Goal: Task Accomplishment & Management: Manage account settings

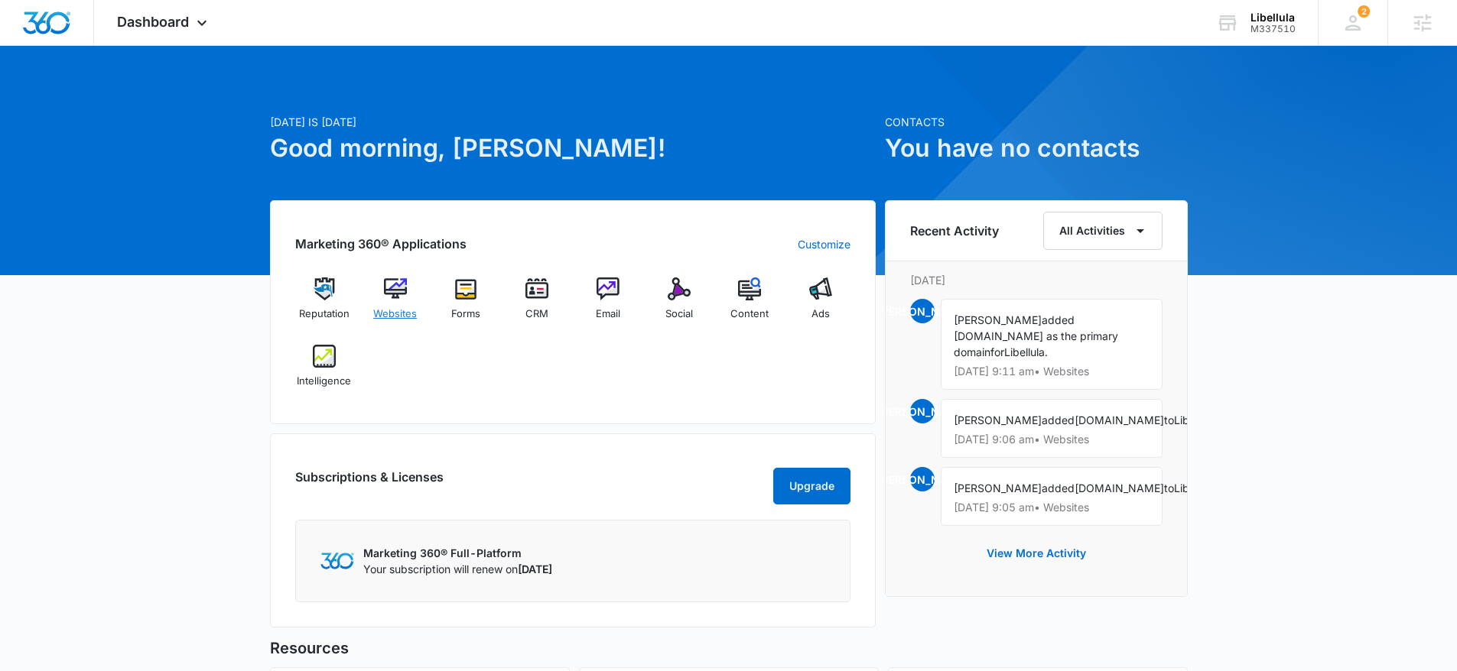
click at [389, 294] on img at bounding box center [395, 289] width 23 height 23
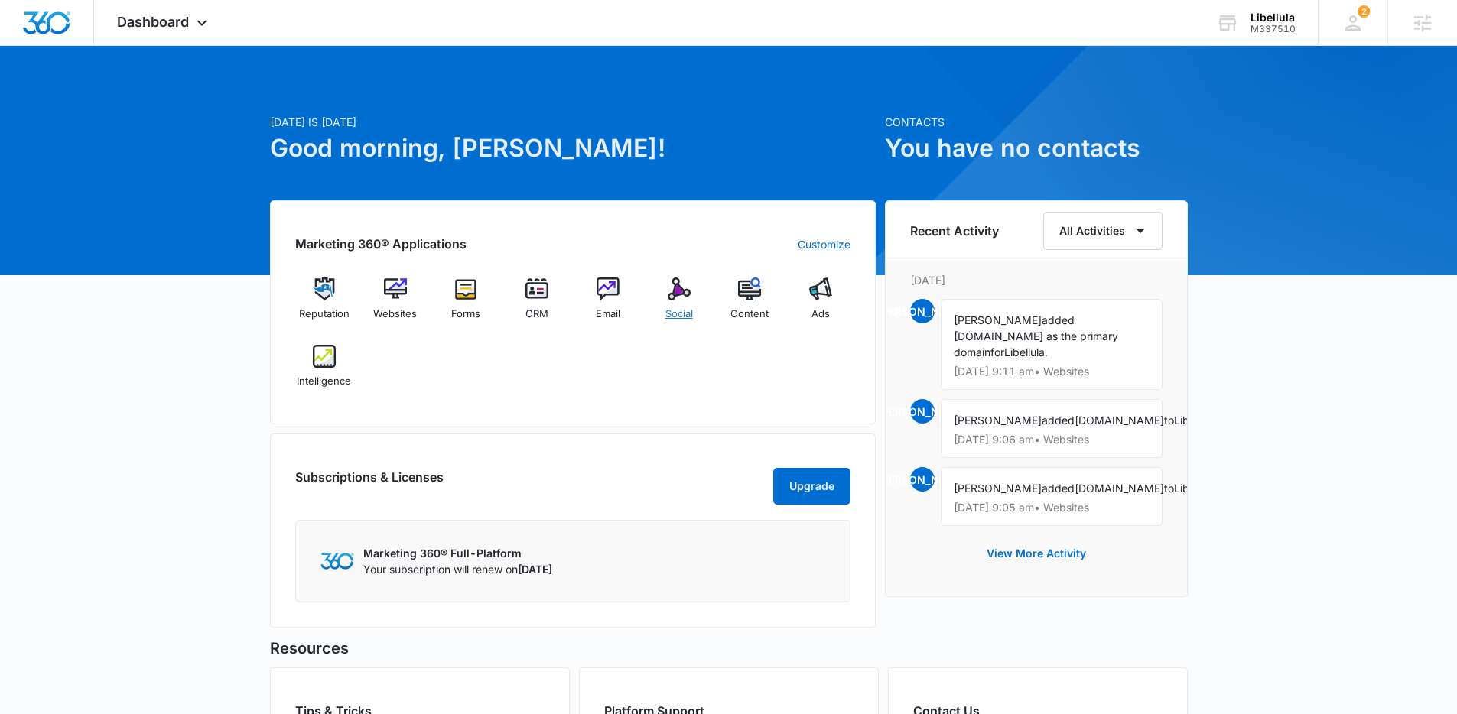
click at [671, 297] on img at bounding box center [679, 289] width 23 height 23
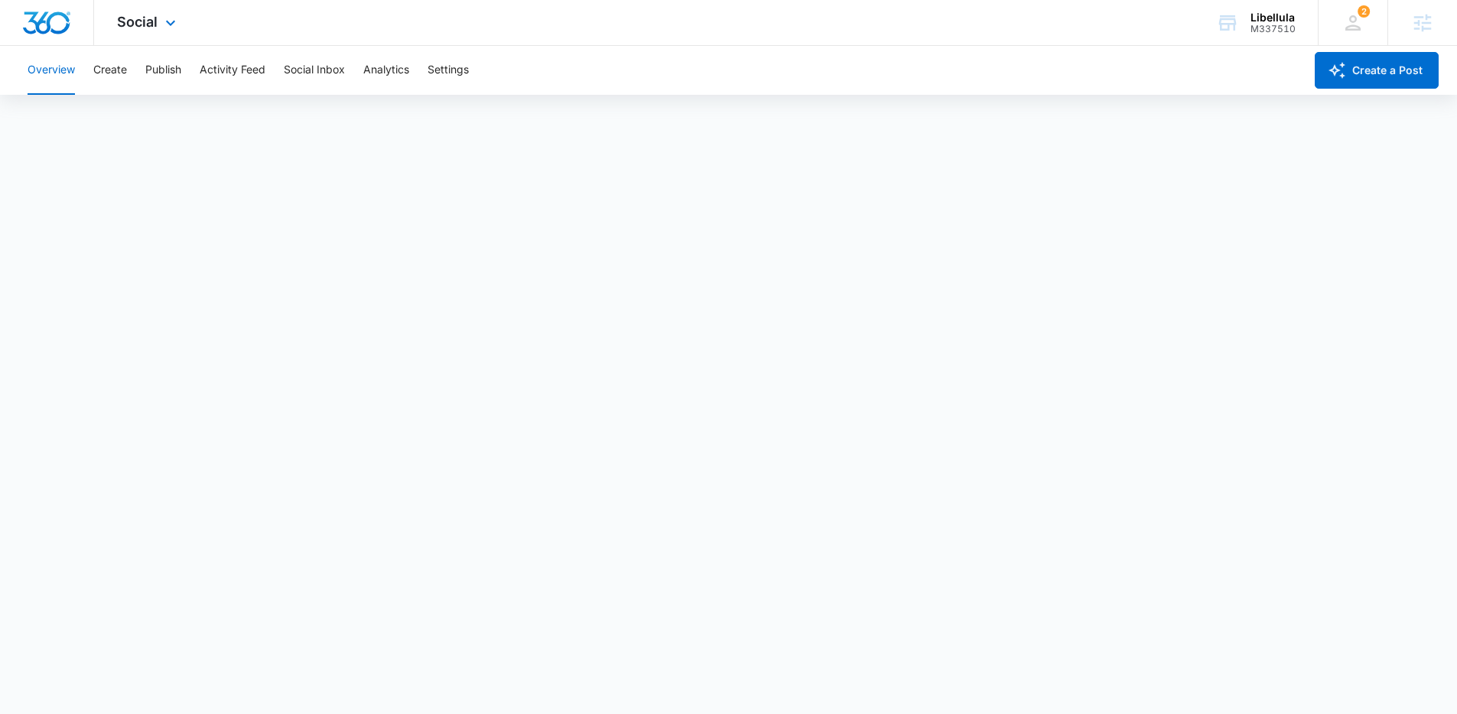
scroll to position [4, 0]
click at [148, 31] on div "Social Apps Reputation Websites Forms CRM Email Social Content Ads Intelligence…" at bounding box center [148, 22] width 109 height 45
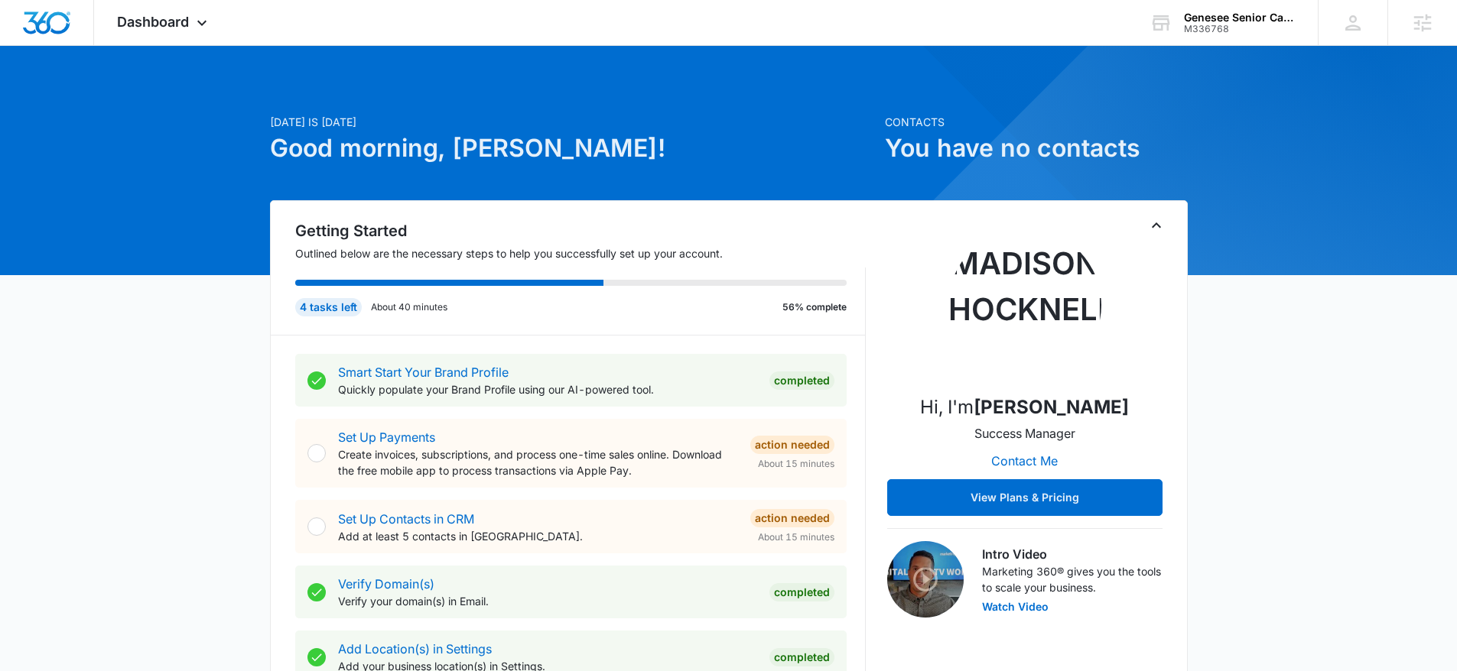
click at [151, 54] on div at bounding box center [728, 160] width 1457 height 229
click at [164, 31] on div "Dashboard Apps Reputation Websites Forms CRM Email Social Content Ads Intellige…" at bounding box center [164, 22] width 140 height 45
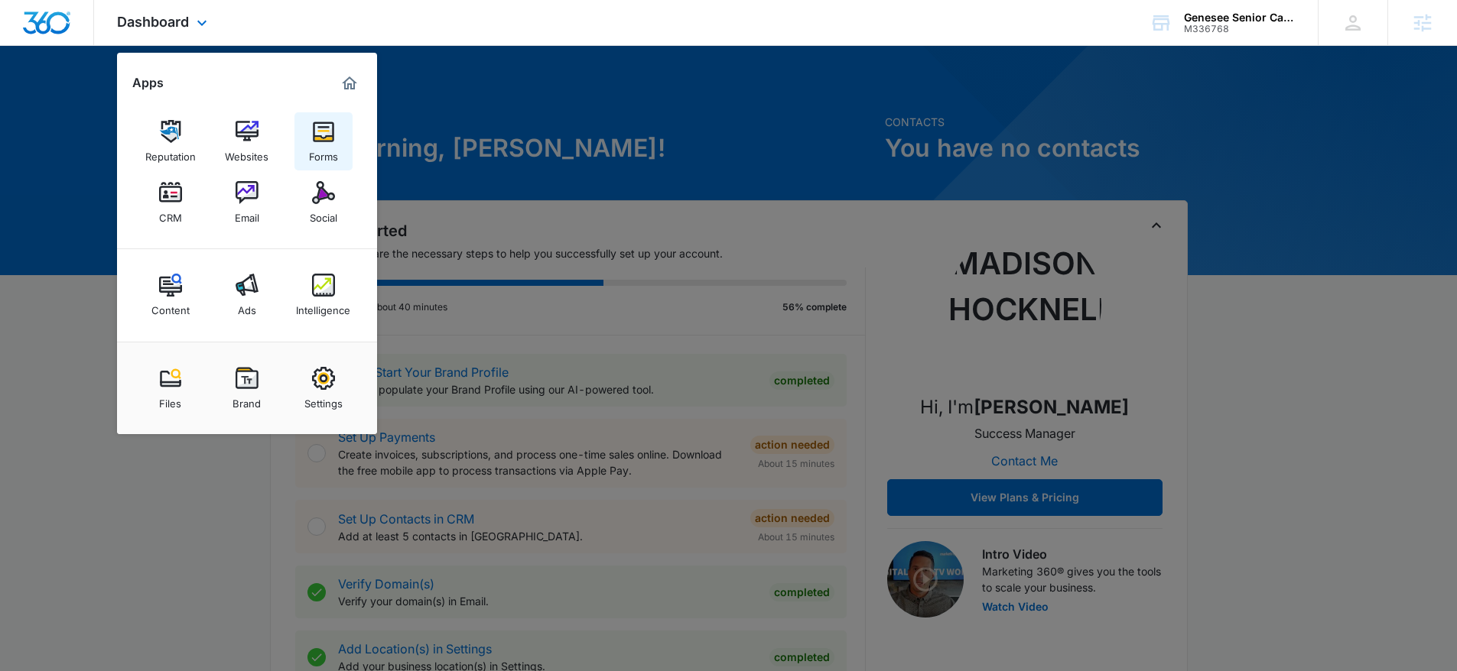
click at [317, 141] on img at bounding box center [323, 131] width 23 height 23
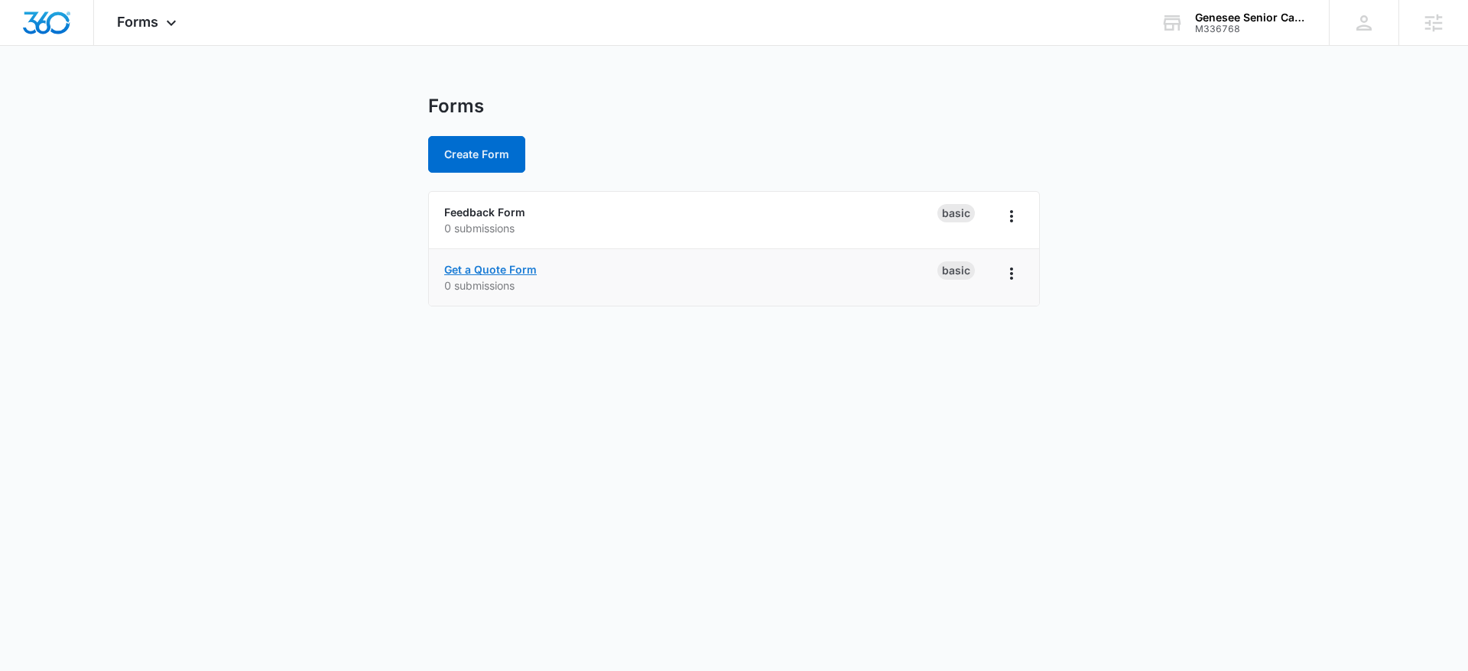
click at [497, 273] on link "Get a Quote Form" at bounding box center [490, 269] width 93 height 13
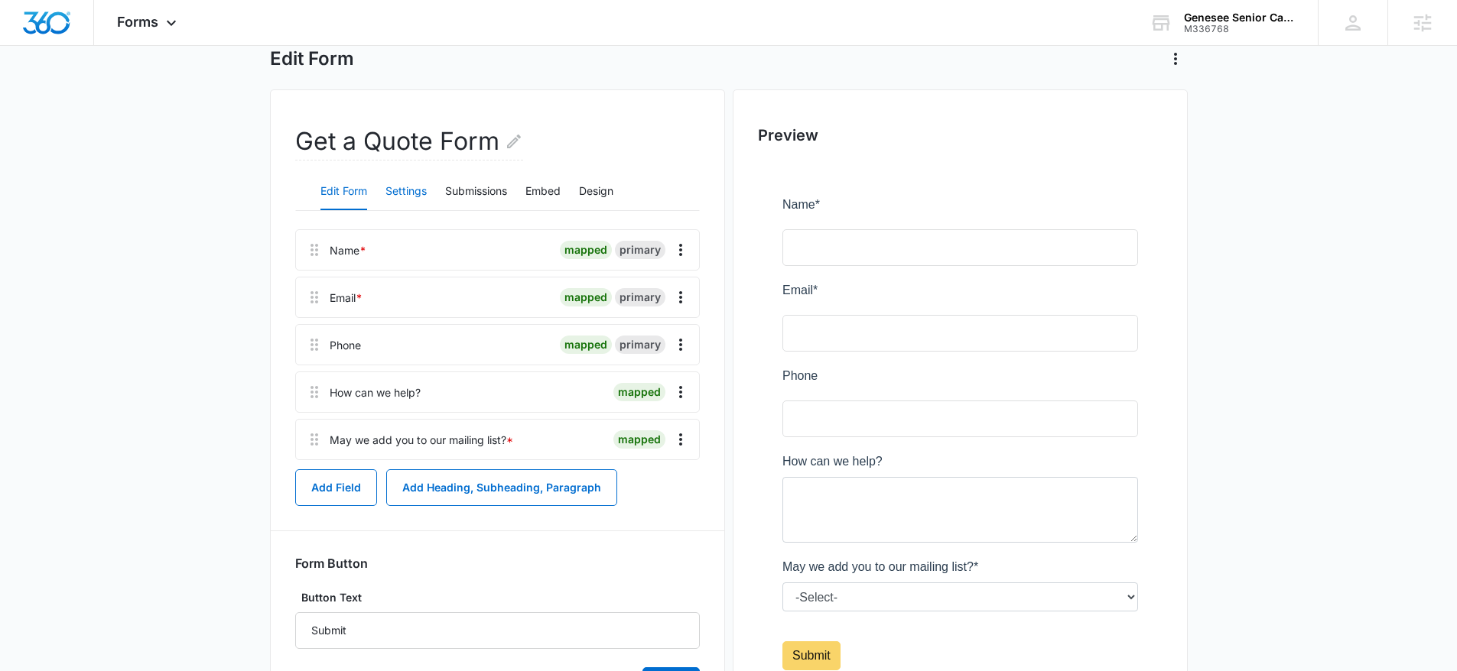
click at [410, 195] on button "Settings" at bounding box center [405, 192] width 41 height 37
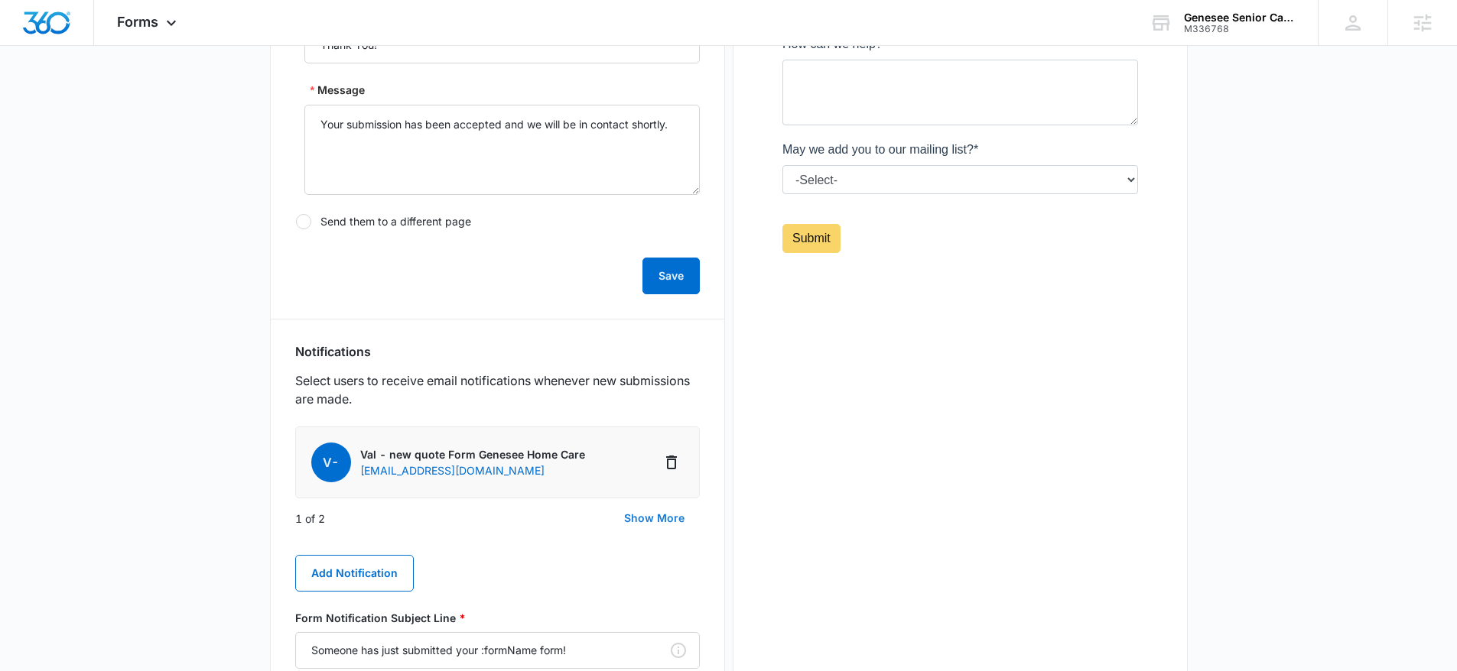
scroll to position [506, 0]
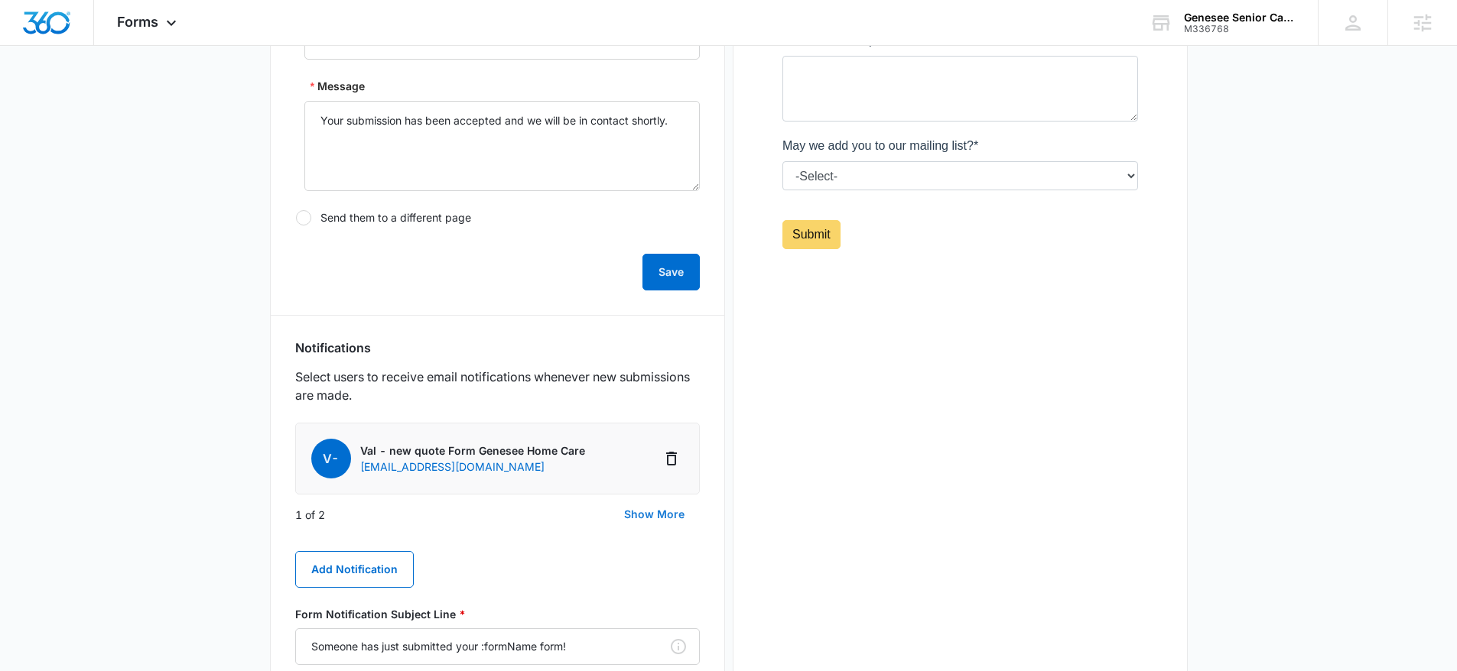
click at [662, 508] on button "Show More" at bounding box center [654, 514] width 91 height 37
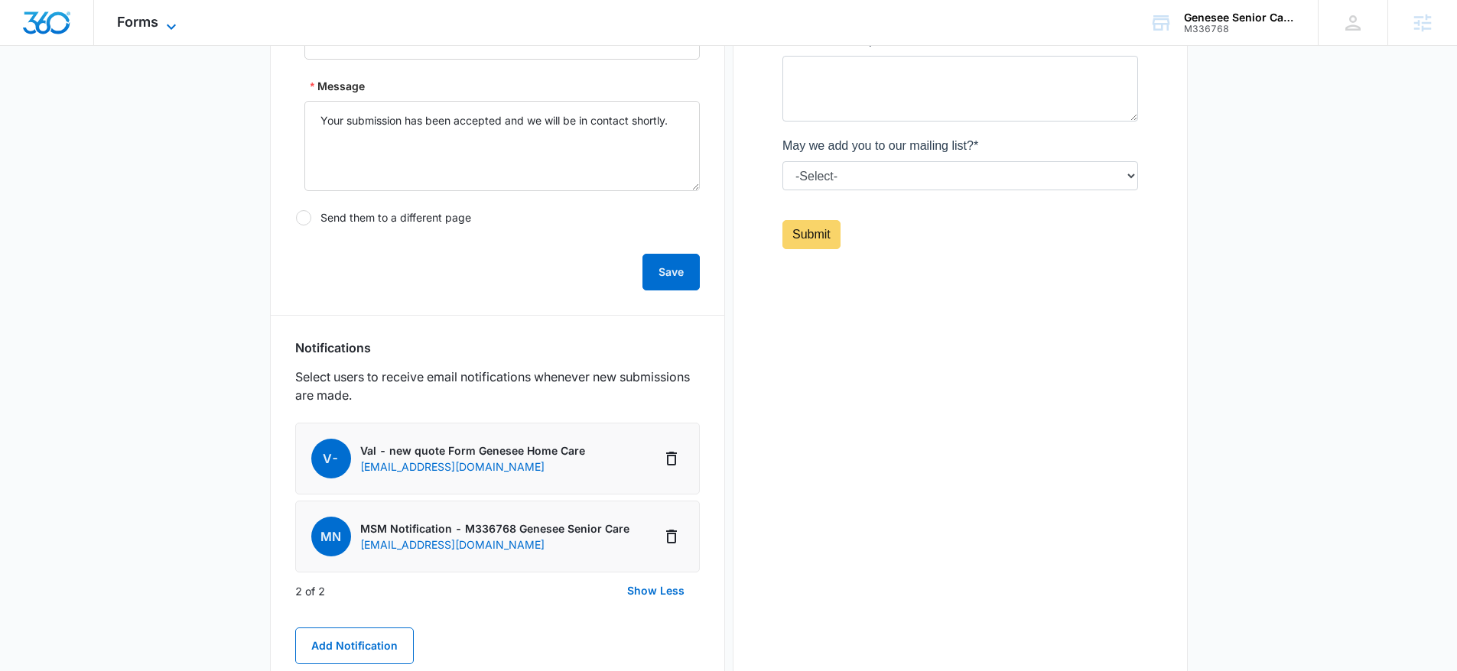
click at [141, 21] on span "Forms" at bounding box center [137, 22] width 41 height 16
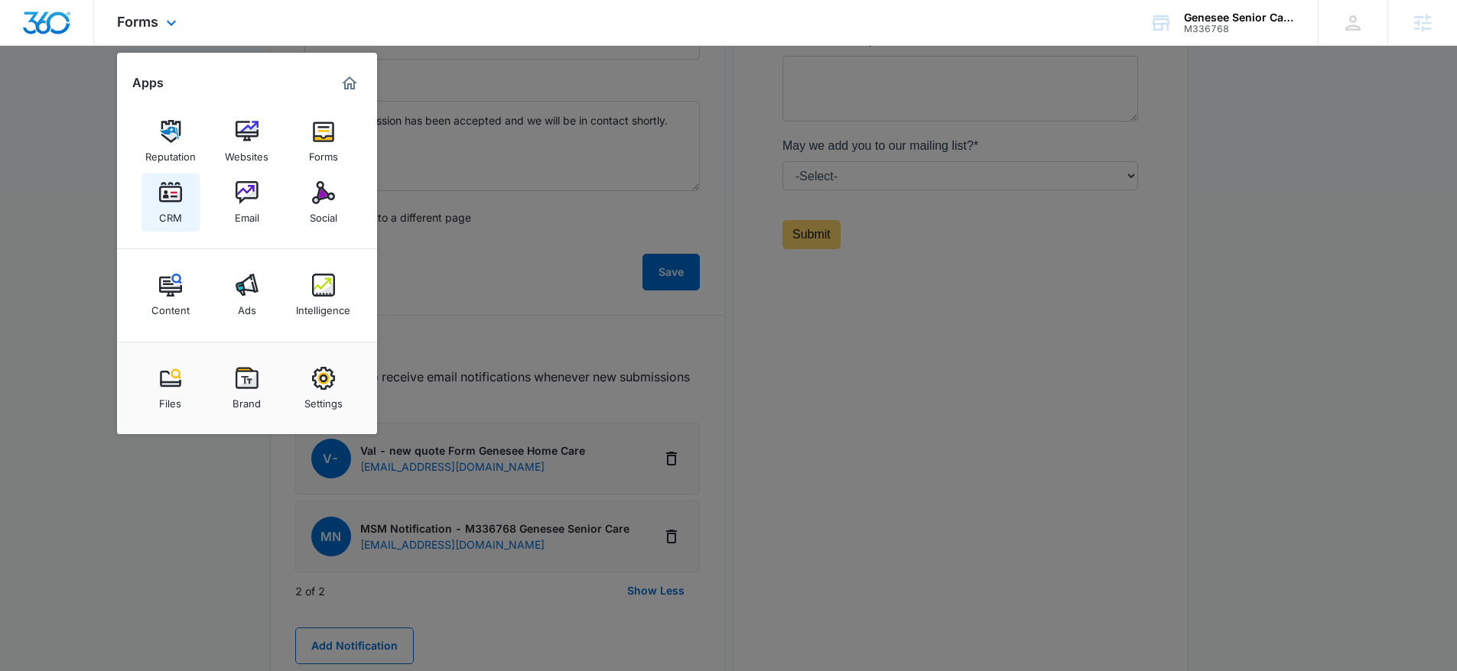
click at [164, 206] on div "CRM" at bounding box center [170, 214] width 23 height 20
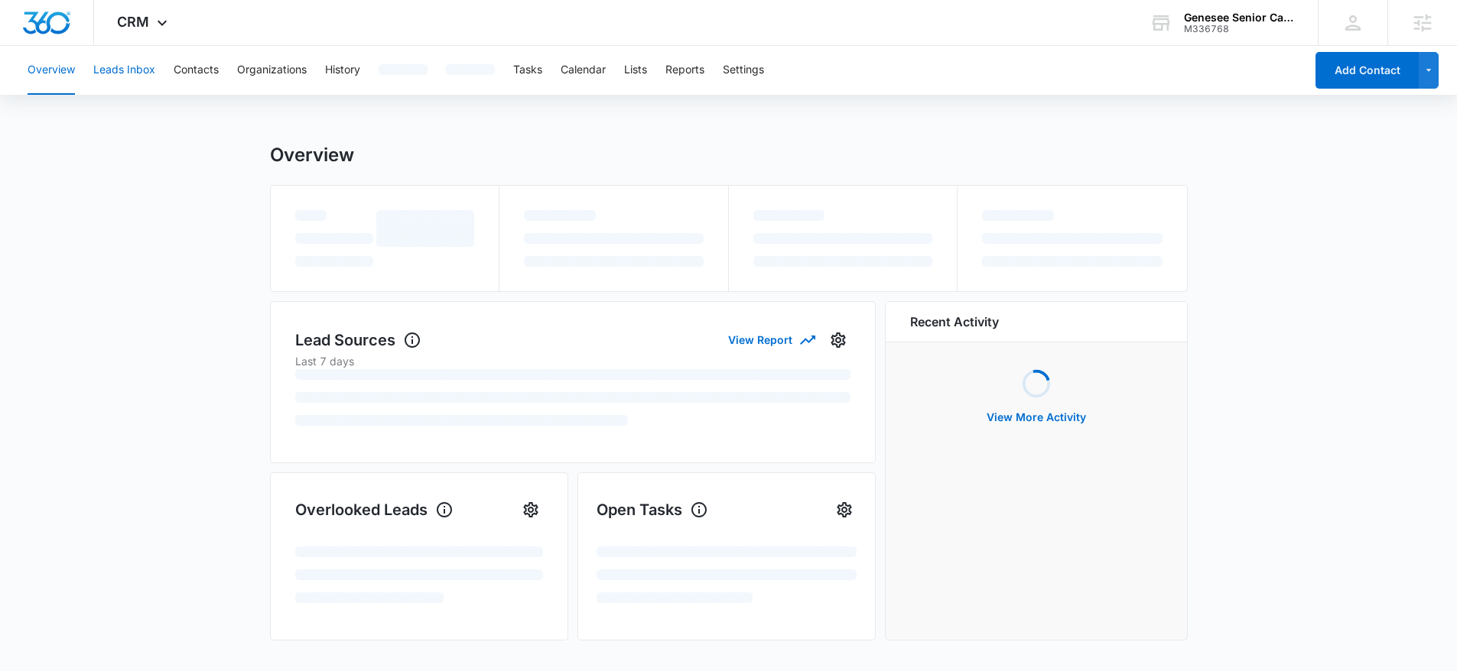
click at [124, 63] on button "Leads Inbox" at bounding box center [124, 70] width 62 height 49
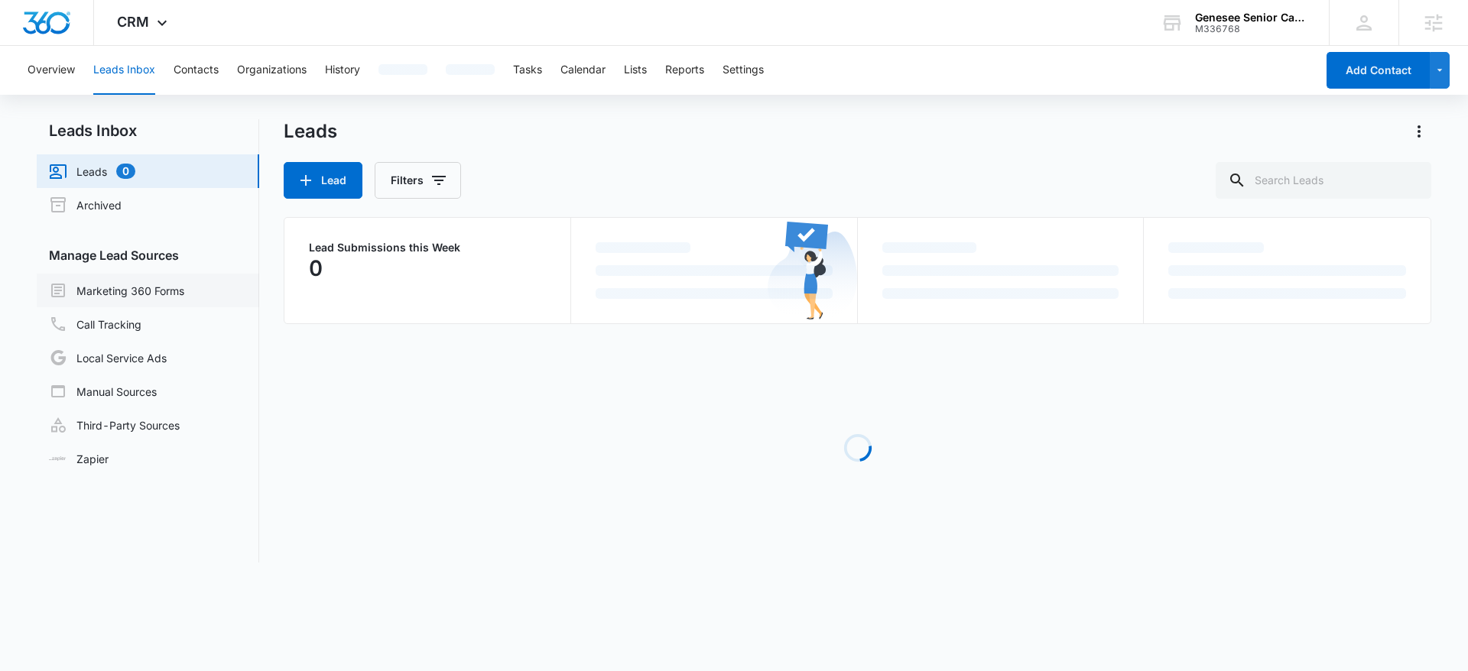
click at [167, 283] on link "Marketing 360 Forms" at bounding box center [116, 290] width 135 height 18
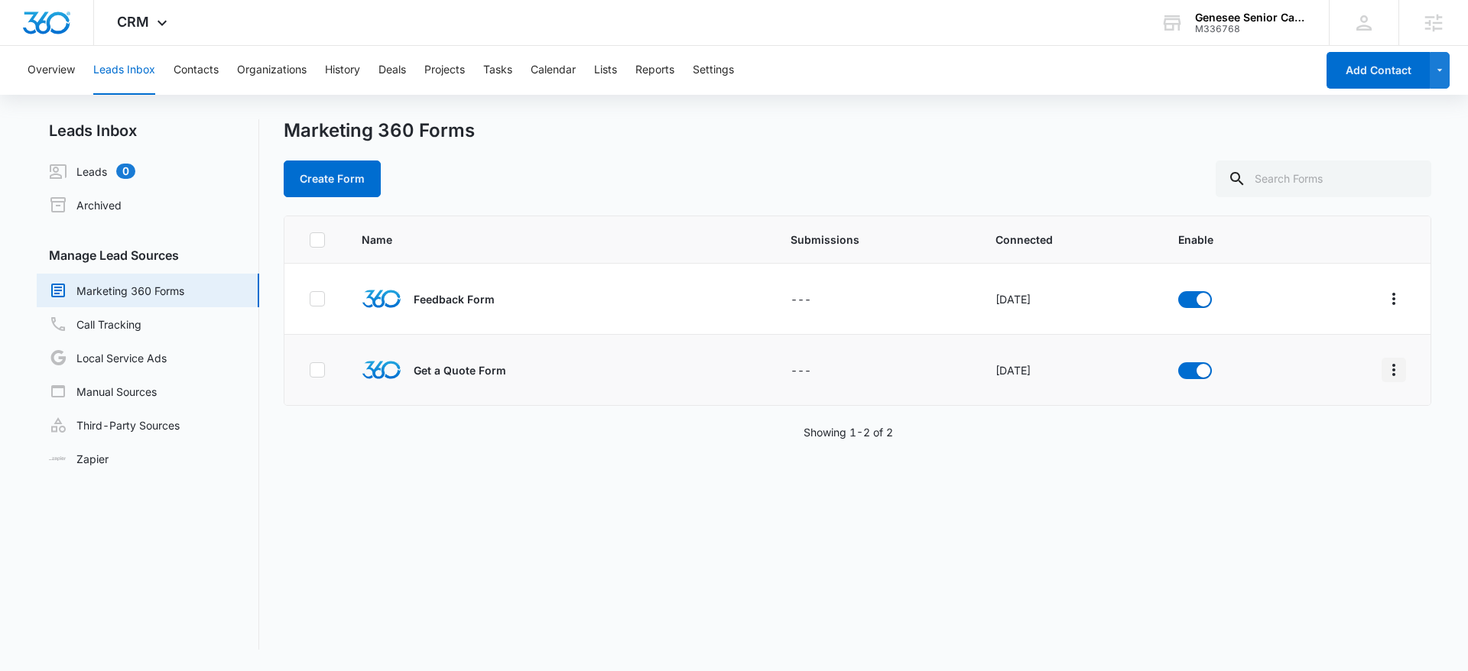
click at [1382, 379] on button "Overflow Menu" at bounding box center [1394, 370] width 24 height 24
click at [1305, 454] on div "Field Mapping" at bounding box center [1314, 459] width 86 height 11
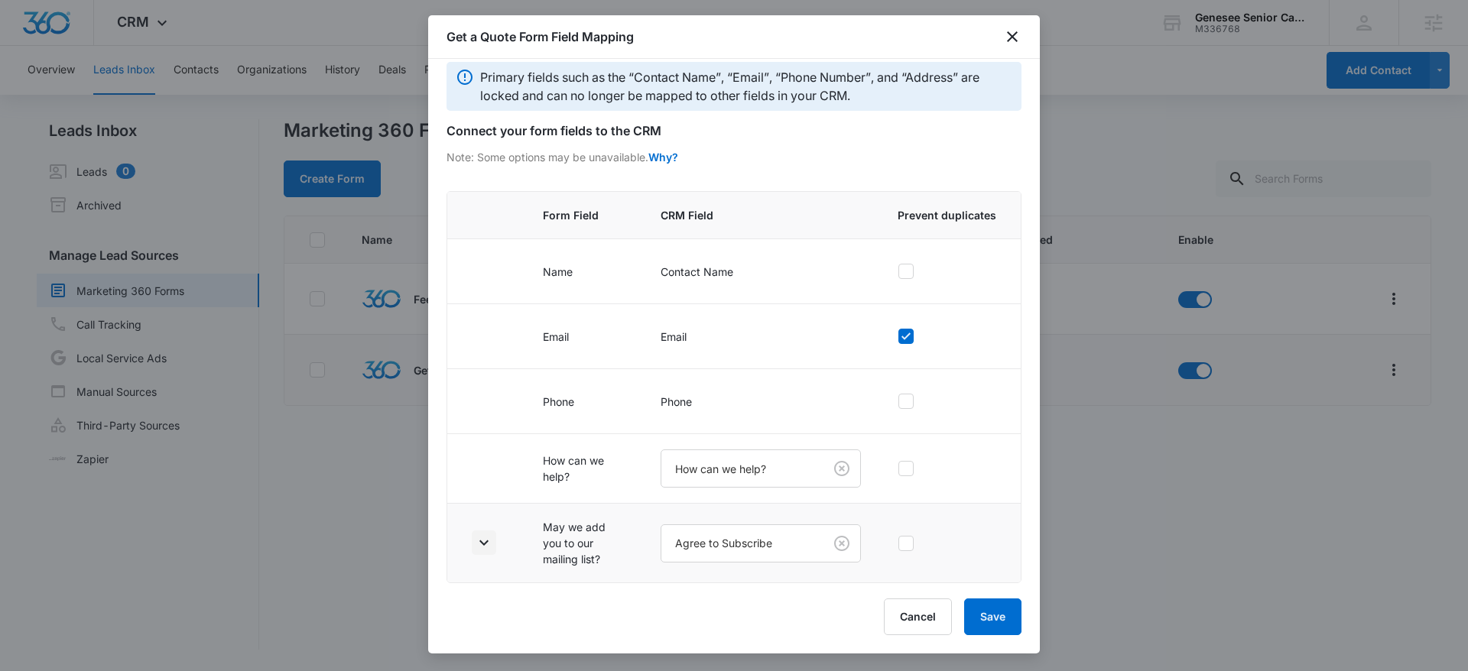
click at [485, 538] on icon "button" at bounding box center [484, 543] width 18 height 18
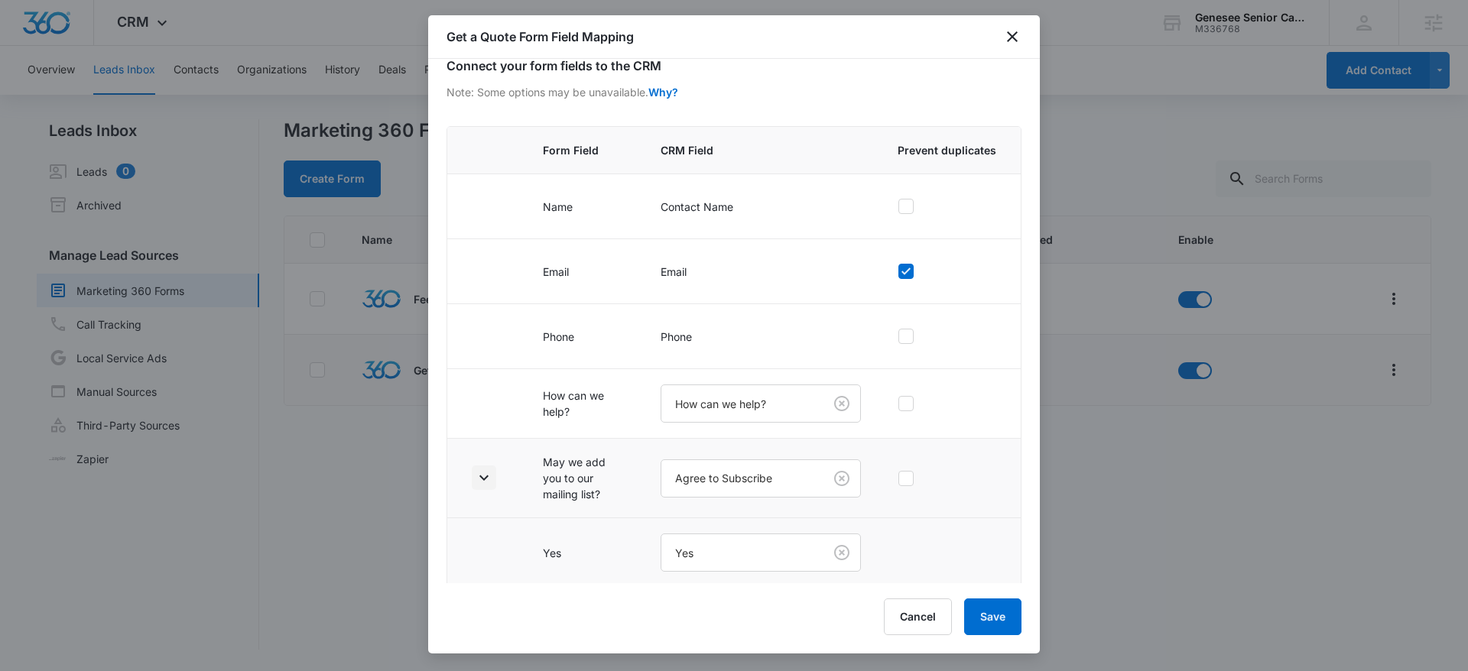
scroll to position [154, 0]
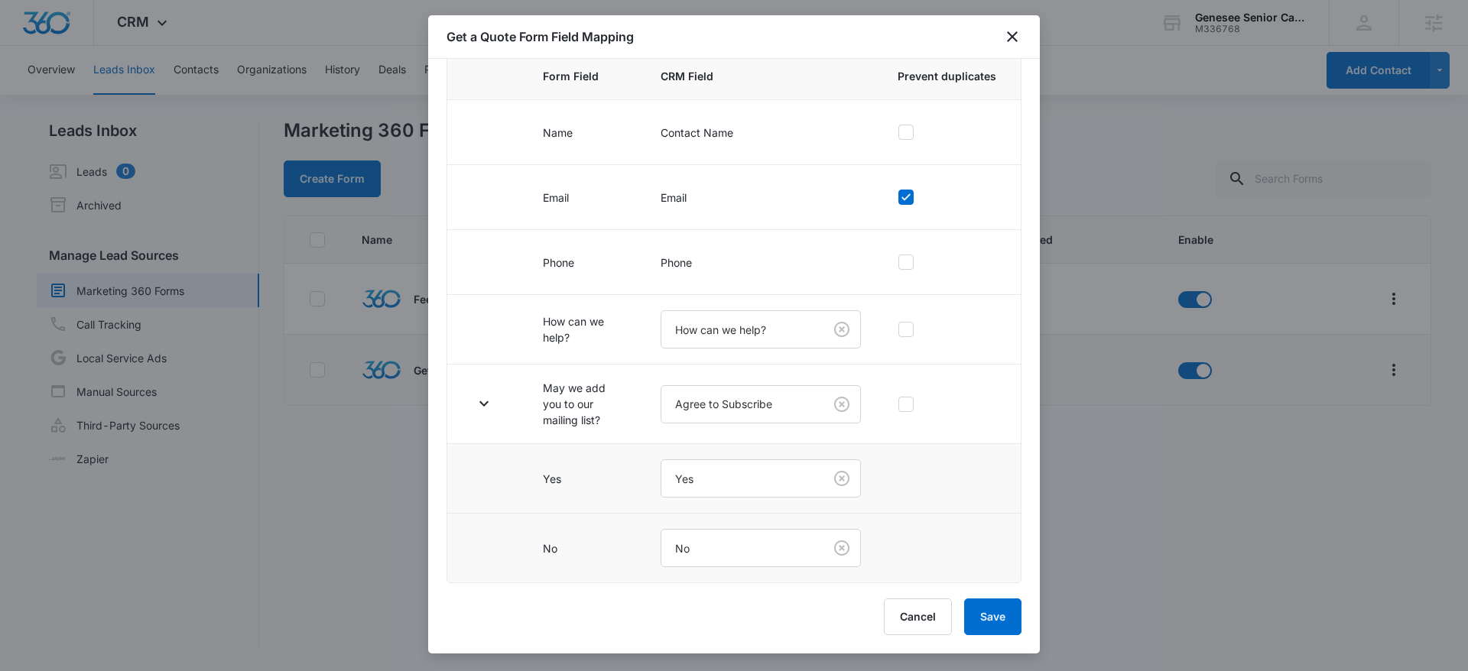
click at [1023, 32] on div "Get a Quote Form Field Mapping" at bounding box center [734, 37] width 612 height 44
click at [1024, 40] on div "Get a Quote Form Field Mapping" at bounding box center [734, 37] width 612 height 44
click at [1014, 42] on icon "close" at bounding box center [1012, 37] width 18 height 18
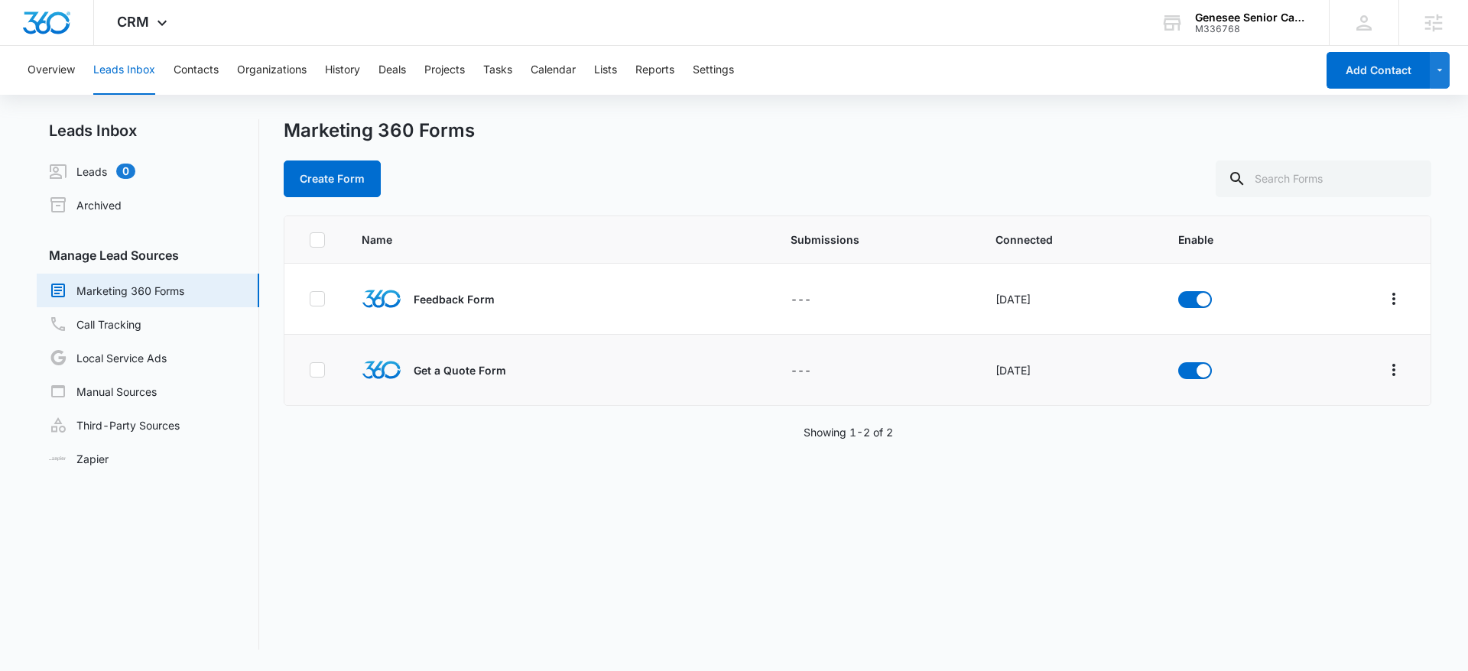
click at [623, 68] on div "Overview Leads Inbox Contacts Organizations History Deals Projects Tasks Calend…" at bounding box center [667, 70] width 1298 height 49
click at [617, 70] on button "Lists" at bounding box center [605, 70] width 23 height 49
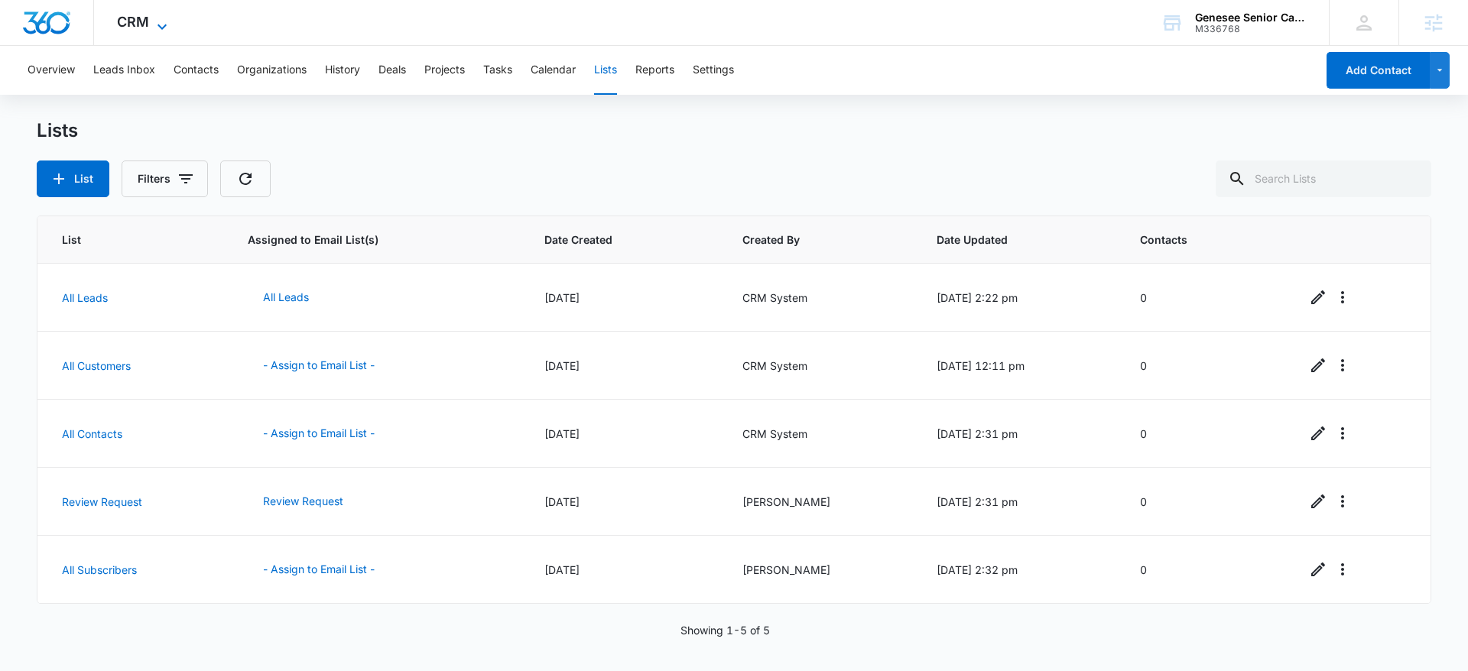
click at [125, 20] on span "CRM" at bounding box center [133, 22] width 32 height 16
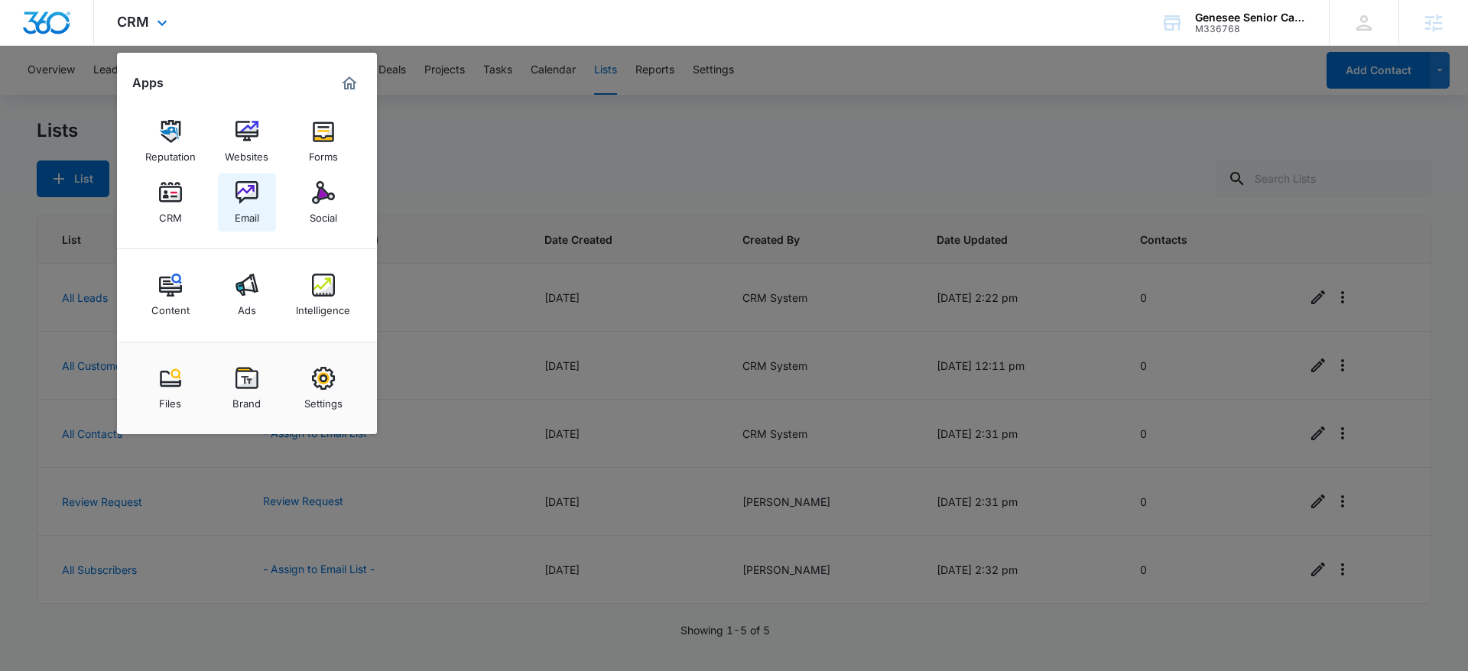
click at [223, 199] on link "Email" at bounding box center [247, 203] width 58 height 58
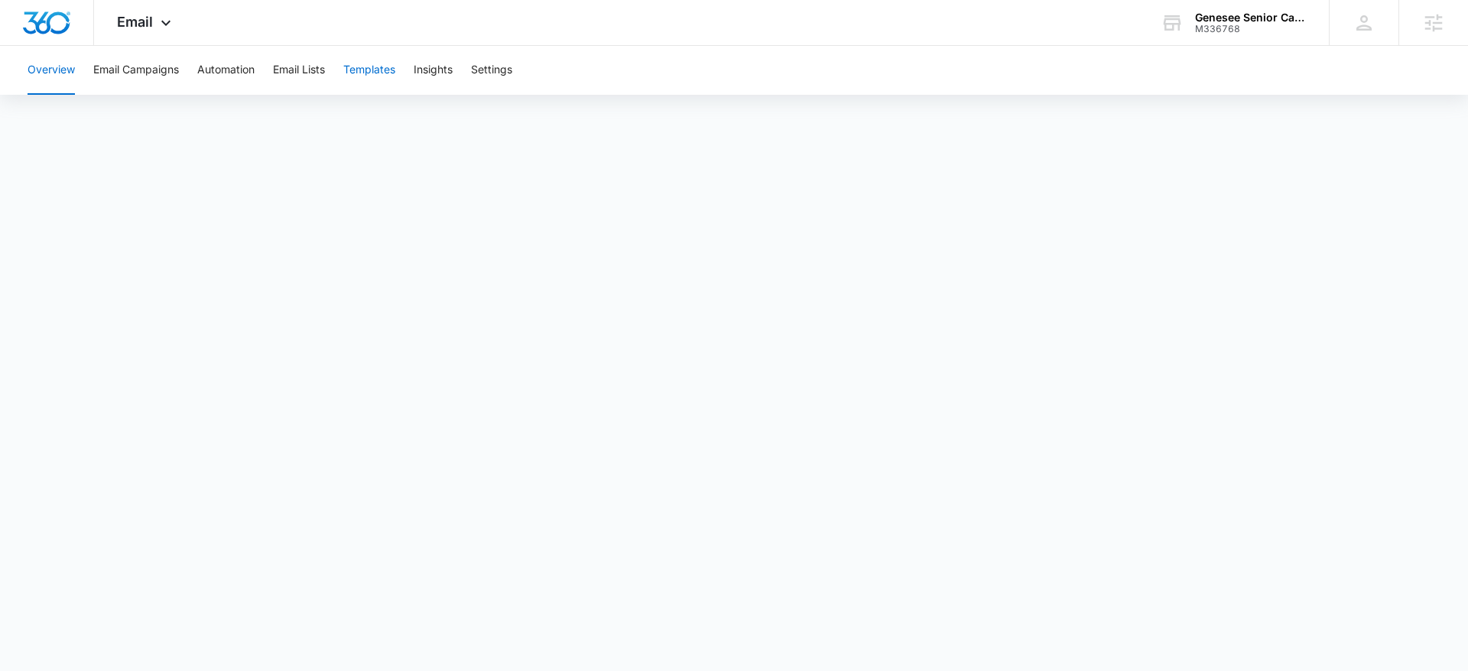
click at [363, 76] on button "Templates" at bounding box center [369, 70] width 52 height 49
click at [302, 60] on button "Email Lists" at bounding box center [299, 70] width 52 height 49
click at [378, 62] on button "Templates" at bounding box center [369, 70] width 52 height 49
click at [284, 86] on button "Email Lists" at bounding box center [299, 70] width 52 height 49
click at [389, 88] on button "Templates" at bounding box center [369, 70] width 52 height 49
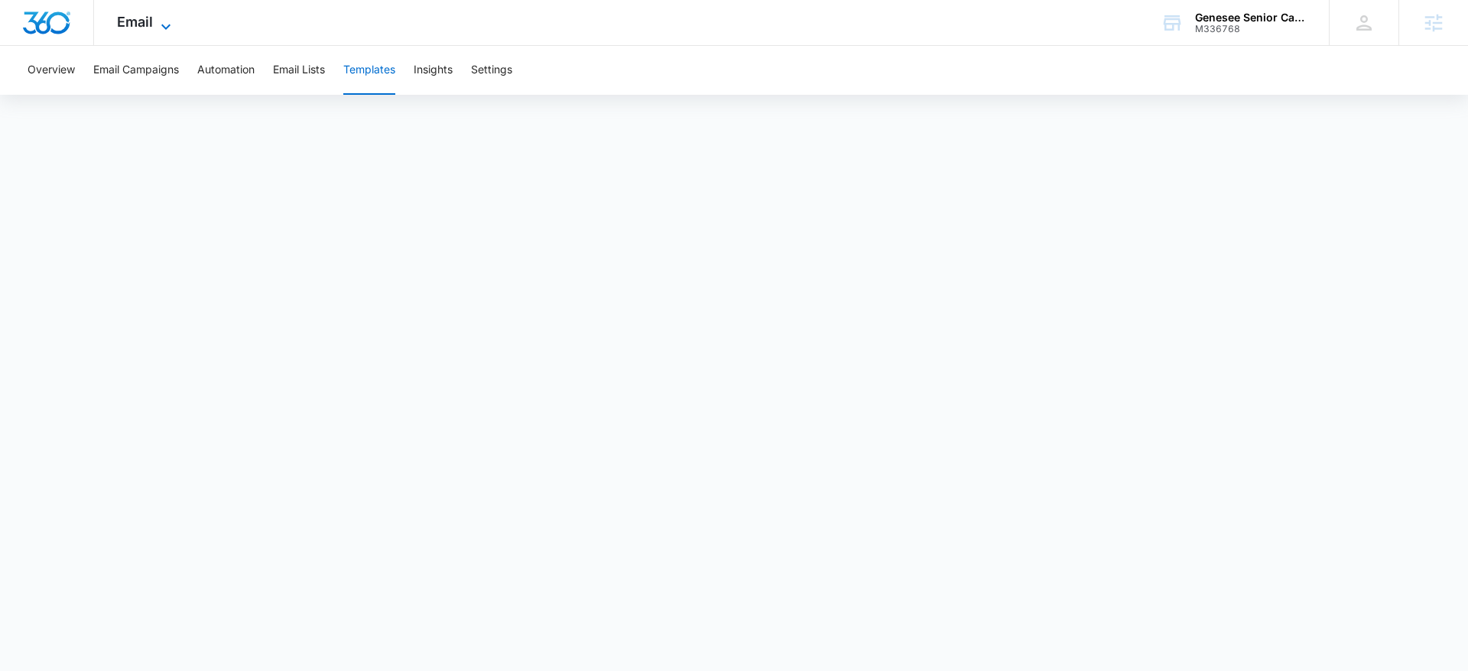
click at [164, 25] on icon at bounding box center [165, 26] width 9 height 5
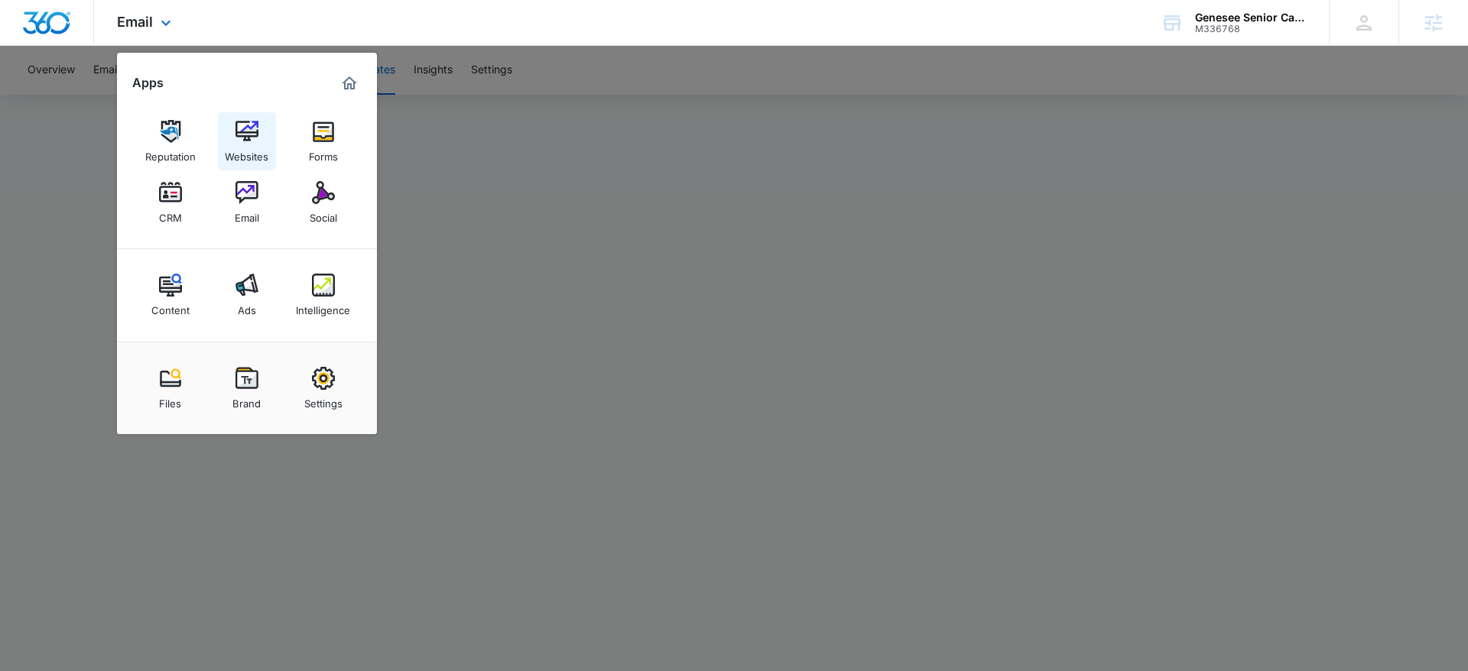
click at [241, 123] on img at bounding box center [247, 131] width 23 height 23
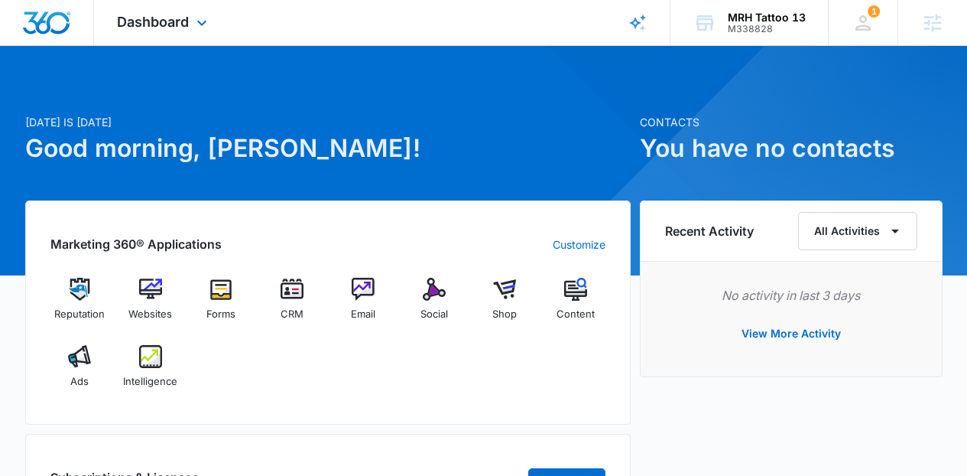
click at [154, 33] on div "Dashboard Apps Reputation Websites Forms CRM Email Social Shop Content Ads Inte…" at bounding box center [164, 22] width 140 height 45
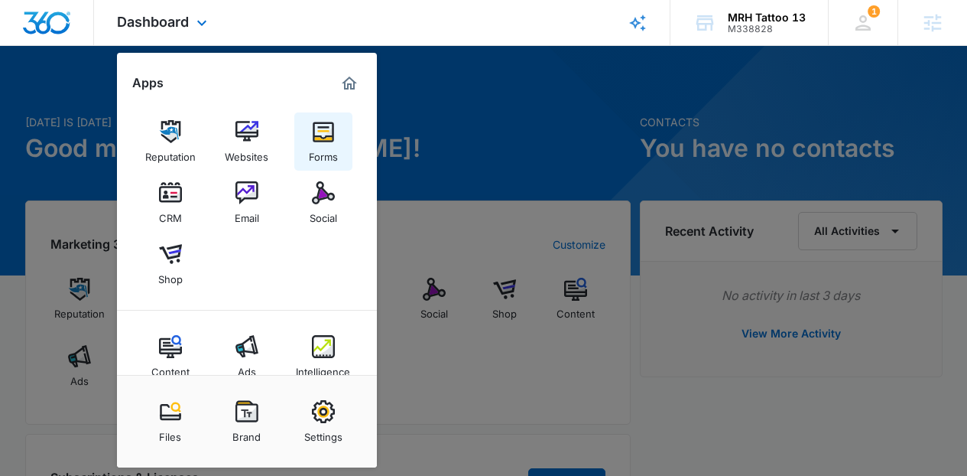
click at [313, 131] on img at bounding box center [323, 131] width 23 height 23
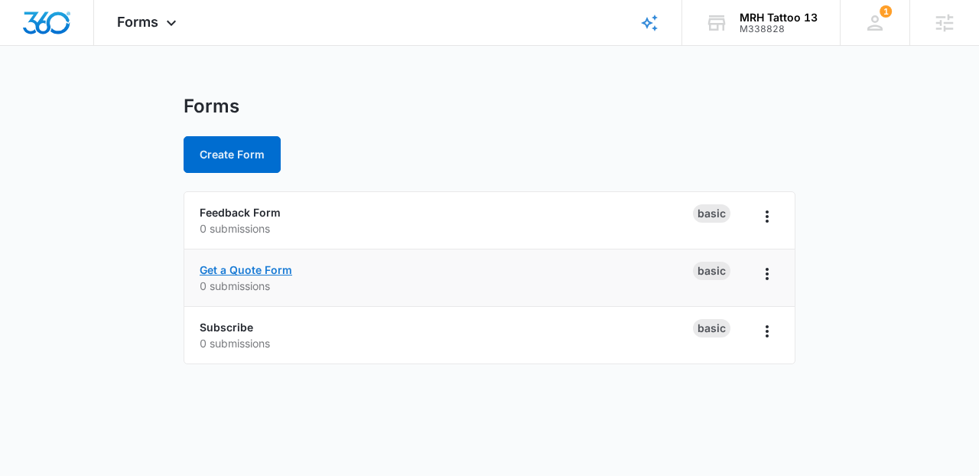
click at [275, 267] on link "Get a Quote Form" at bounding box center [246, 269] width 93 height 13
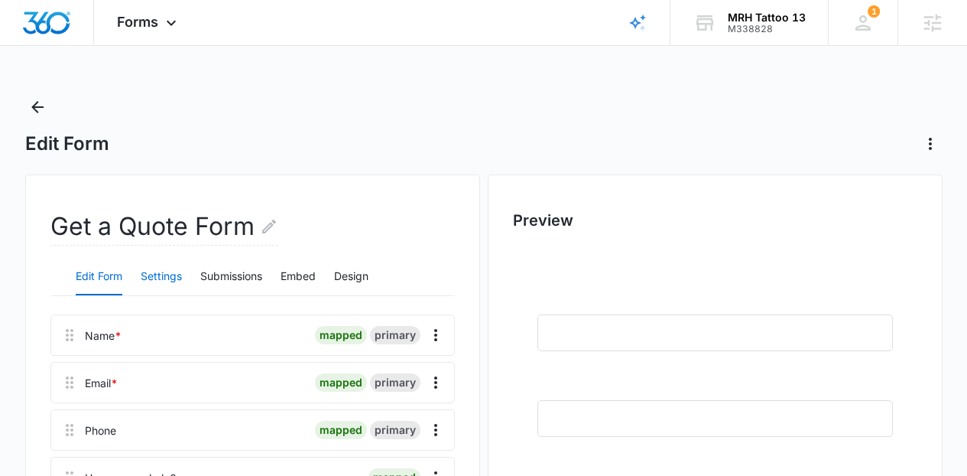
click at [174, 265] on button "Settings" at bounding box center [161, 277] width 41 height 37
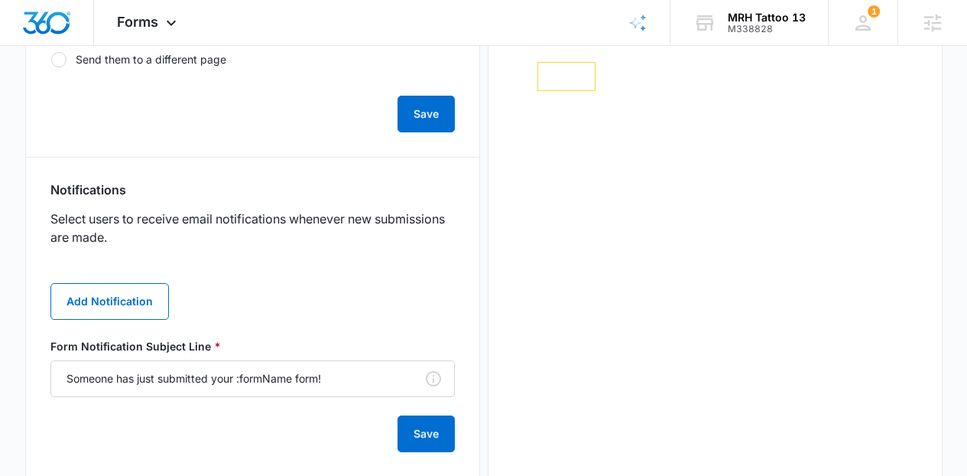
scroll to position [681, 0]
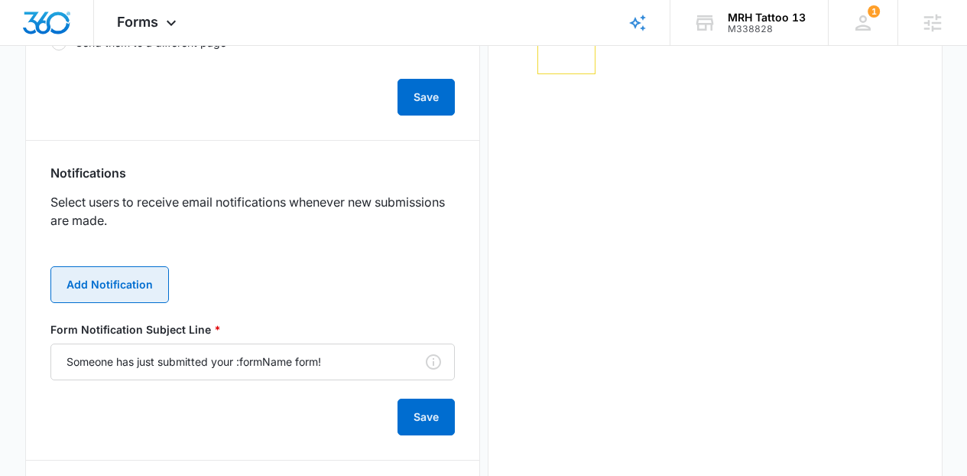
click at [143, 288] on button "Add Notification" at bounding box center [109, 284] width 119 height 37
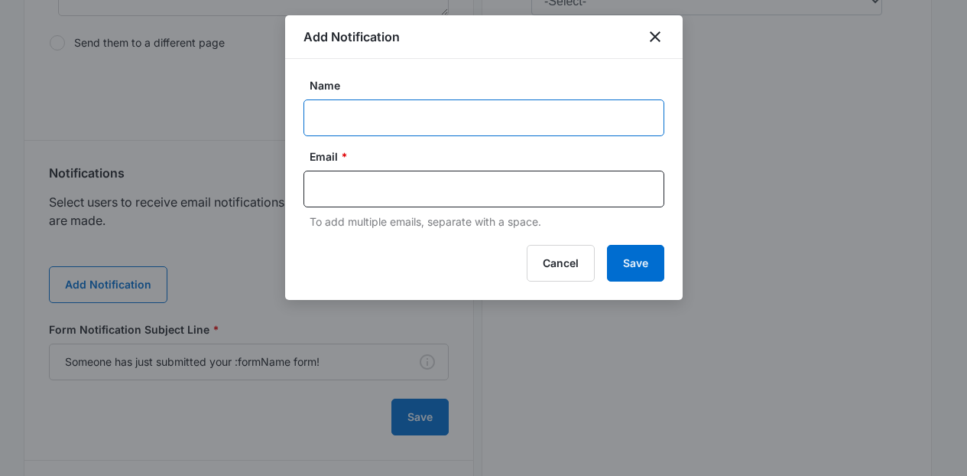
click at [444, 106] on input "Name" at bounding box center [484, 117] width 361 height 37
paste input "[EMAIL_ADDRESS][DOMAIN_NAME]"
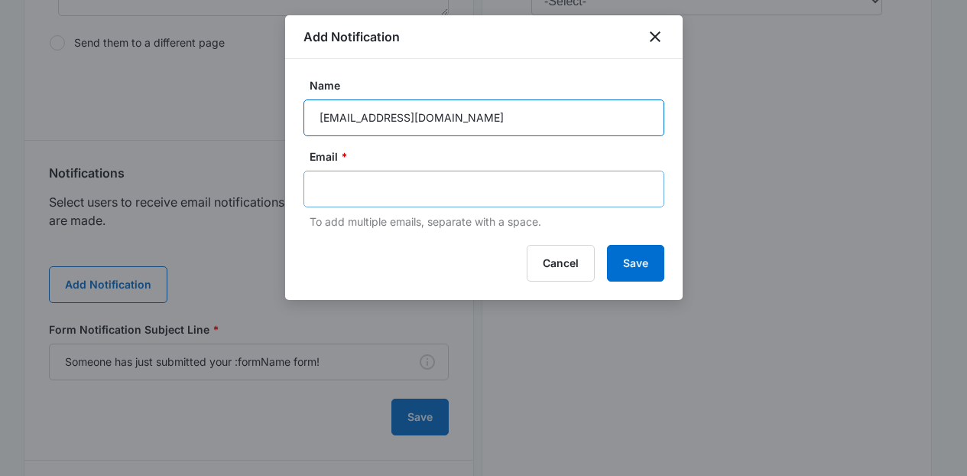
type input "[EMAIL_ADDRESS][DOMAIN_NAME]"
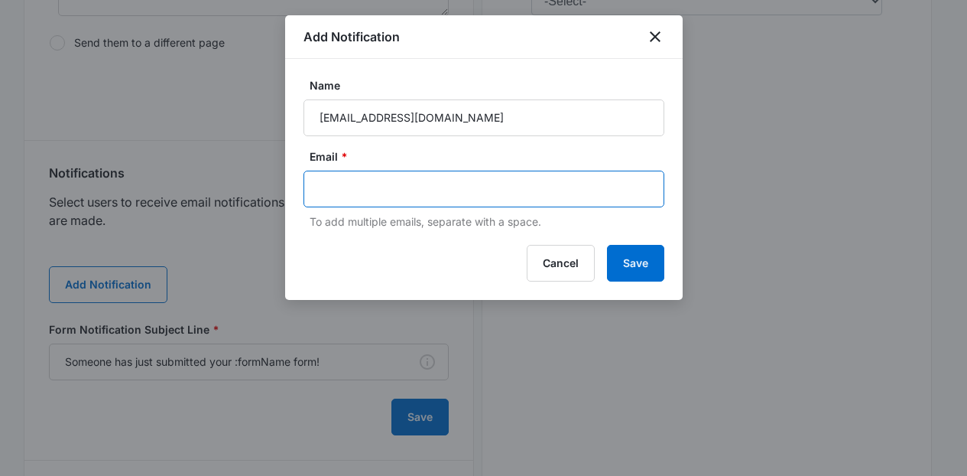
click at [350, 181] on input "text" at bounding box center [486, 188] width 332 height 23
paste input "[EMAIL_ADDRESS][DOMAIN_NAME]"
type input "[EMAIL_ADDRESS][DOMAIN_NAME]"
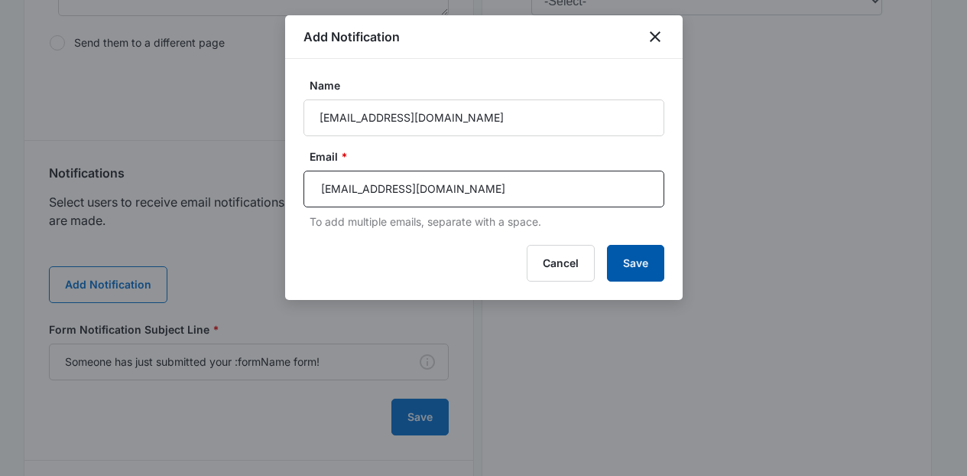
click at [620, 255] on button "Save" at bounding box center [635, 263] width 57 height 37
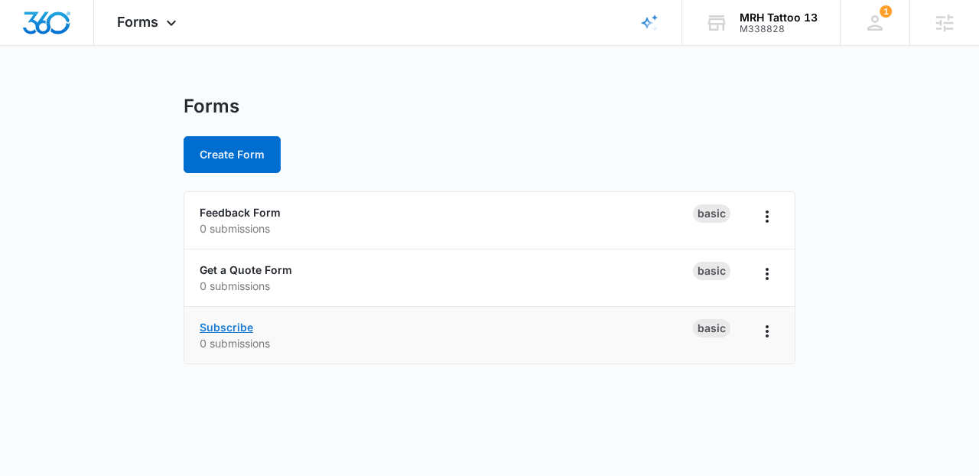
click at [226, 321] on link "Subscribe" at bounding box center [227, 326] width 54 height 13
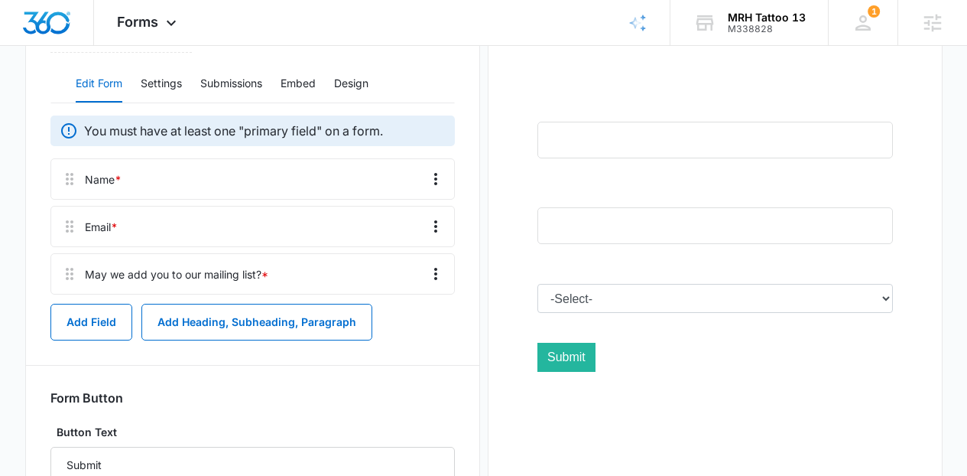
scroll to position [228, 0]
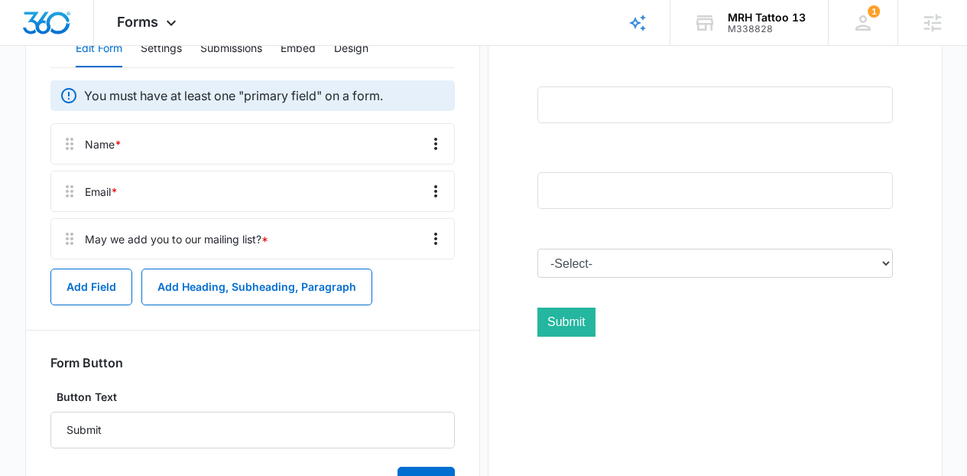
click at [191, 47] on div "Edit Form Settings Submissions Embed Design" at bounding box center [252, 49] width 405 height 38
click at [175, 50] on button "Settings" at bounding box center [161, 49] width 41 height 37
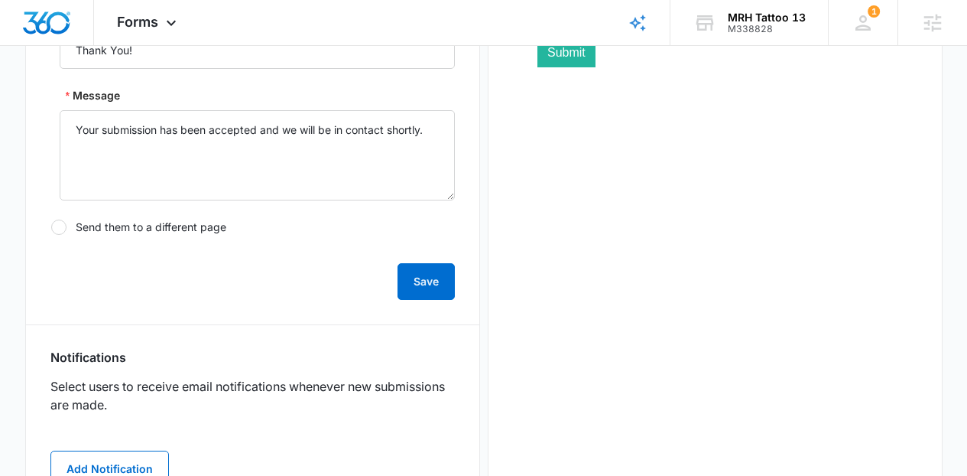
scroll to position [610, 0]
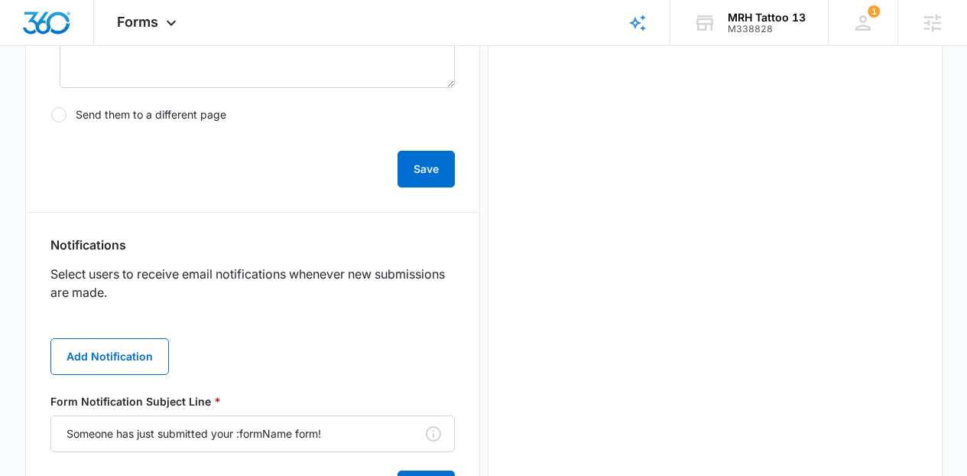
click at [148, 378] on div "Add Notification Form Notification Subject Line * Someone has just submitted yo…" at bounding box center [252, 413] width 405 height 187
click at [132, 353] on button "Add Notification" at bounding box center [109, 356] width 119 height 37
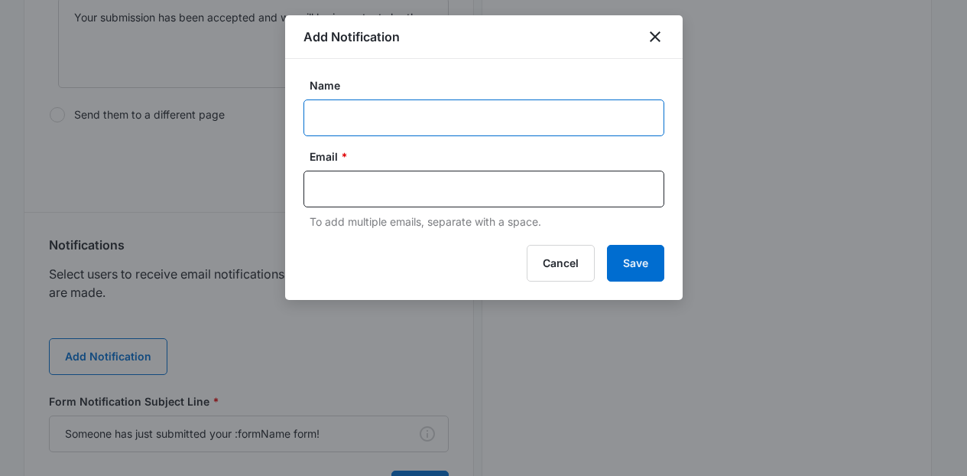
click at [455, 122] on input "Name" at bounding box center [484, 117] width 361 height 37
paste input "[EMAIL_ADDRESS][DOMAIN_NAME]"
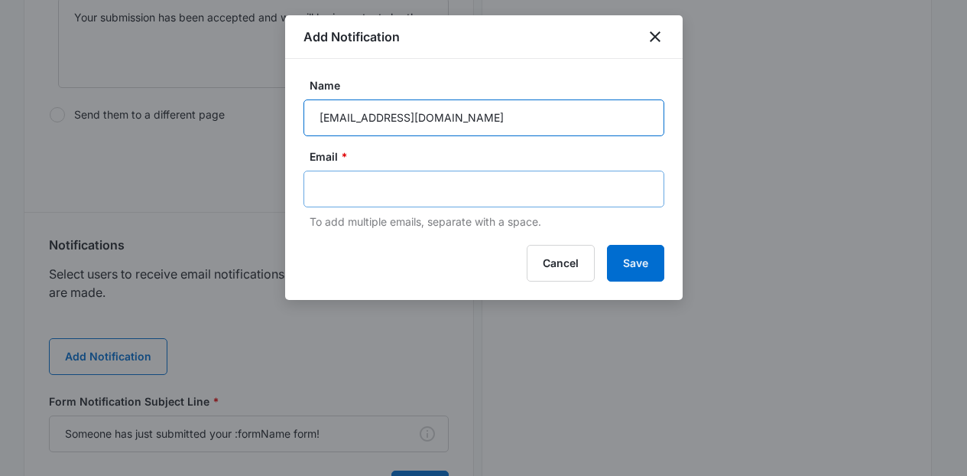
type input "[EMAIL_ADDRESS][DOMAIN_NAME]"
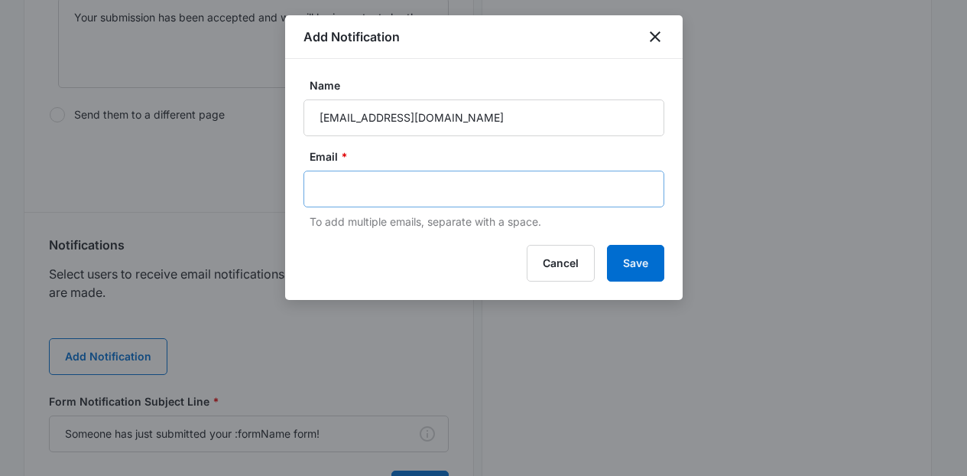
click at [433, 176] on div at bounding box center [484, 189] width 361 height 37
click at [451, 193] on input "text" at bounding box center [486, 188] width 332 height 23
paste input "[EMAIL_ADDRESS][DOMAIN_NAME]"
type input "[EMAIL_ADDRESS][DOMAIN_NAME]"
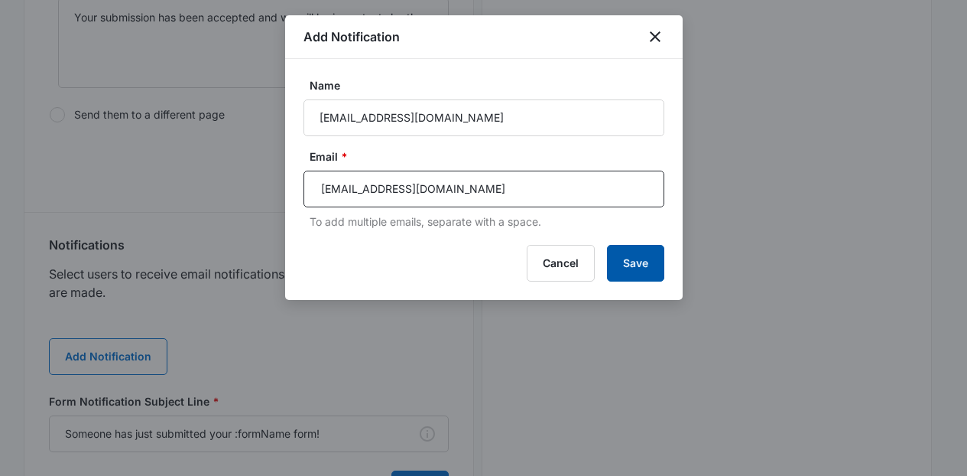
click at [627, 257] on button "Save" at bounding box center [635, 263] width 57 height 37
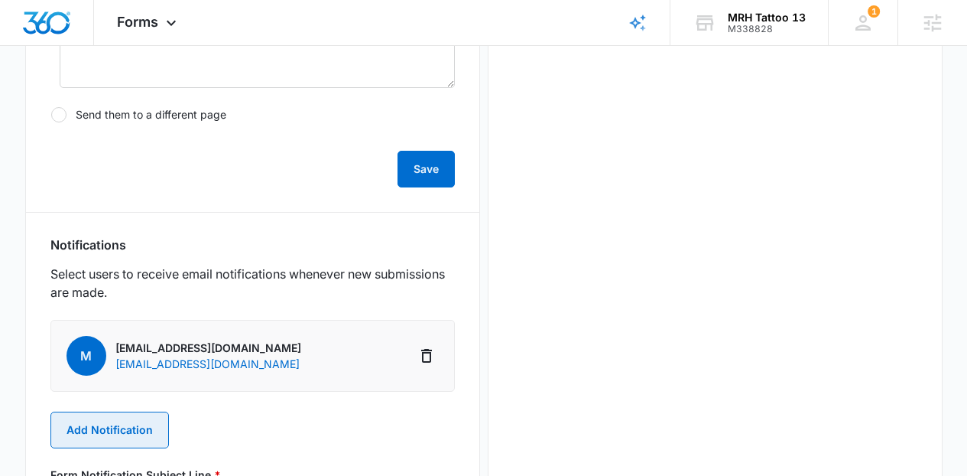
click at [154, 431] on button "Add Notification" at bounding box center [109, 429] width 119 height 37
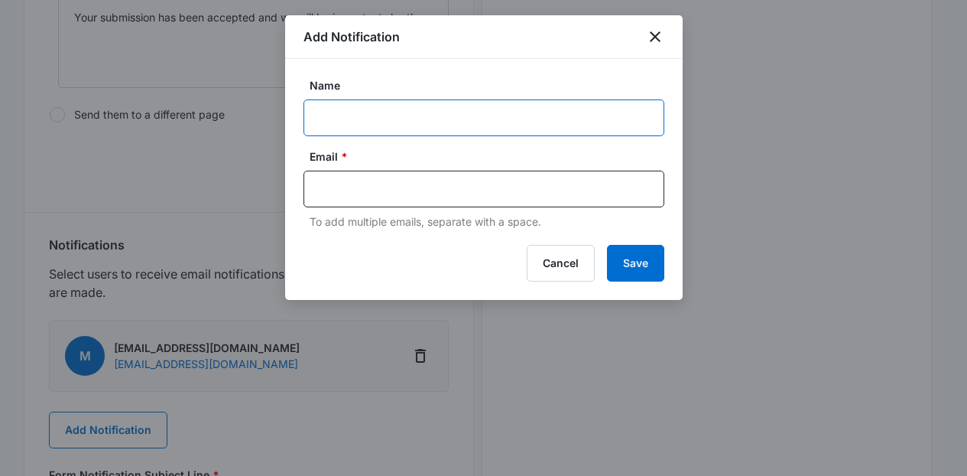
click at [408, 111] on input "Name" at bounding box center [484, 117] width 361 height 37
click at [607, 245] on button "Save" at bounding box center [635, 263] width 57 height 37
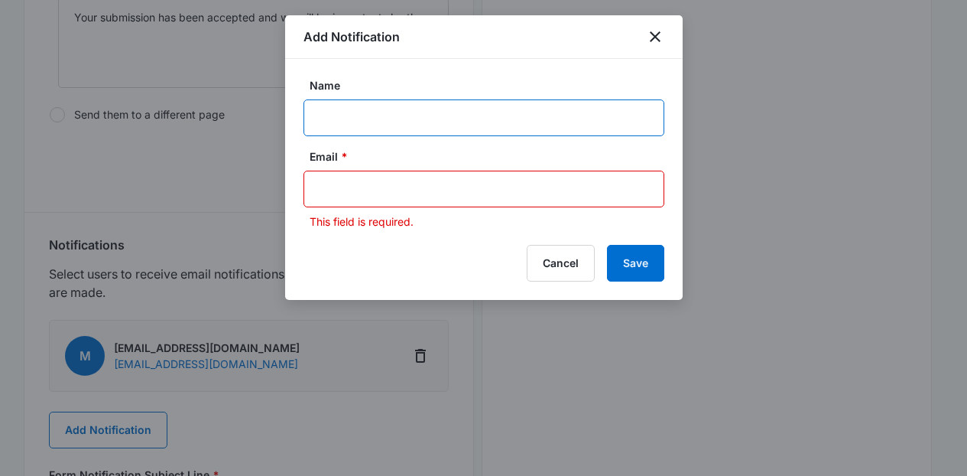
click at [363, 105] on input "Name" at bounding box center [484, 117] width 361 height 37
type input "MRH Tattoo 13 MSM"
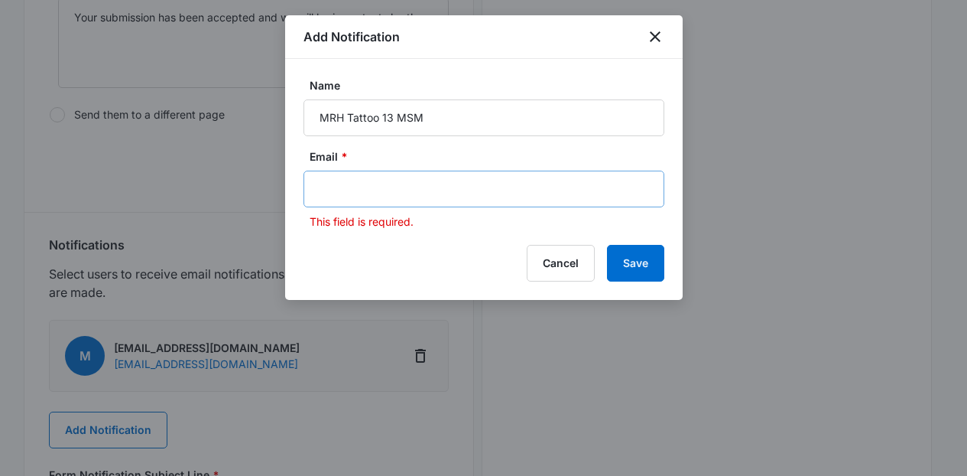
click at [377, 204] on div at bounding box center [484, 189] width 361 height 37
click at [359, 193] on input "text" at bounding box center [486, 188] width 332 height 23
paste input "[PERSON_NAME][EMAIL_ADDRESS][PERSON_NAME][DOMAIN_NAME]"
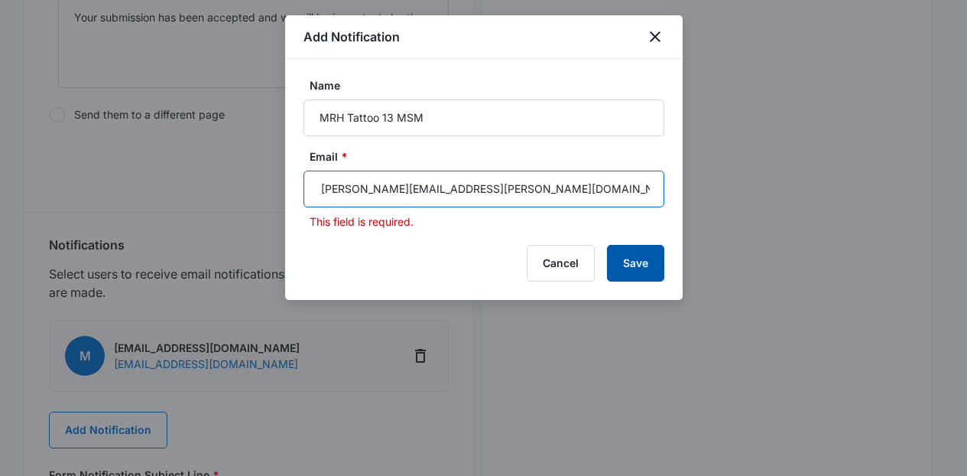
type input "[PERSON_NAME][EMAIL_ADDRESS][PERSON_NAME][DOMAIN_NAME]"
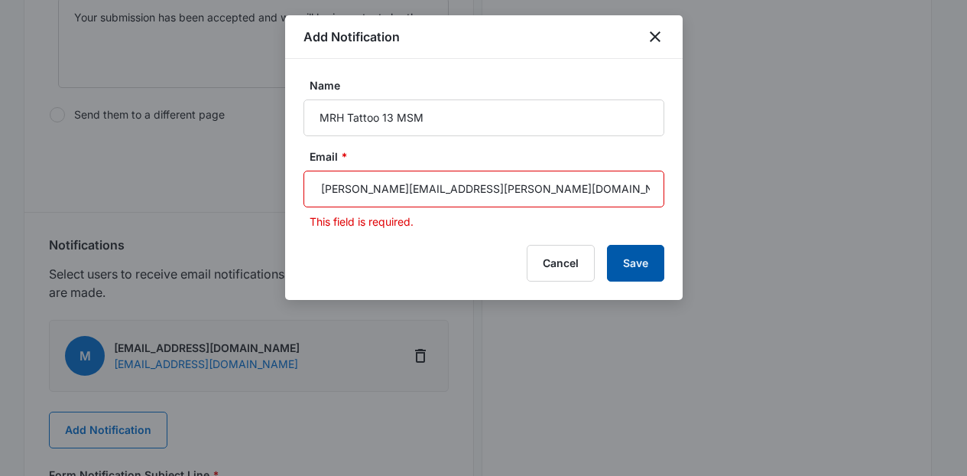
click at [613, 256] on button "Save" at bounding box center [635, 263] width 57 height 37
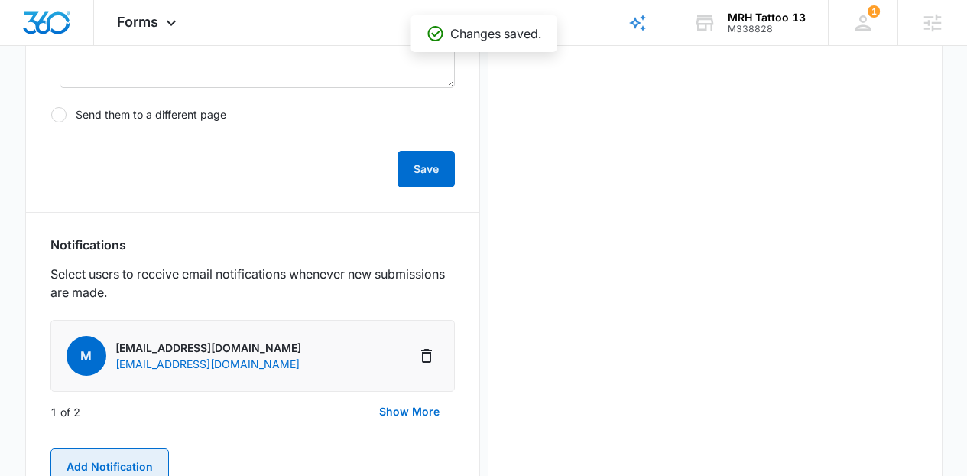
scroll to position [619, 0]
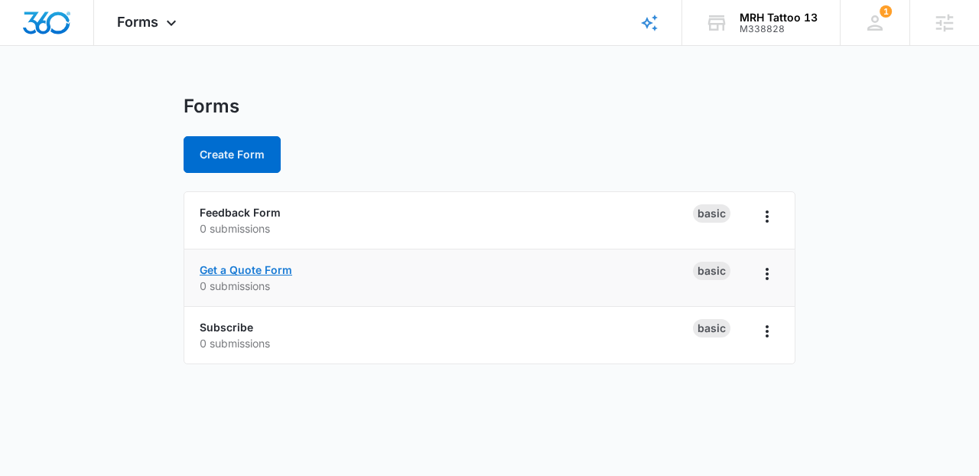
click at [261, 265] on link "Get a Quote Form" at bounding box center [246, 269] width 93 height 13
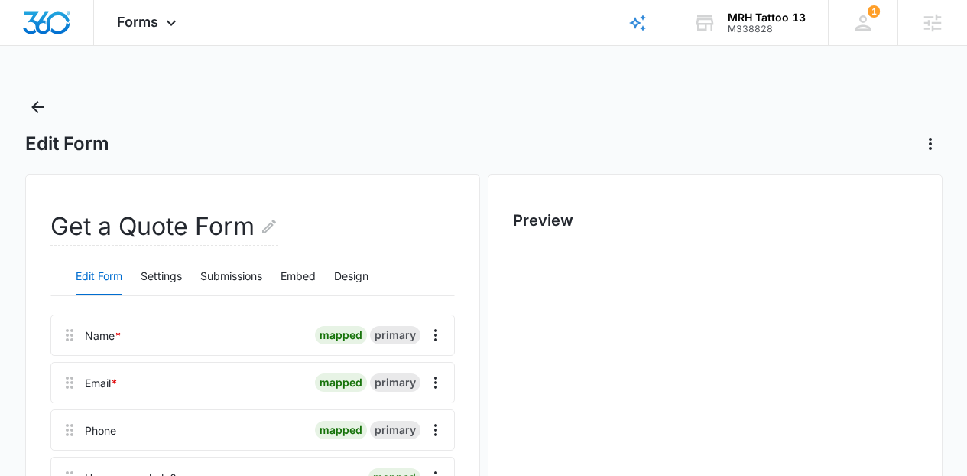
click at [141, 278] on div "Edit Form Settings Submissions Embed Design" at bounding box center [252, 277] width 405 height 38
click at [166, 268] on button "Settings" at bounding box center [161, 277] width 41 height 37
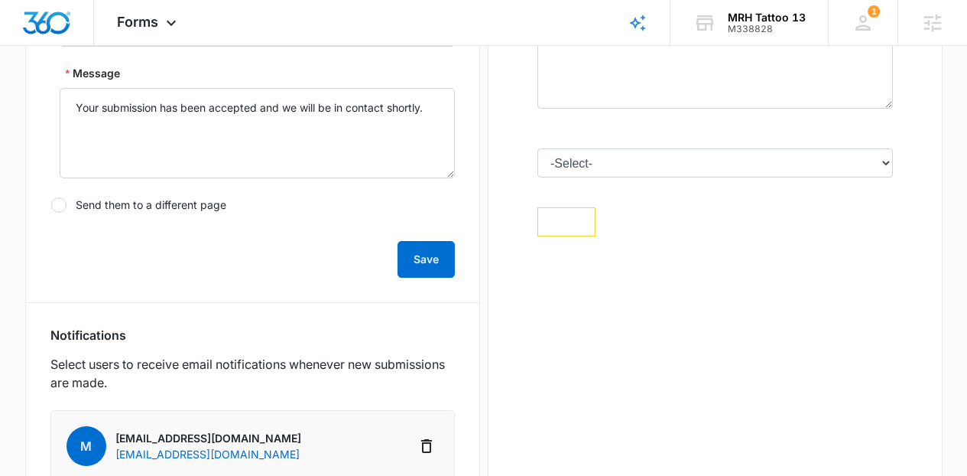
scroll to position [650, 0]
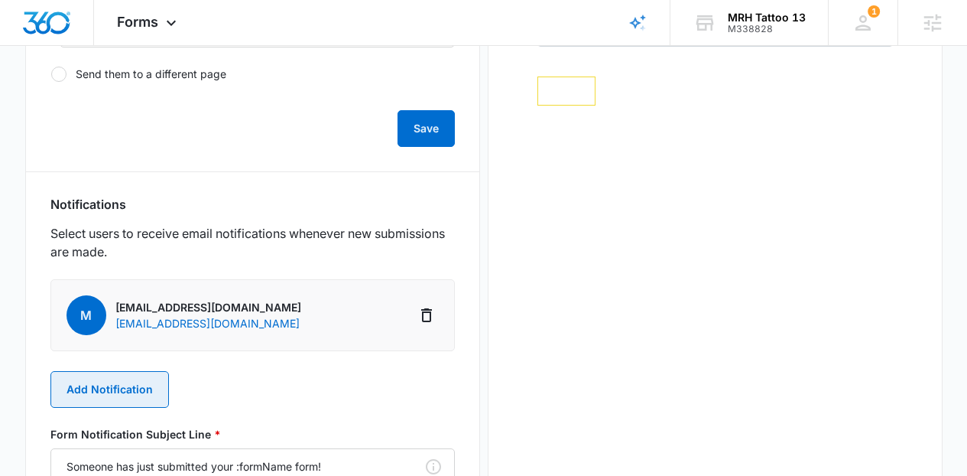
click at [145, 376] on button "Add Notification" at bounding box center [109, 389] width 119 height 37
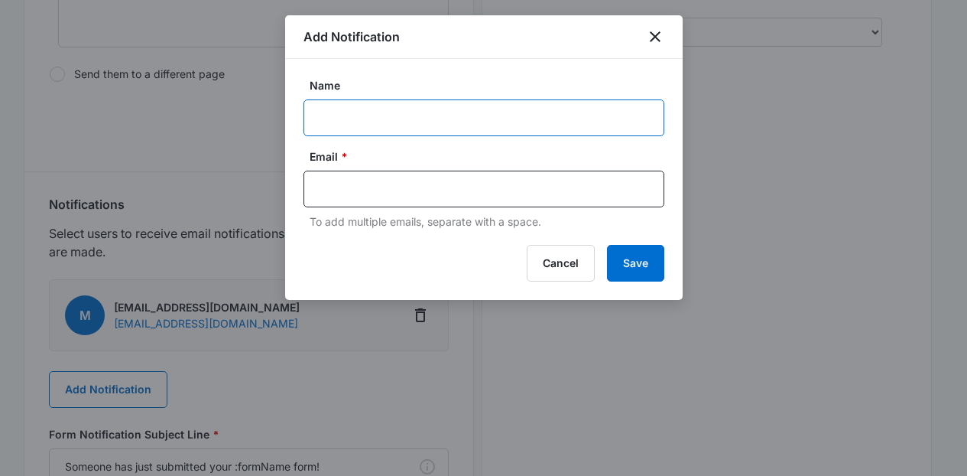
click at [360, 128] on input "Name" at bounding box center [484, 117] width 361 height 37
type input "MRH Tattoo 13 MSM"
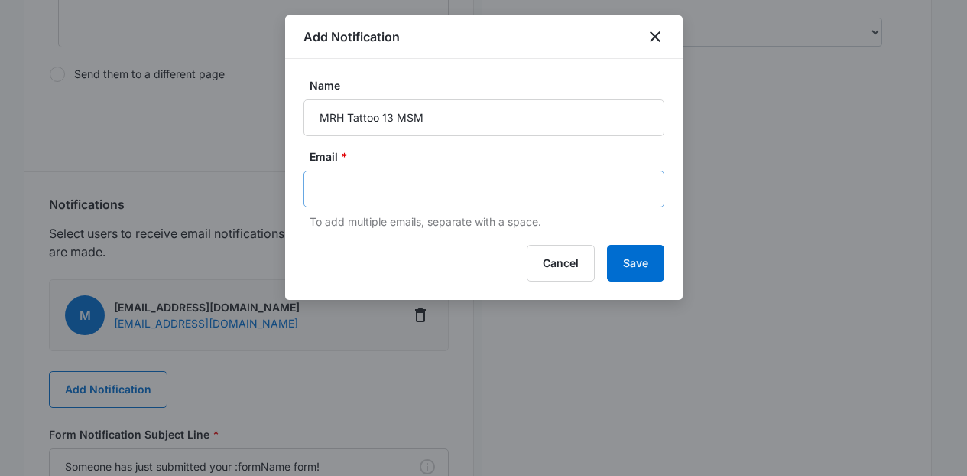
click at [401, 171] on div at bounding box center [484, 189] width 361 height 37
click at [408, 180] on input "text" at bounding box center [486, 188] width 332 height 23
paste input "[PERSON_NAME][EMAIL_ADDRESS][PERSON_NAME][DOMAIN_NAME]"
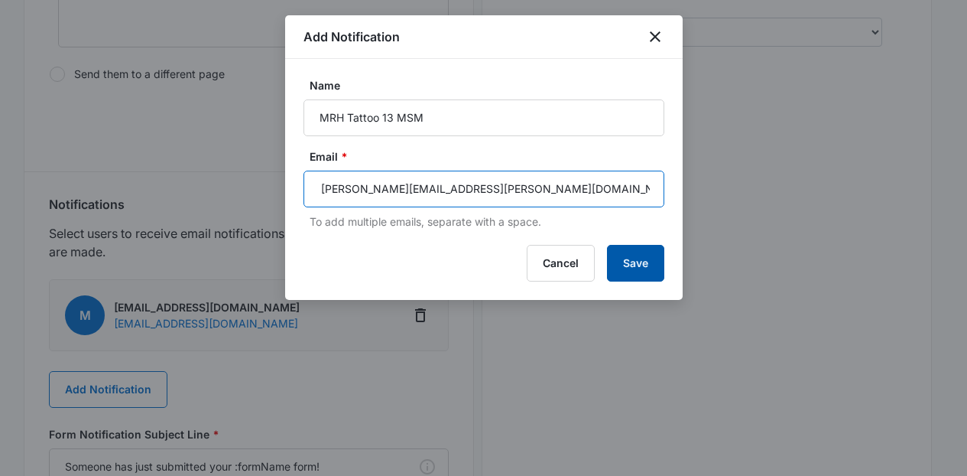
type input "[PERSON_NAME][EMAIL_ADDRESS][PERSON_NAME][DOMAIN_NAME]"
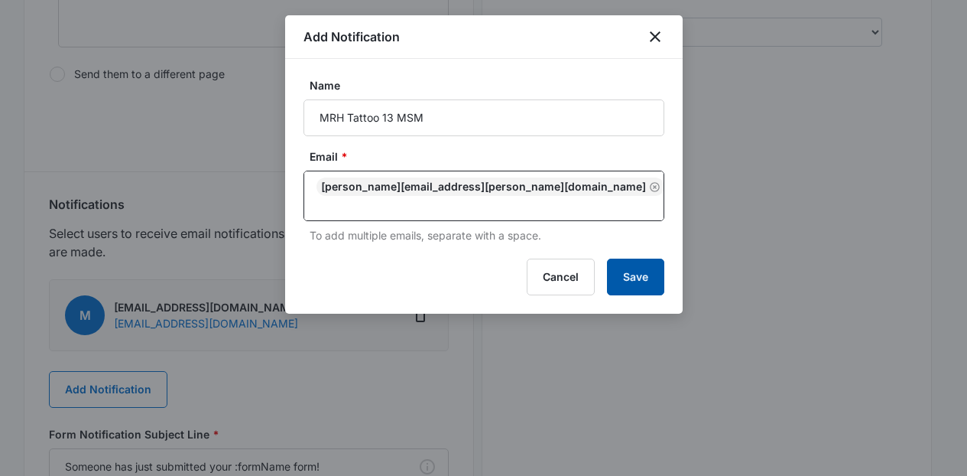
click at [631, 262] on button "Save" at bounding box center [635, 277] width 57 height 37
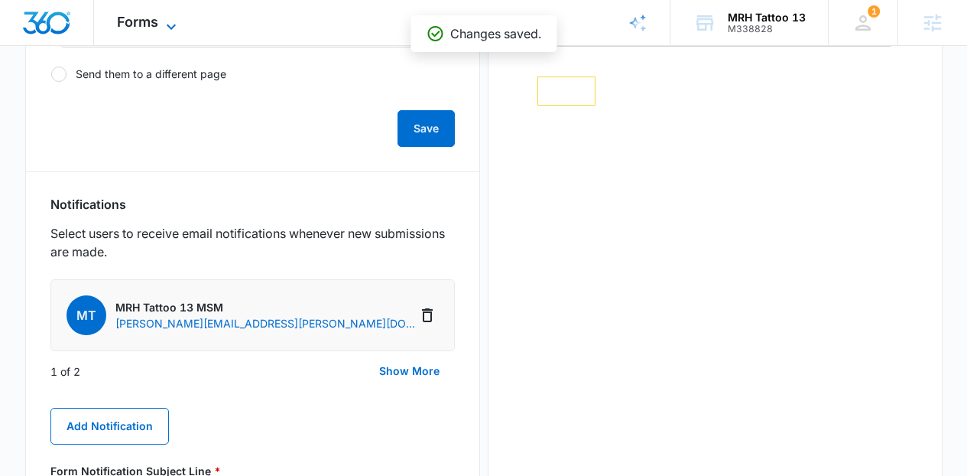
click at [134, 17] on span "Forms" at bounding box center [137, 22] width 41 height 16
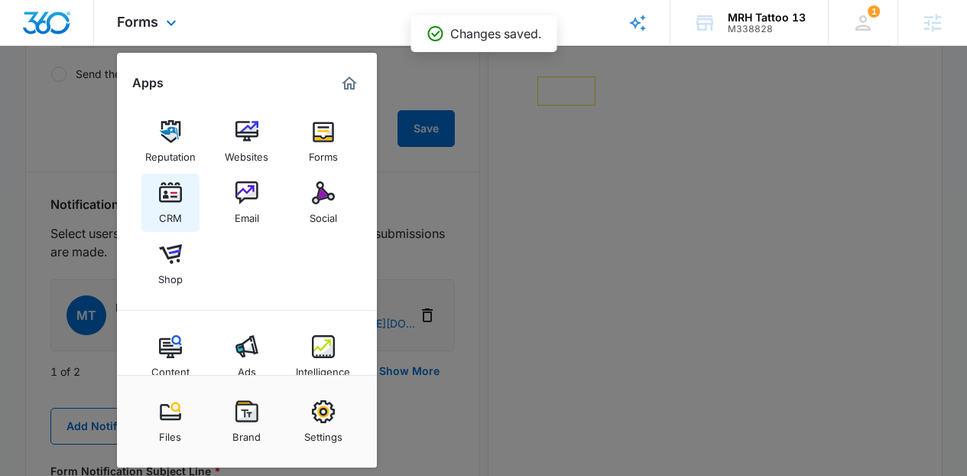
click at [164, 193] on img at bounding box center [170, 192] width 23 height 23
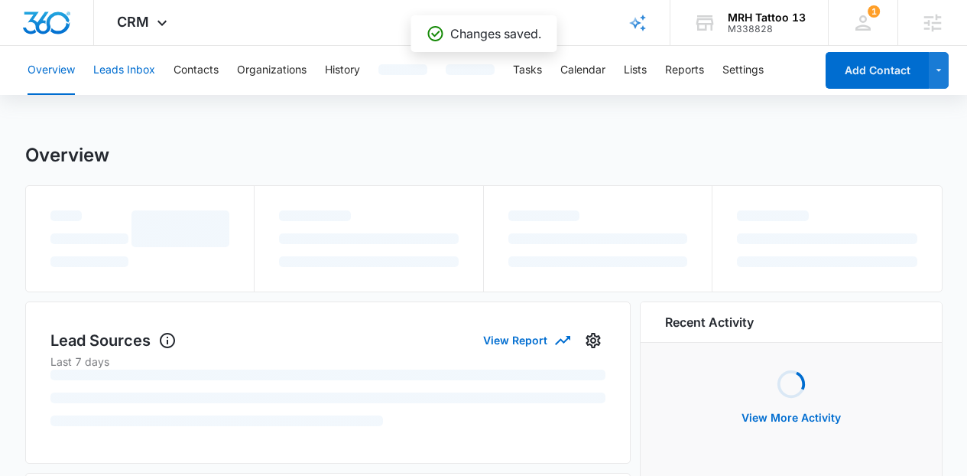
click at [135, 85] on button "Leads Inbox" at bounding box center [124, 70] width 62 height 49
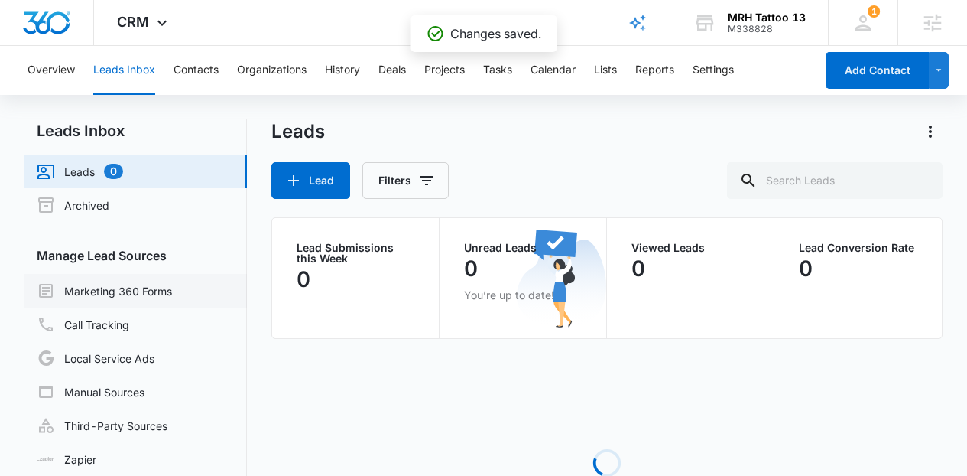
click at [140, 287] on link "Marketing 360 Forms" at bounding box center [104, 290] width 135 height 18
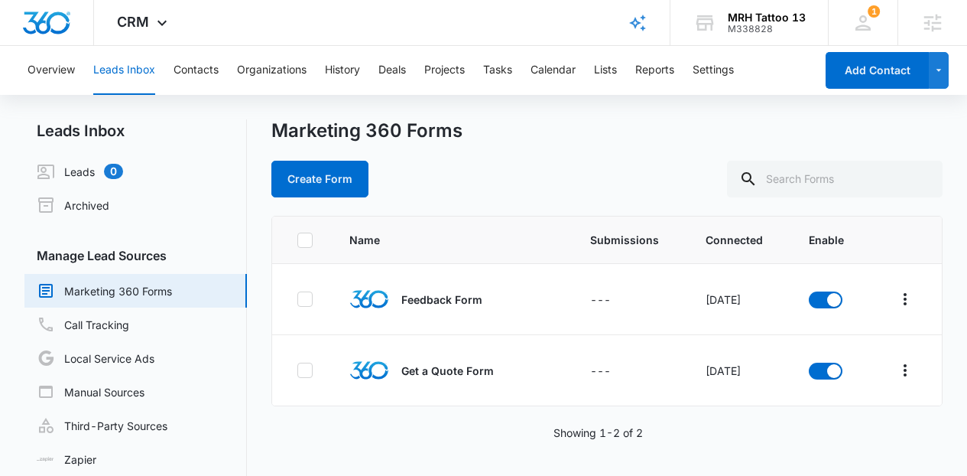
scroll to position [37, 0]
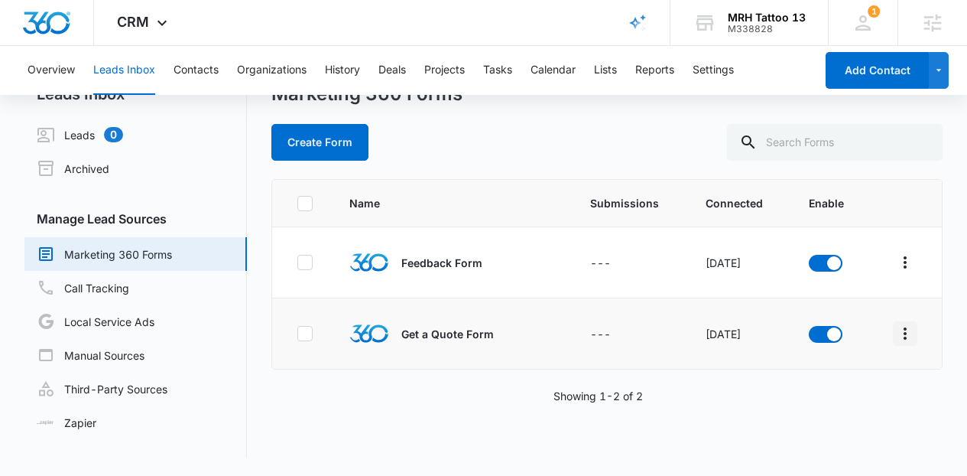
click at [896, 337] on icon "Overflow Menu" at bounding box center [905, 333] width 18 height 18
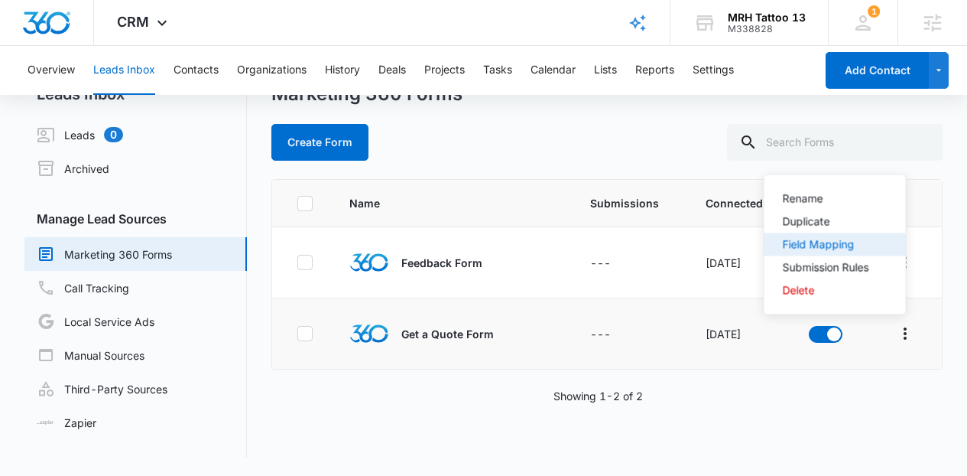
click at [829, 239] on div "Field Mapping" at bounding box center [826, 244] width 86 height 11
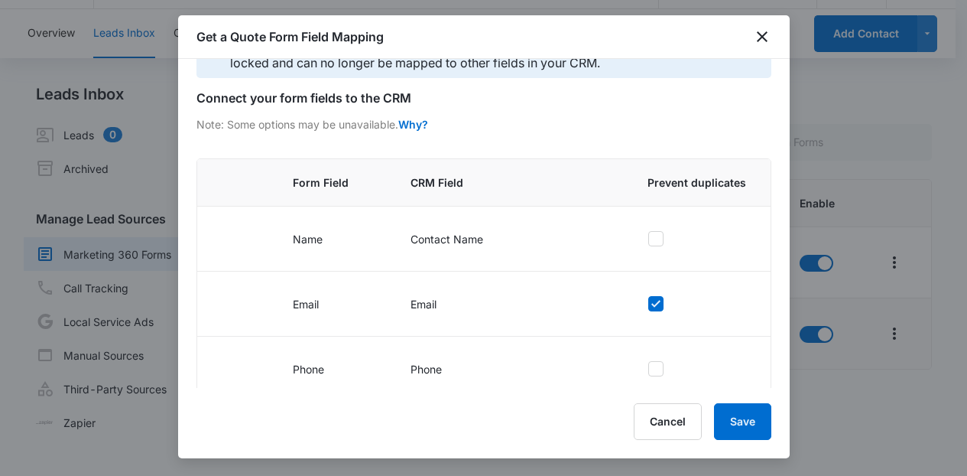
scroll to position [211, 0]
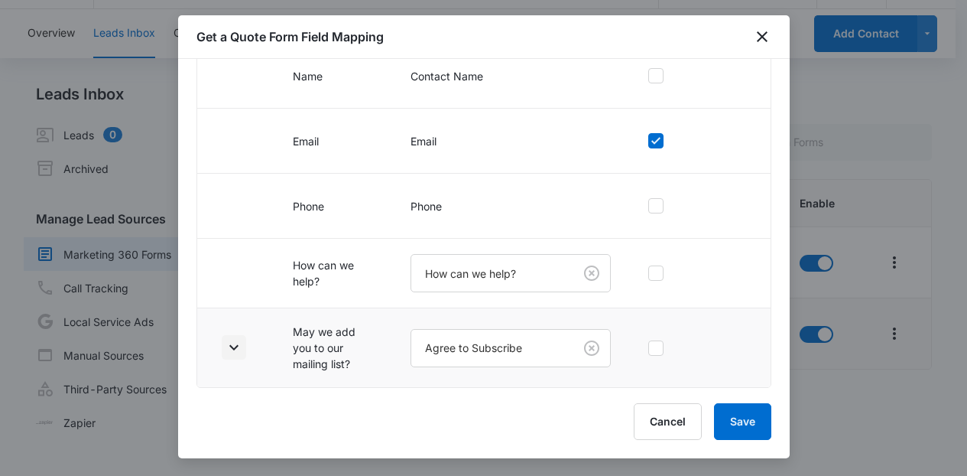
click at [244, 340] on button "button" at bounding box center [234, 347] width 24 height 24
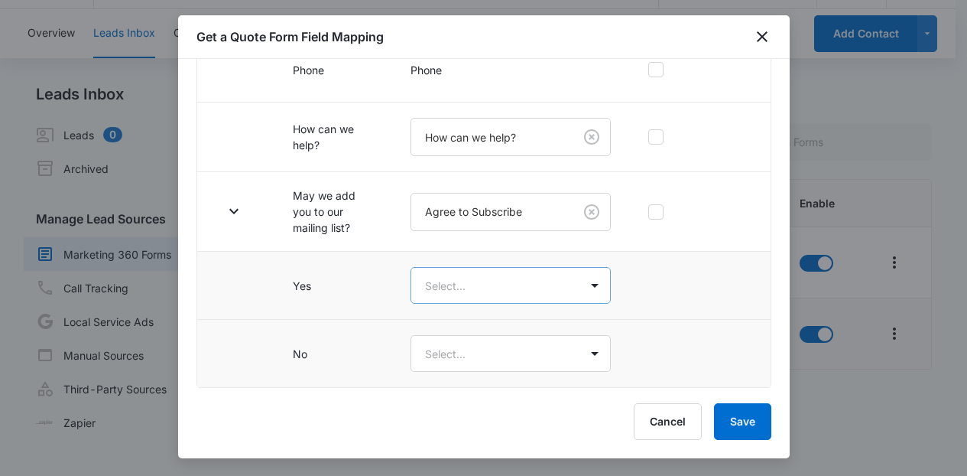
click at [529, 298] on body "CRM Apps Reputation Websites Forms CRM Email Social Shop Content Ads Intelligen…" at bounding box center [483, 219] width 967 height 512
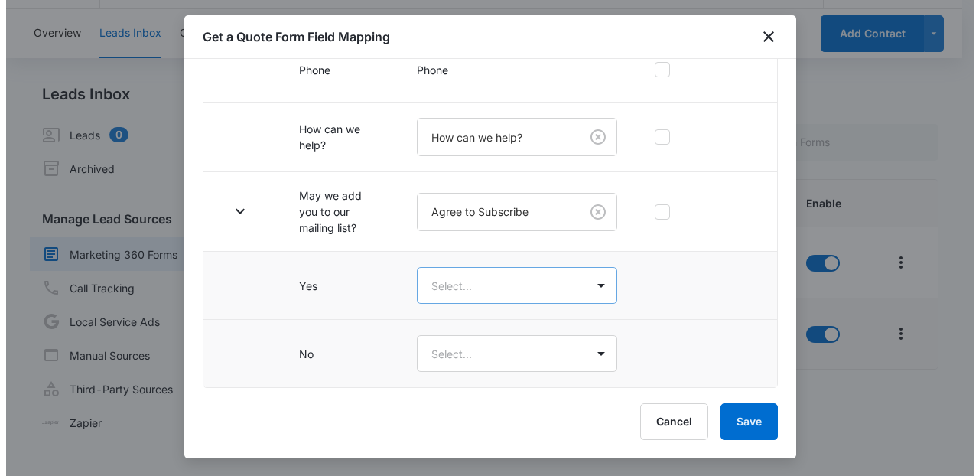
scroll to position [0, 0]
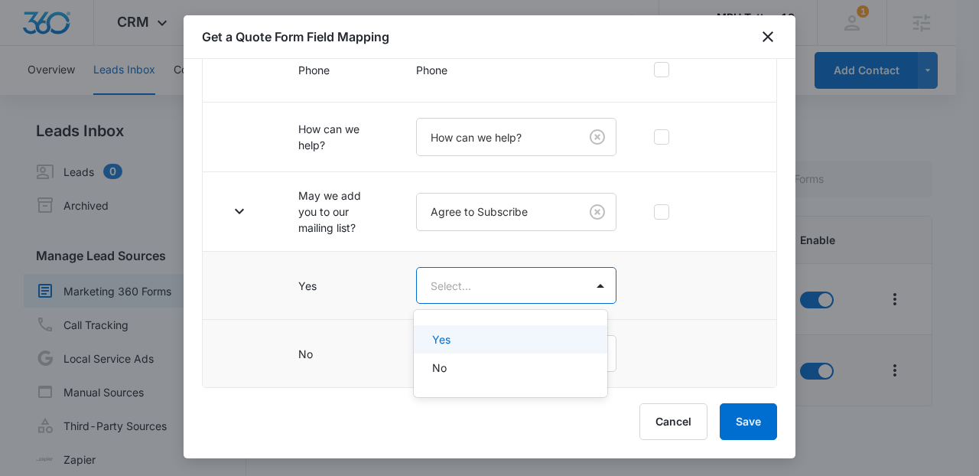
click at [467, 331] on div "Yes" at bounding box center [508, 339] width 153 height 16
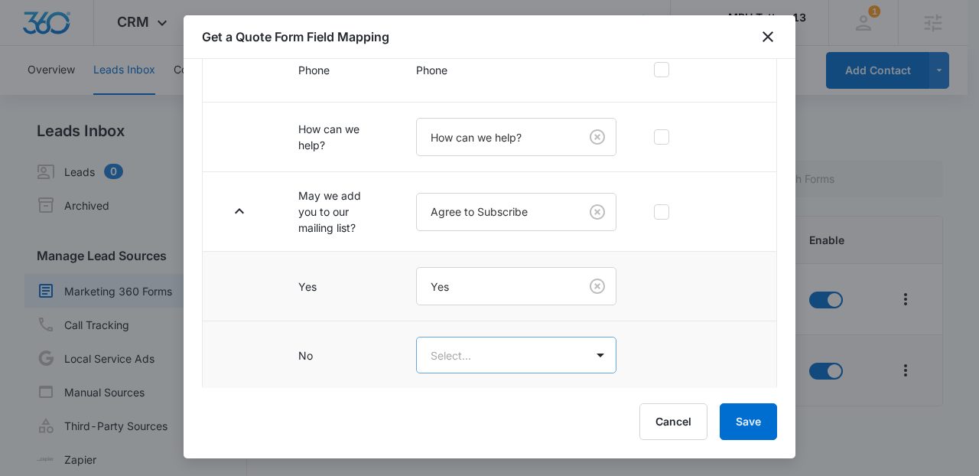
click at [472, 350] on body "CRM Apps Reputation Websites Forms CRM Email Social Shop Content Ads Intelligen…" at bounding box center [489, 256] width 979 height 512
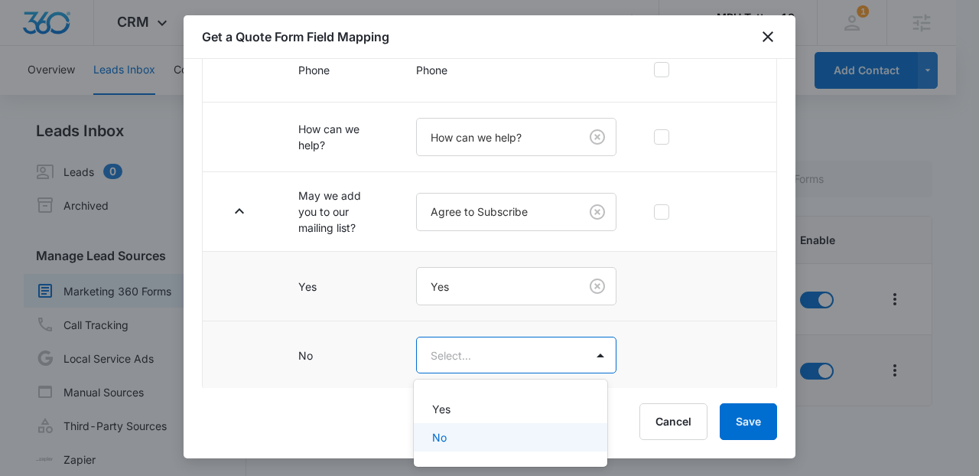
click at [444, 442] on p "No" at bounding box center [439, 437] width 15 height 16
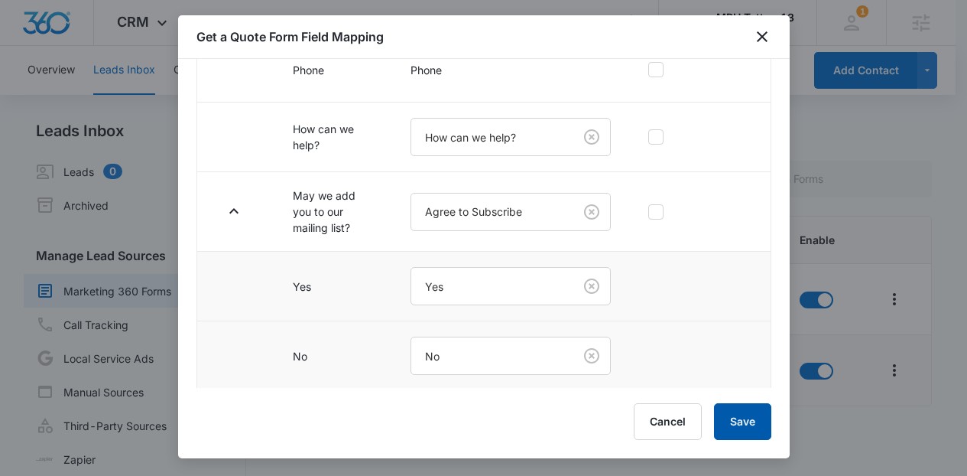
click at [737, 419] on button "Save" at bounding box center [742, 421] width 57 height 37
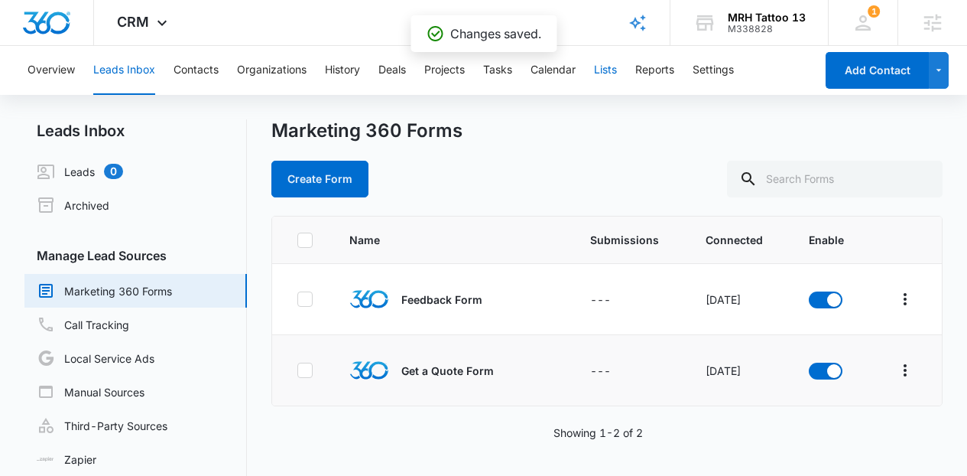
click at [617, 72] on button "Lists" at bounding box center [605, 70] width 23 height 49
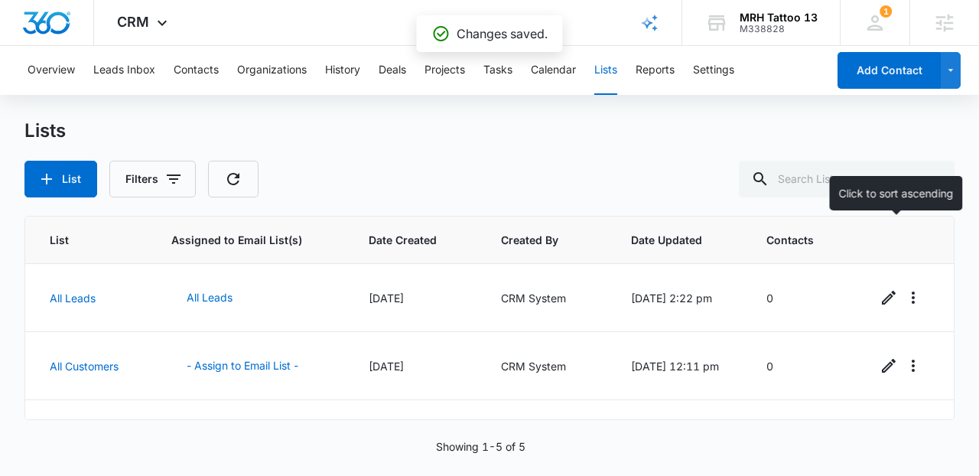
click at [941, 237] on th at bounding box center [906, 239] width 96 height 47
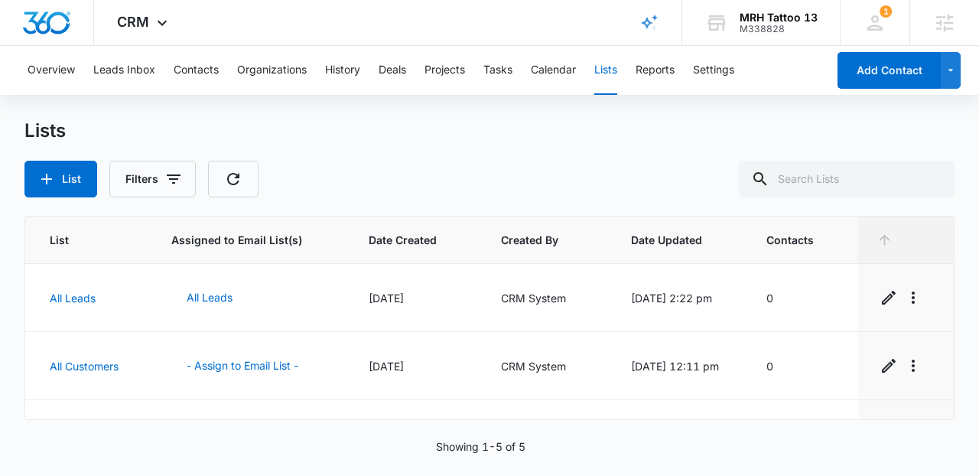
click at [954, 281] on main "Lists List Filters List Assigned to Email List(s) Date Created Created By Date …" at bounding box center [489, 295] width 979 height 353
click at [954, 278] on main "Lists List Filters List Assigned to Email List(s) Date Created Created By Date …" at bounding box center [489, 295] width 979 height 353
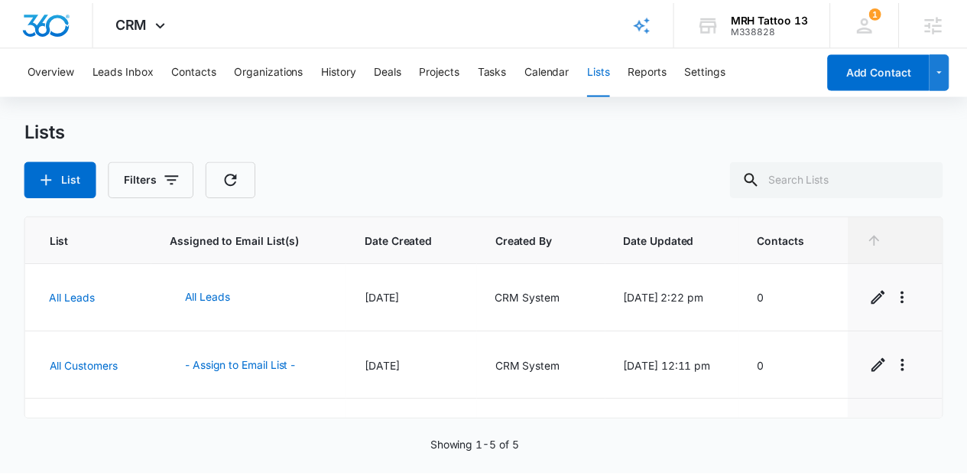
scroll to position [184, 0]
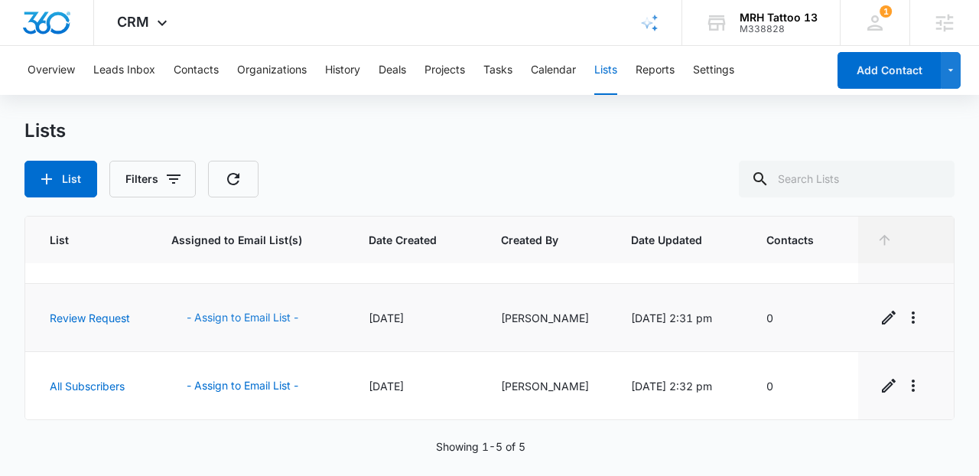
click at [278, 322] on button "- Assign to Email List -" at bounding box center [242, 317] width 142 height 37
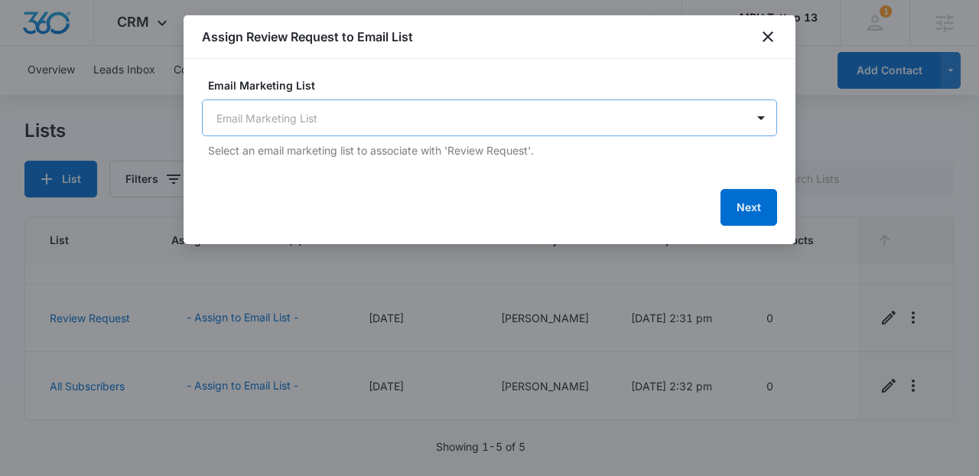
click at [432, 125] on body "CRM Apps Reputation Websites Forms CRM Email Social Shop Content Ads Intelligen…" at bounding box center [489, 238] width 979 height 476
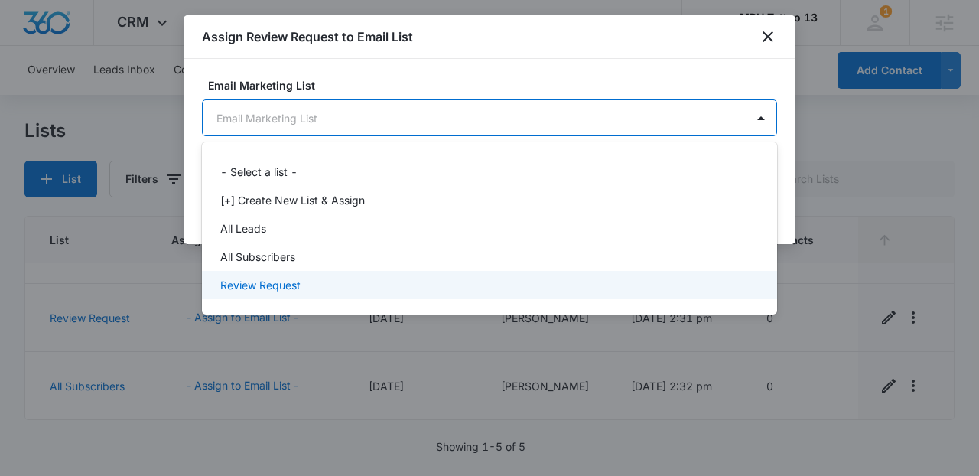
click at [347, 277] on div "Review Request" at bounding box center [487, 285] width 535 height 16
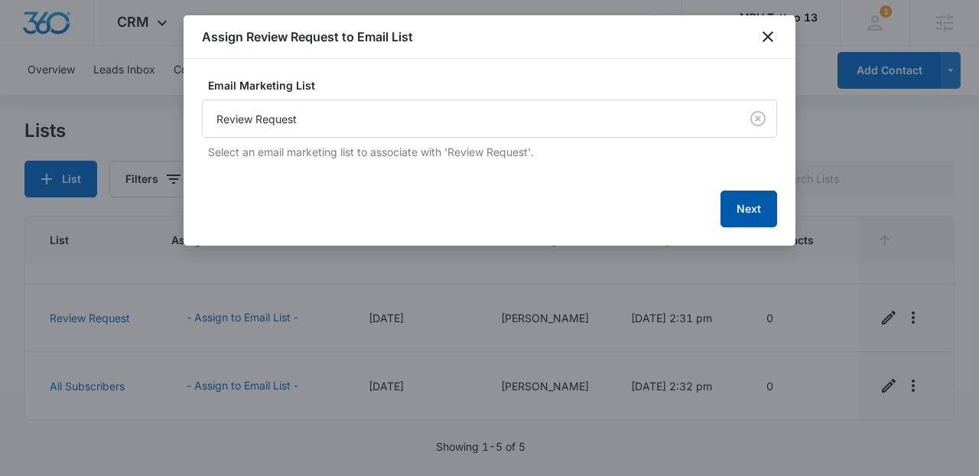
click at [750, 210] on button "Next" at bounding box center [748, 208] width 57 height 37
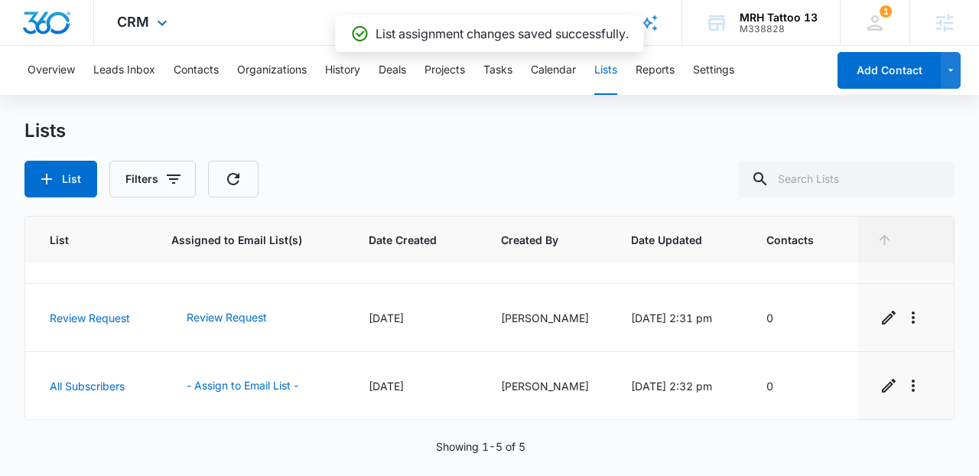
click at [151, 30] on div "CRM Apps Reputation Websites Forms CRM Email Social Shop Content Ads Intelligen…" at bounding box center [144, 22] width 100 height 45
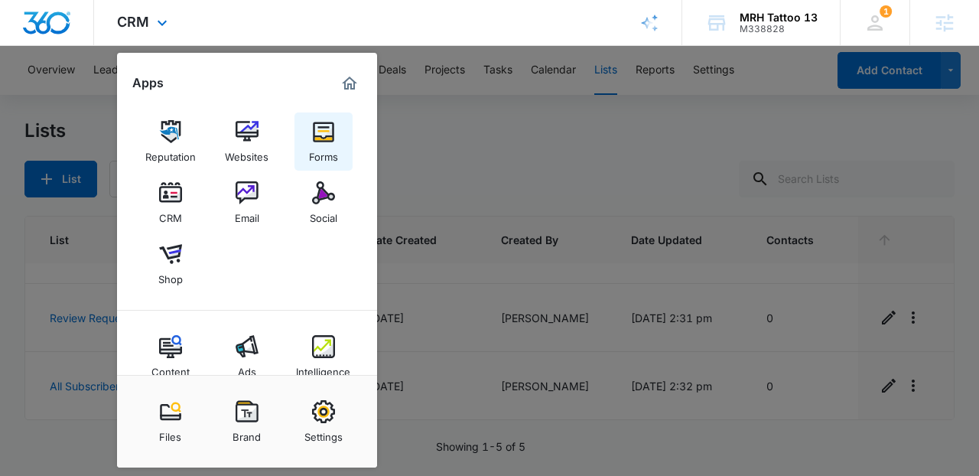
click at [315, 146] on div "Forms" at bounding box center [323, 153] width 29 height 20
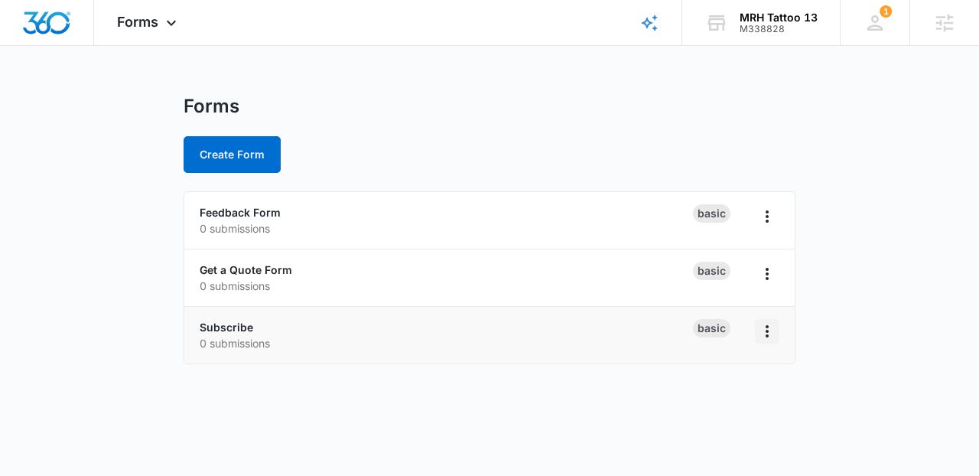
click at [766, 326] on icon "Overflow Menu" at bounding box center [767, 331] width 3 height 12
click at [776, 275] on icon "Overflow Menu" at bounding box center [767, 274] width 18 height 18
click at [720, 337] on div "Duplicate" at bounding box center [717, 339] width 47 height 11
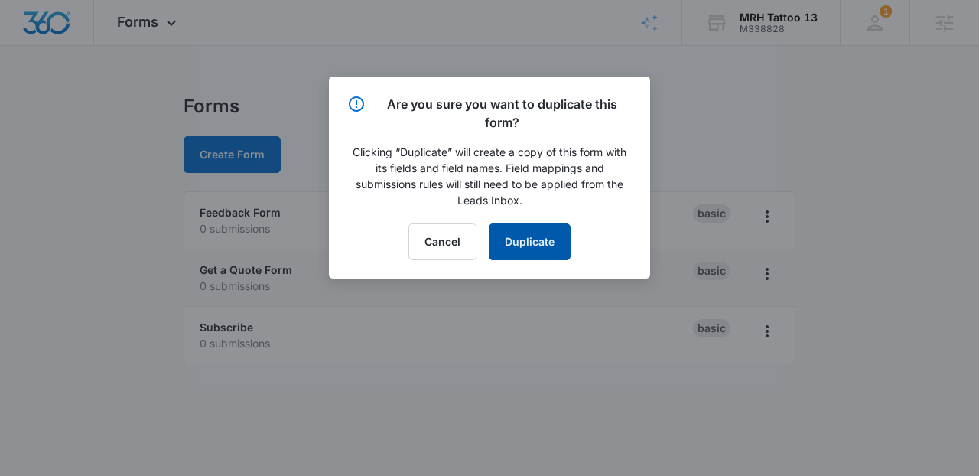
click at [562, 238] on button "Duplicate" at bounding box center [530, 241] width 82 height 37
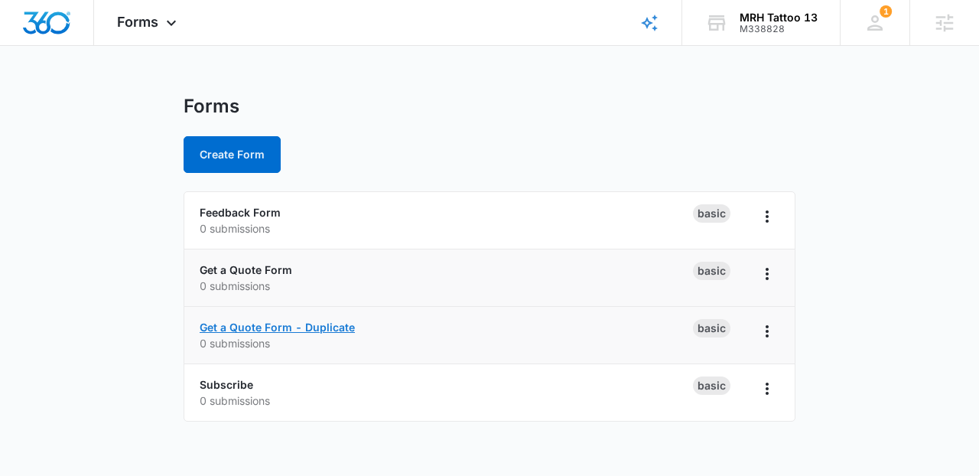
click at [309, 330] on link "Get a Quote Form - Duplicate" at bounding box center [277, 326] width 155 height 13
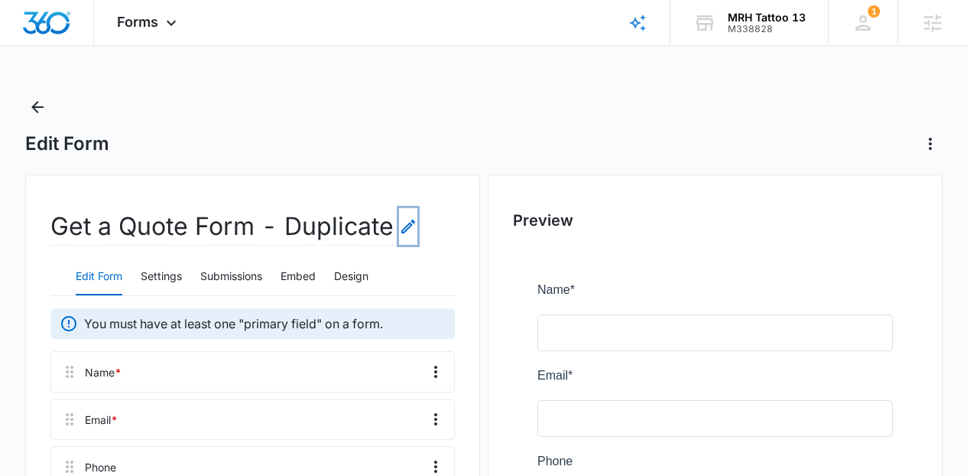
click at [408, 230] on icon "Edit Form Name" at bounding box center [408, 226] width 18 height 18
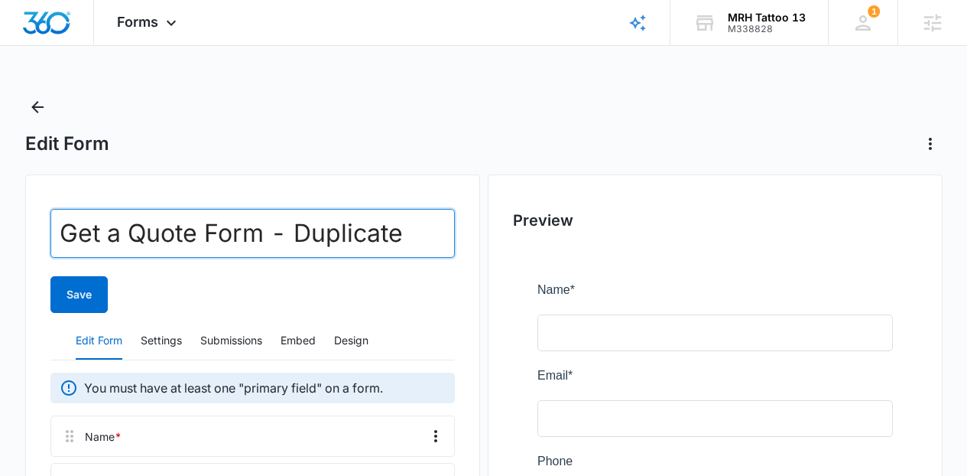
click at [408, 230] on input "Get a Quote Form - Duplicate" at bounding box center [252, 233] width 405 height 49
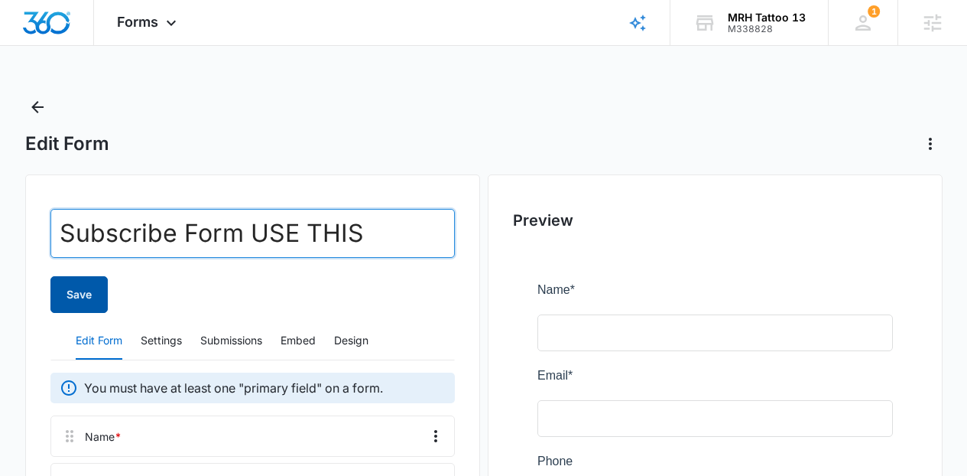
type input "Subscribe Form USE THIS"
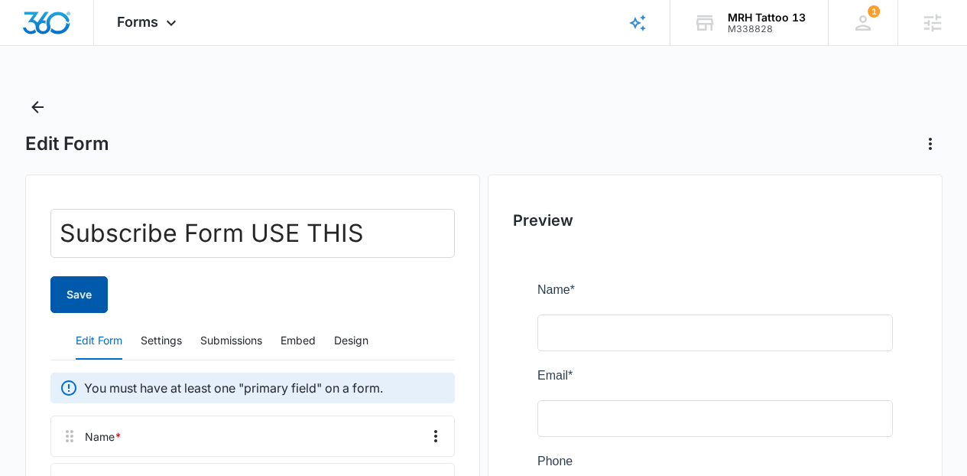
click at [97, 278] on button "Save" at bounding box center [78, 294] width 57 height 37
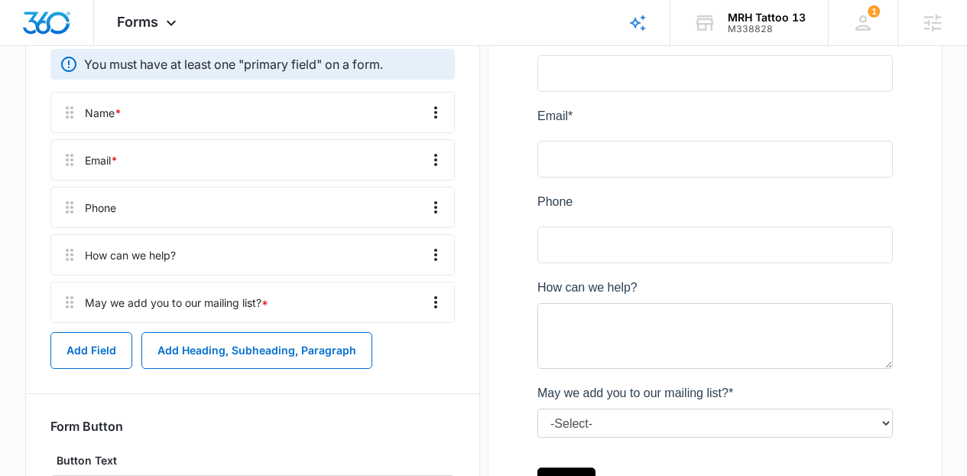
scroll to position [261, 0]
click at [435, 266] on div "How can we help?" at bounding box center [252, 253] width 405 height 41
click at [433, 257] on icon "Overflow Menu" at bounding box center [436, 253] width 18 height 18
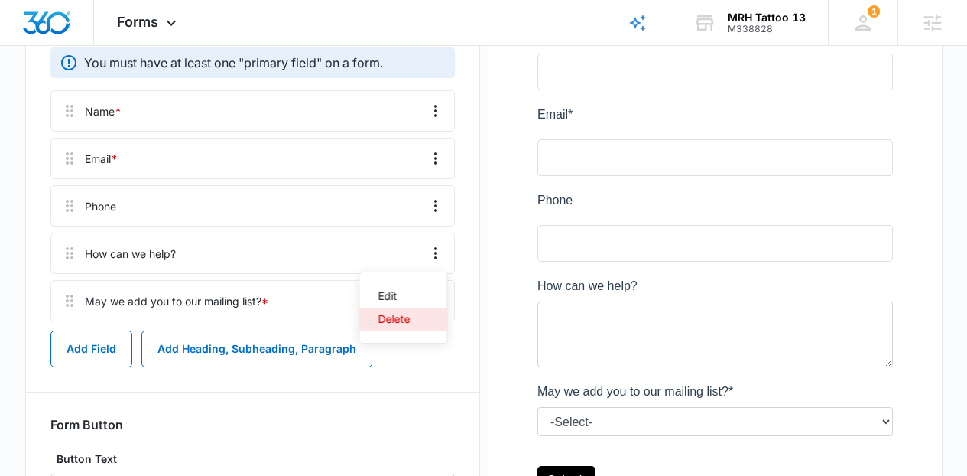
click at [414, 313] on button "Delete" at bounding box center [403, 318] width 87 height 23
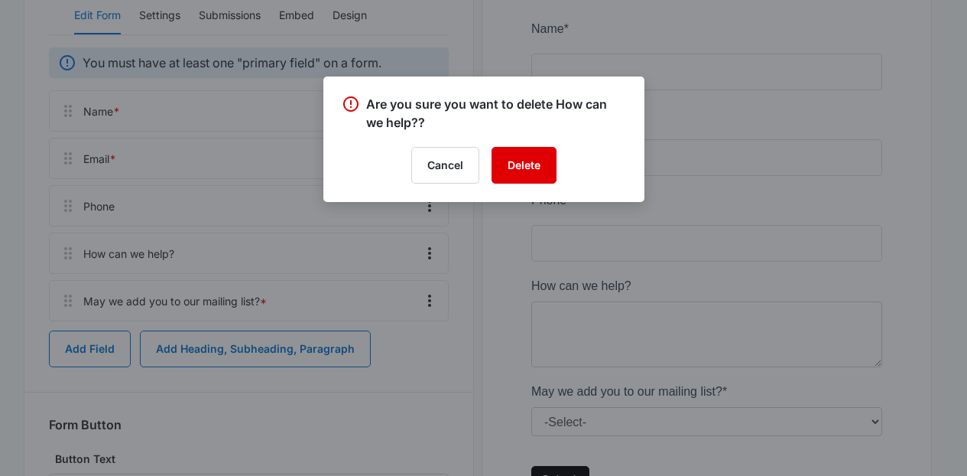
click at [536, 171] on button "Delete" at bounding box center [524, 165] width 65 height 37
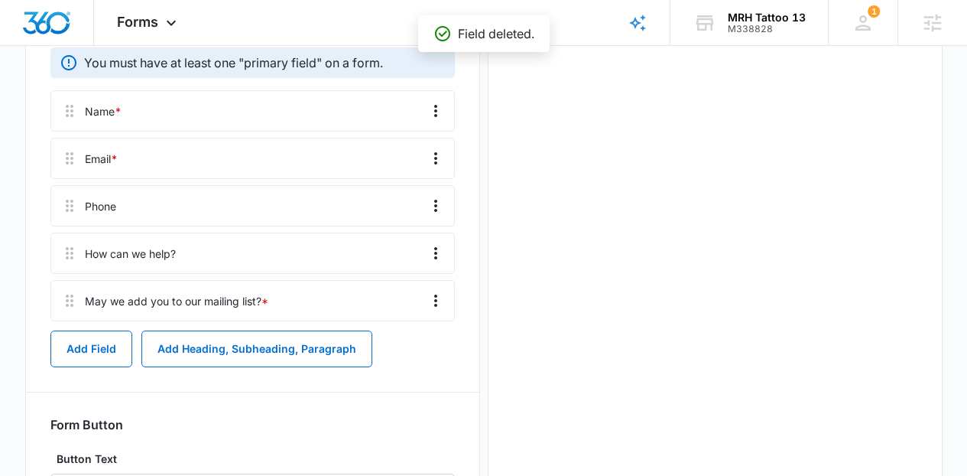
scroll to position [0, 0]
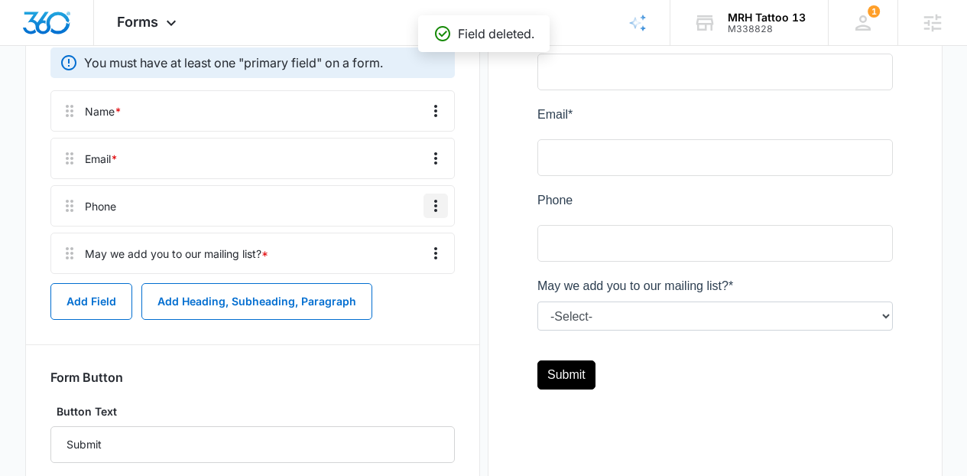
click at [437, 205] on icon "Overflow Menu" at bounding box center [435, 206] width 3 height 12
click at [397, 268] on div "Delete" at bounding box center [395, 271] width 32 height 11
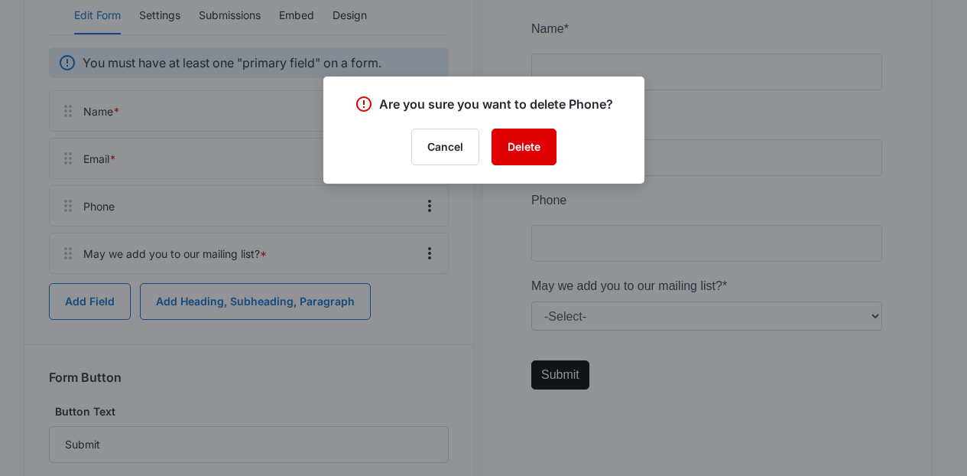
click at [533, 154] on button "Delete" at bounding box center [524, 146] width 65 height 37
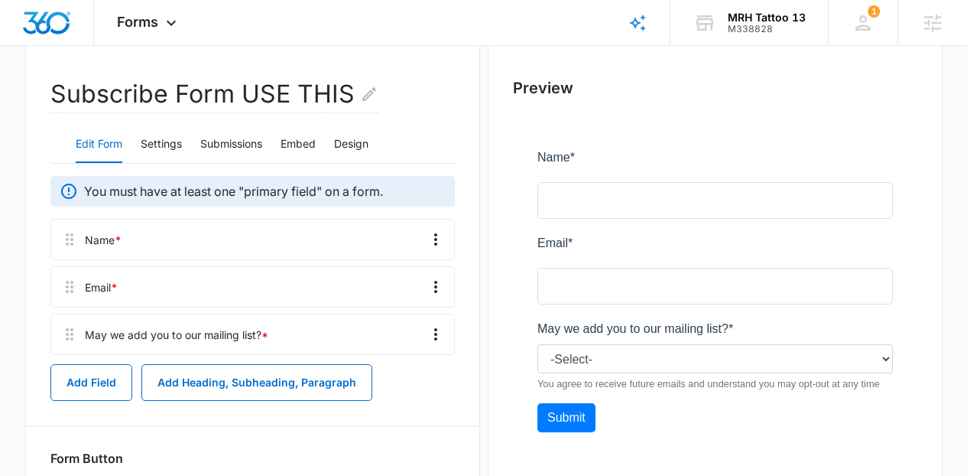
scroll to position [113, 0]
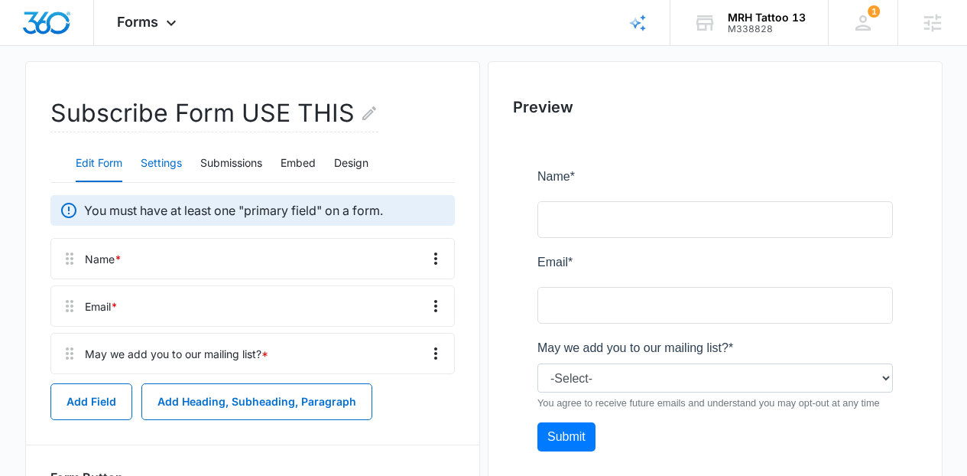
click at [153, 163] on button "Settings" at bounding box center [161, 163] width 41 height 37
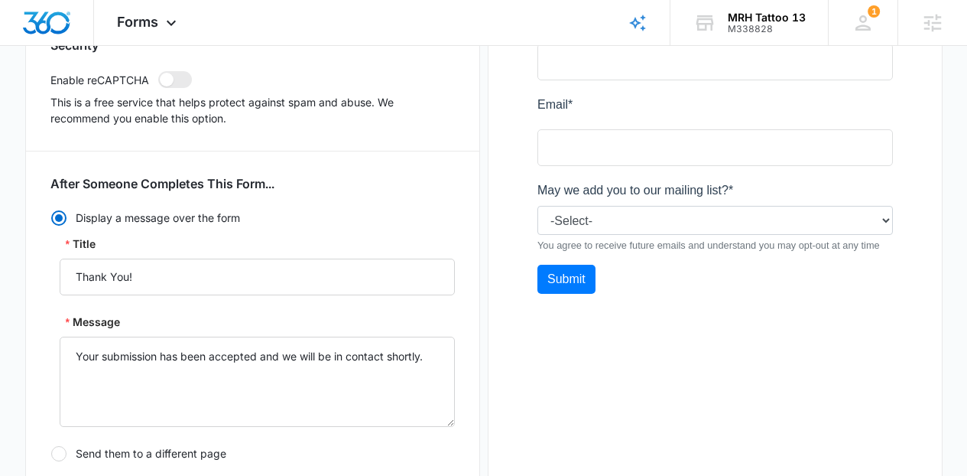
scroll to position [490, 0]
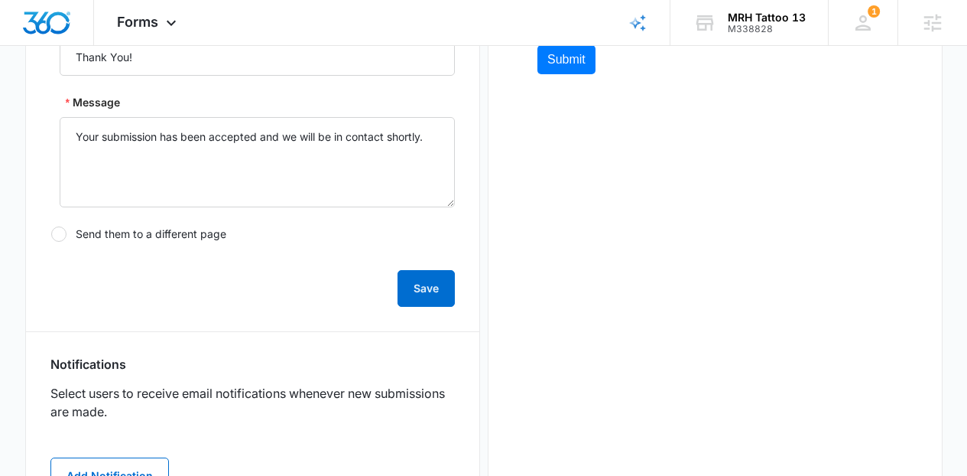
click at [135, 465] on button "Add Notification" at bounding box center [109, 475] width 119 height 37
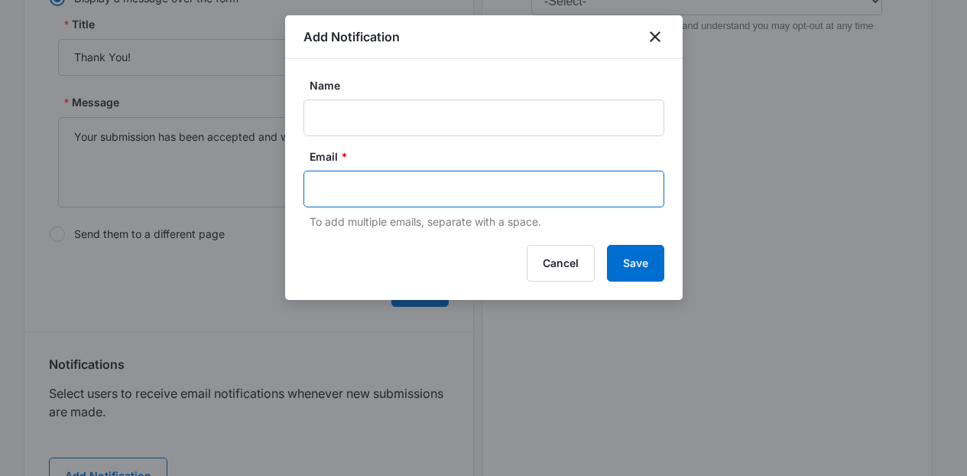
click at [384, 181] on input "text" at bounding box center [486, 188] width 332 height 23
paste input "[EMAIL_ADDRESS][DOMAIN_NAME]"
type input "[EMAIL_ADDRESS][DOMAIN_NAME]"
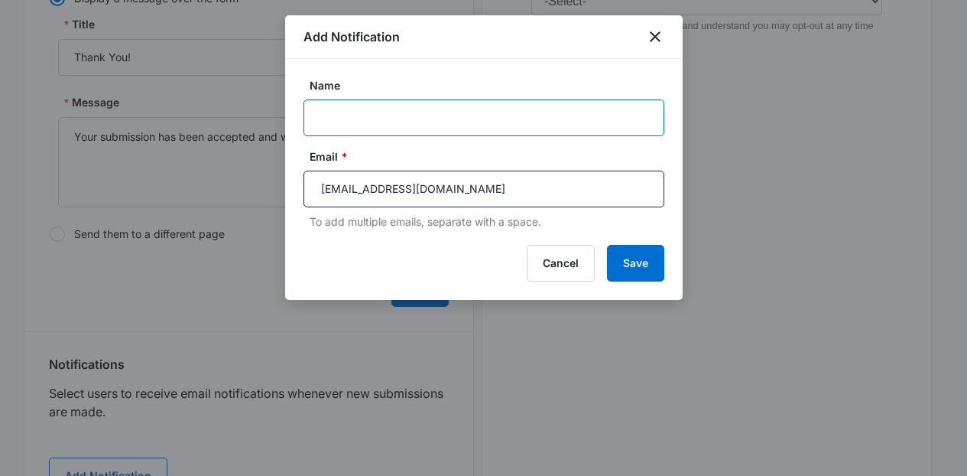
click at [376, 129] on input "Name" at bounding box center [484, 117] width 361 height 37
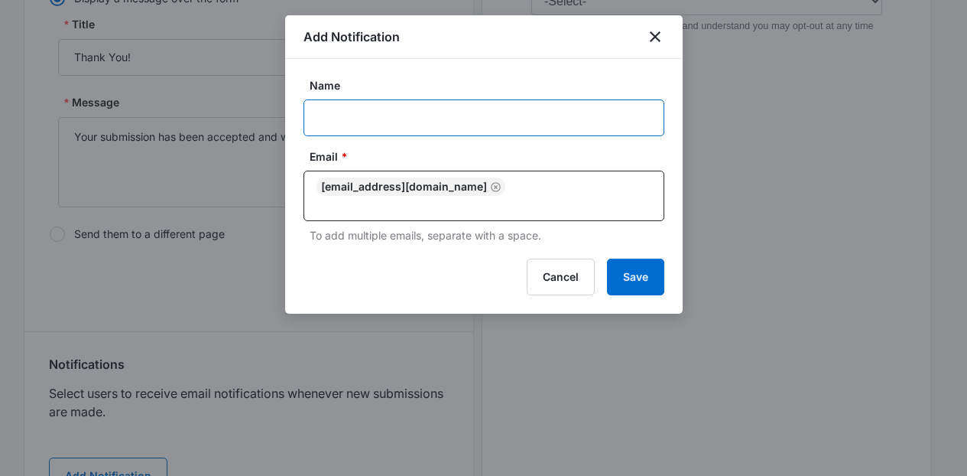
paste input "[EMAIL_ADDRESS][DOMAIN_NAME]"
type input "[EMAIL_ADDRESS][DOMAIN_NAME]"
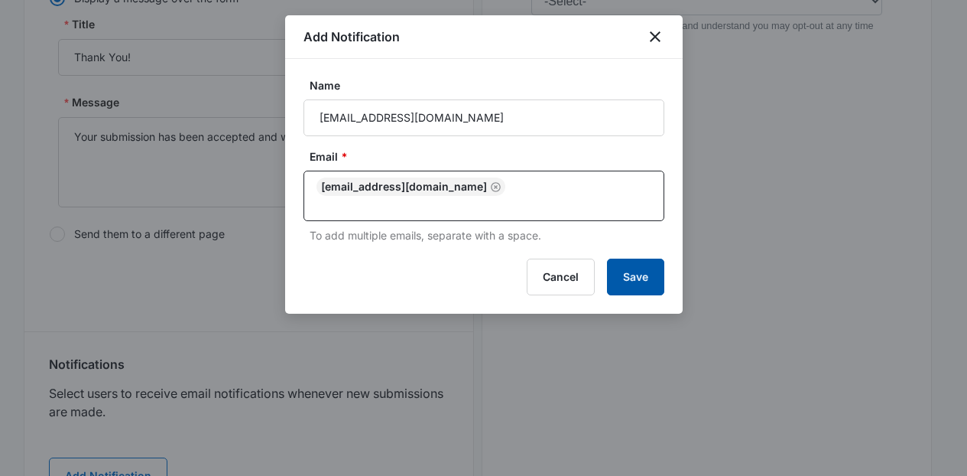
click at [629, 266] on button "Save" at bounding box center [635, 277] width 57 height 37
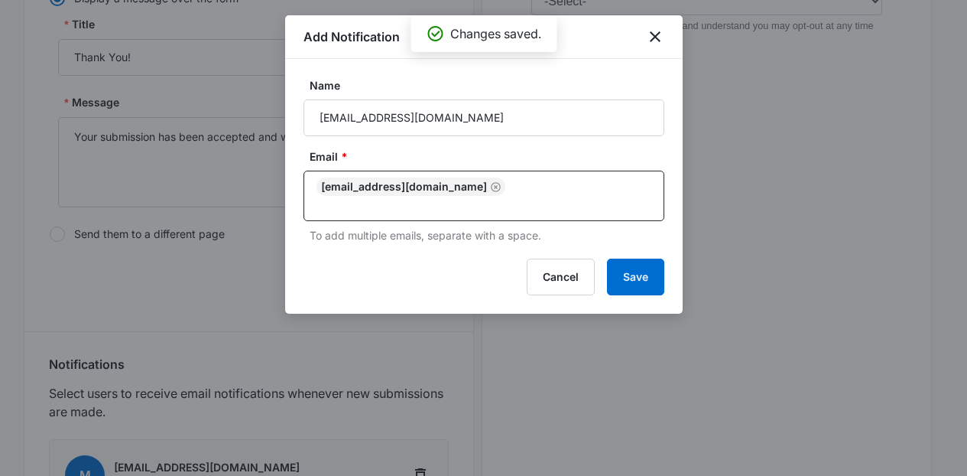
scroll to position [802, 0]
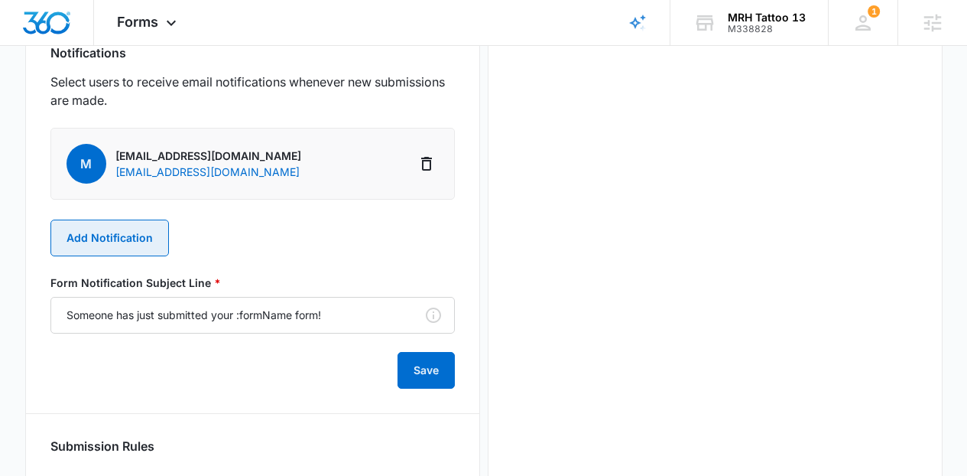
click at [138, 235] on button "Add Notification" at bounding box center [109, 237] width 119 height 37
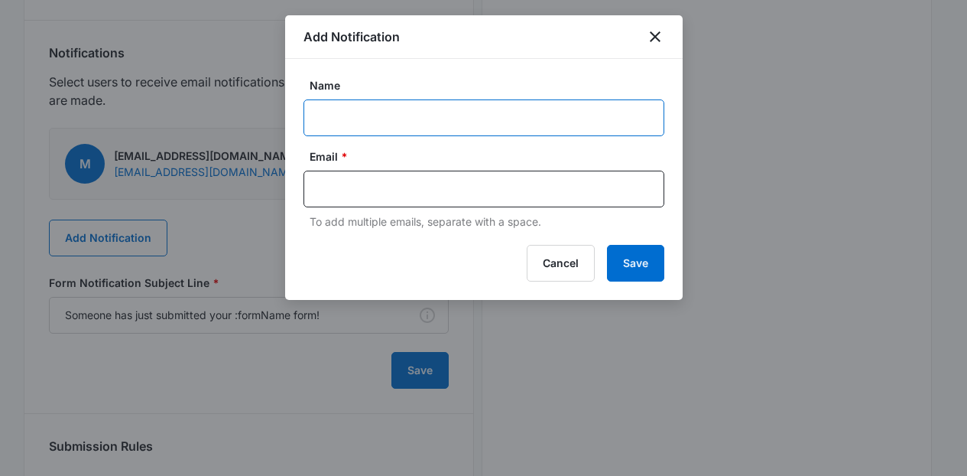
click at [346, 124] on input "Name" at bounding box center [484, 117] width 361 height 37
type input "MRH Tattoo 13 MSM"
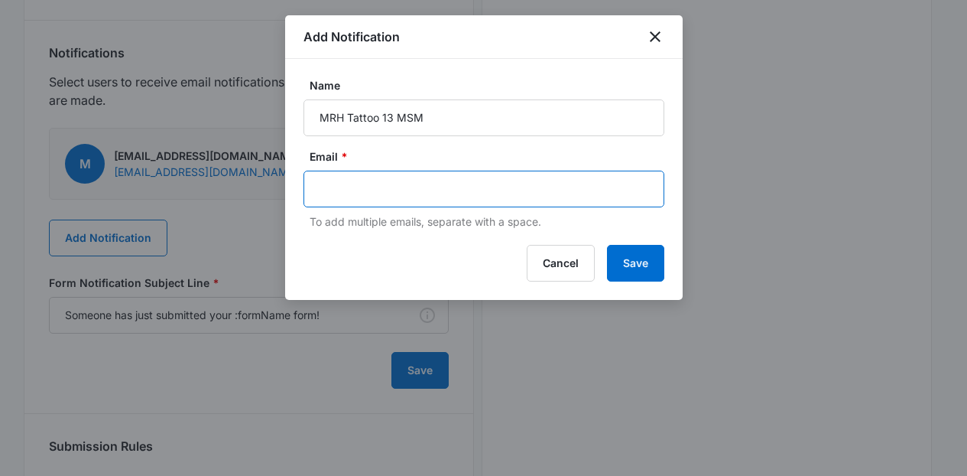
click at [446, 178] on input "text" at bounding box center [486, 188] width 332 height 23
paste input "[PERSON_NAME][EMAIL_ADDRESS][PERSON_NAME][DOMAIN_NAME]"
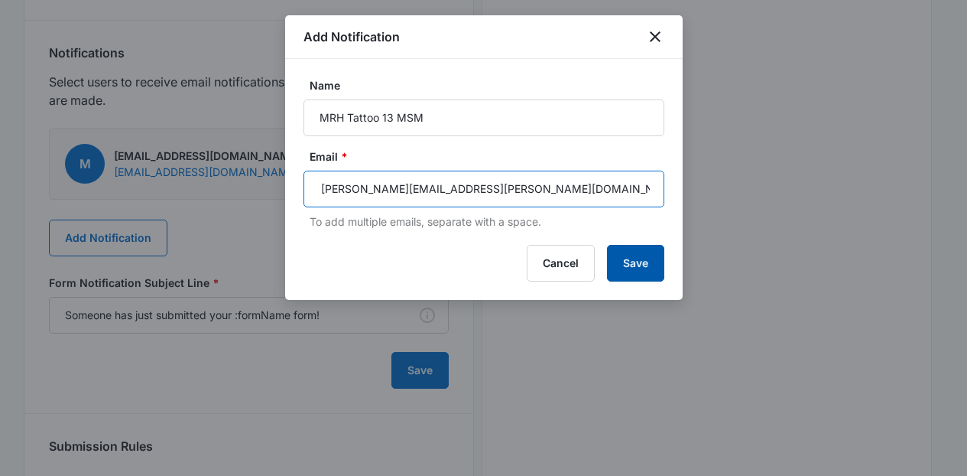
type input "[PERSON_NAME][EMAIL_ADDRESS][PERSON_NAME][DOMAIN_NAME]"
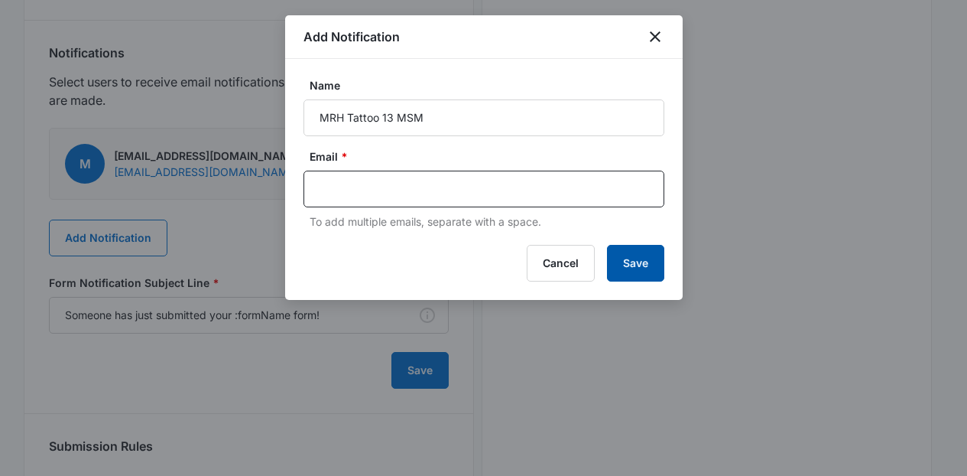
click at [614, 246] on button "Save" at bounding box center [635, 263] width 57 height 37
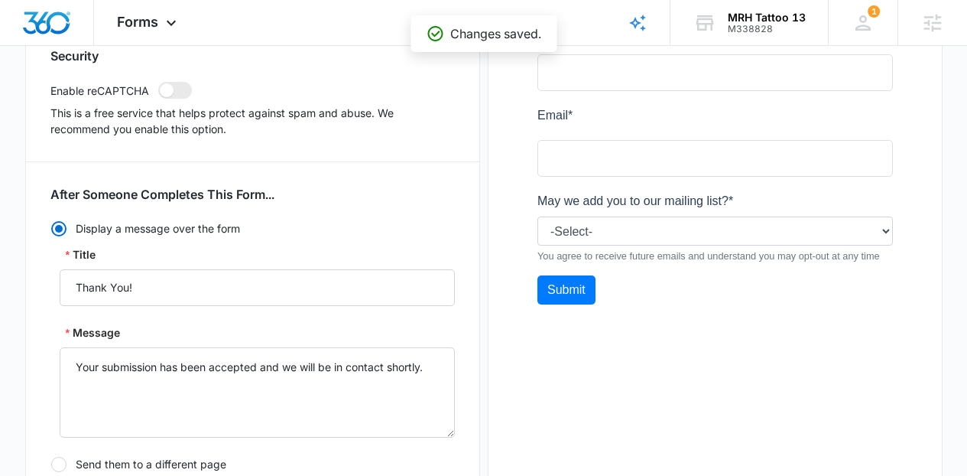
scroll to position [184, 0]
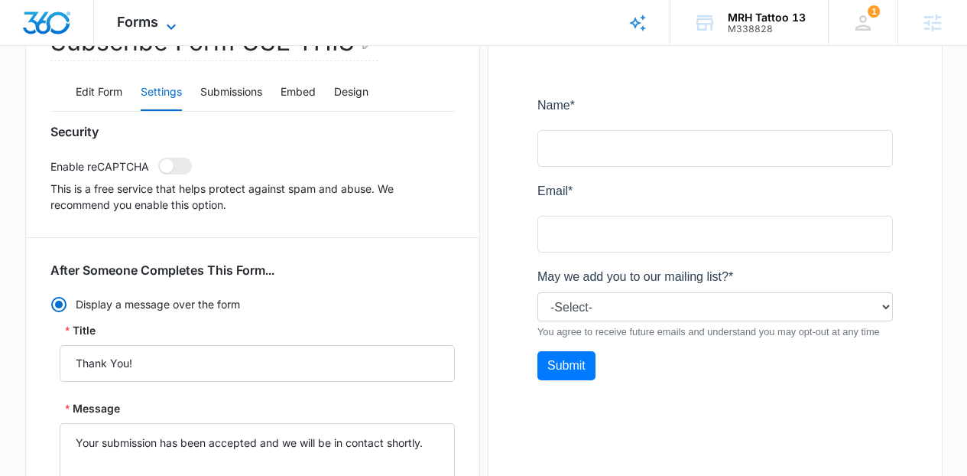
click at [138, 16] on span "Forms" at bounding box center [137, 22] width 41 height 16
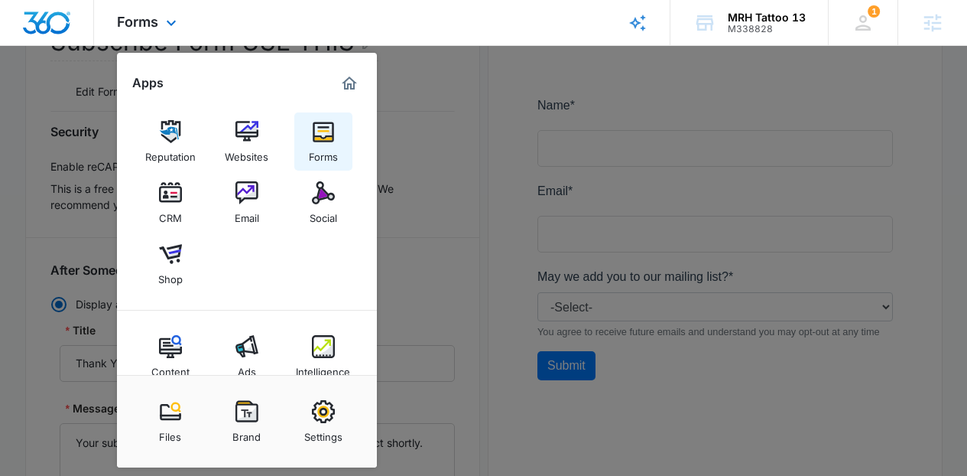
click at [311, 131] on link "Forms" at bounding box center [323, 141] width 58 height 58
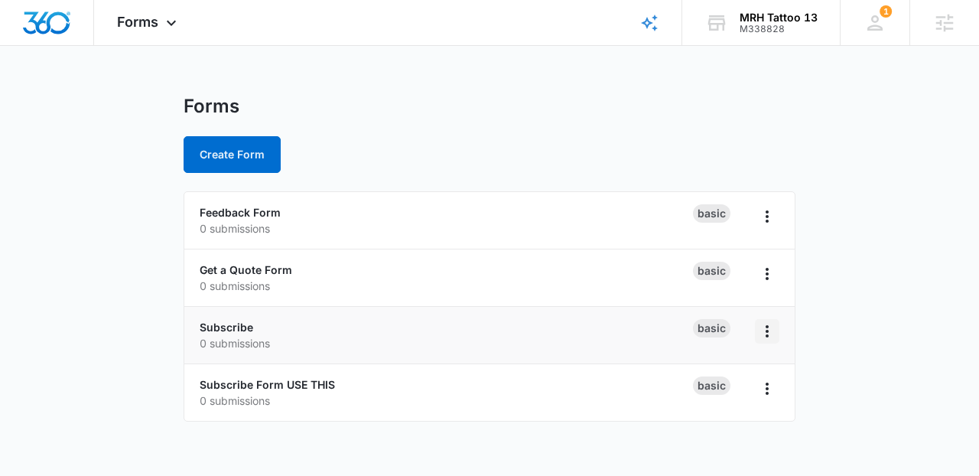
click at [763, 342] on button "Overflow Menu" at bounding box center [767, 331] width 24 height 24
click at [714, 416] on div "Delete" at bounding box center [717, 420] width 47 height 11
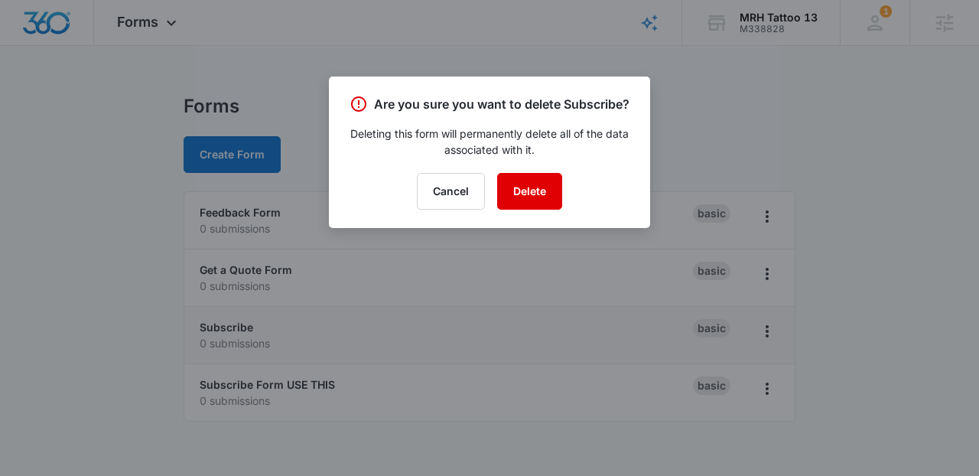
click at [529, 184] on button "Delete" at bounding box center [529, 191] width 65 height 37
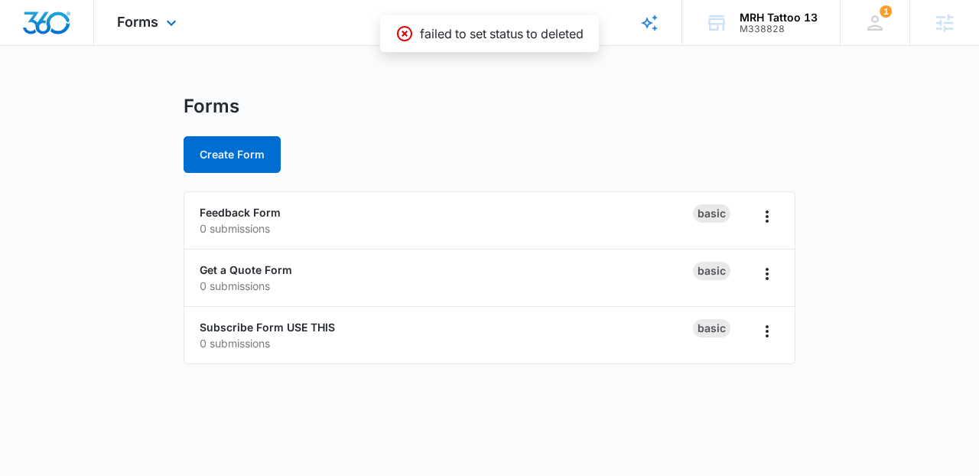
click at [177, 35] on div "Forms Apps Reputation Websites Forms CRM Email Social Shop Content Ads Intellig…" at bounding box center [148, 22] width 109 height 45
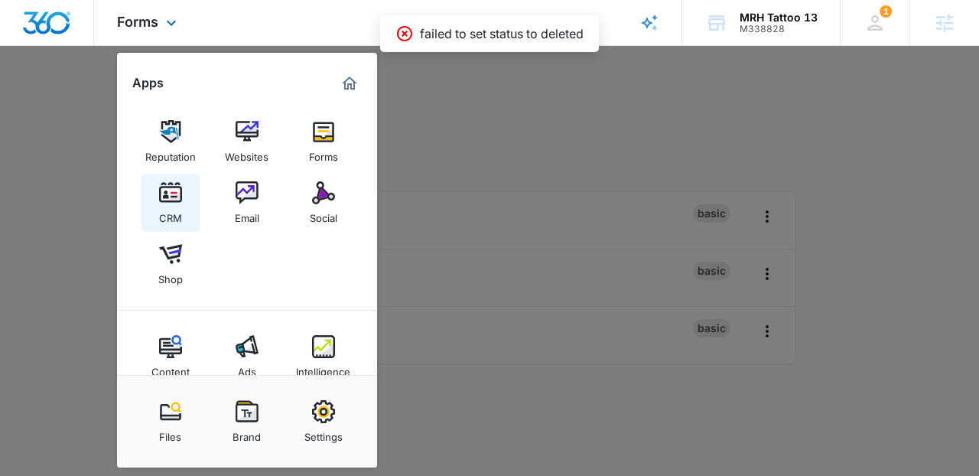
click at [174, 191] on img at bounding box center [170, 192] width 23 height 23
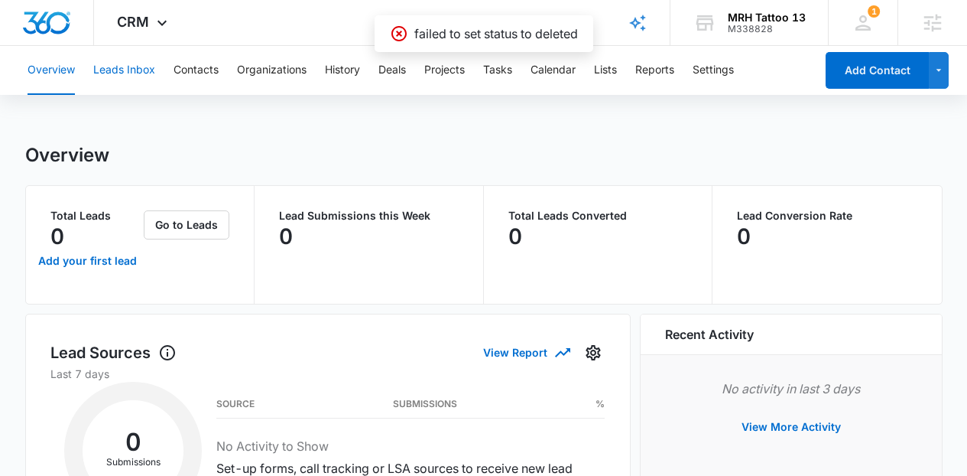
click at [154, 76] on button "Leads Inbox" at bounding box center [124, 70] width 62 height 49
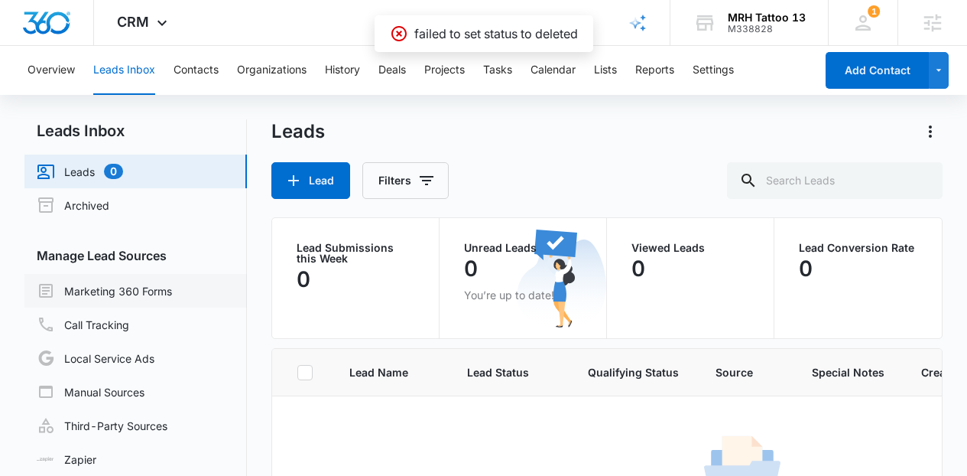
click at [154, 283] on link "Marketing 360 Forms" at bounding box center [104, 290] width 135 height 18
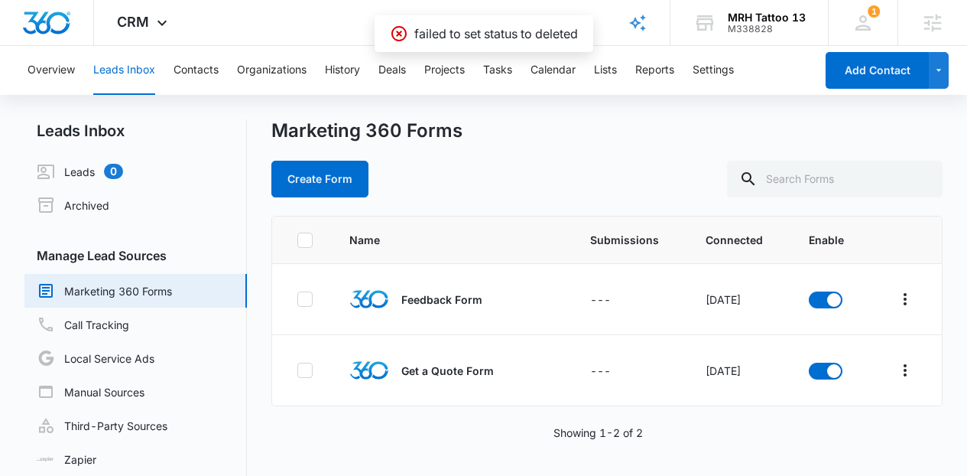
scroll to position [37, 0]
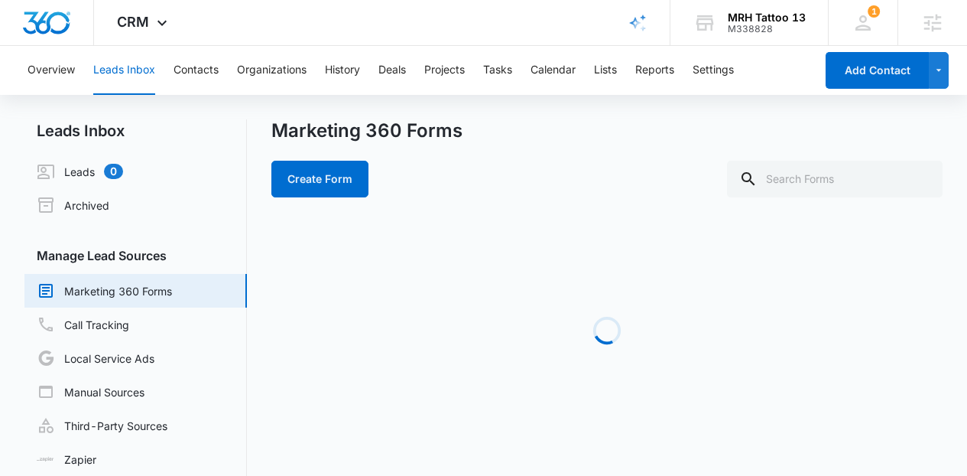
scroll to position [37, 0]
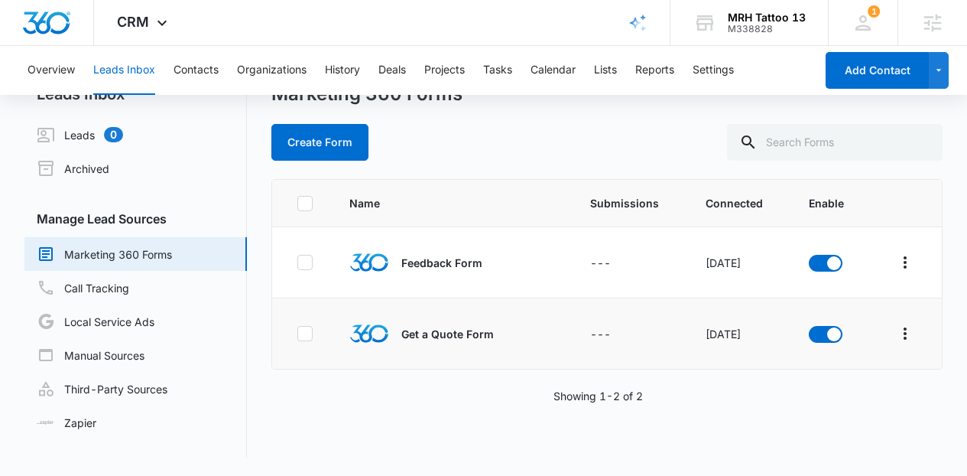
click at [844, 324] on td at bounding box center [830, 333] width 79 height 71
click at [202, 27] on div "CRM Apps Reputation Websites Forms CRM Email Social Shop Content Ads Intelligen…" at bounding box center [483, 23] width 967 height 46
click at [616, 82] on button "Lists" at bounding box center [605, 70] width 23 height 49
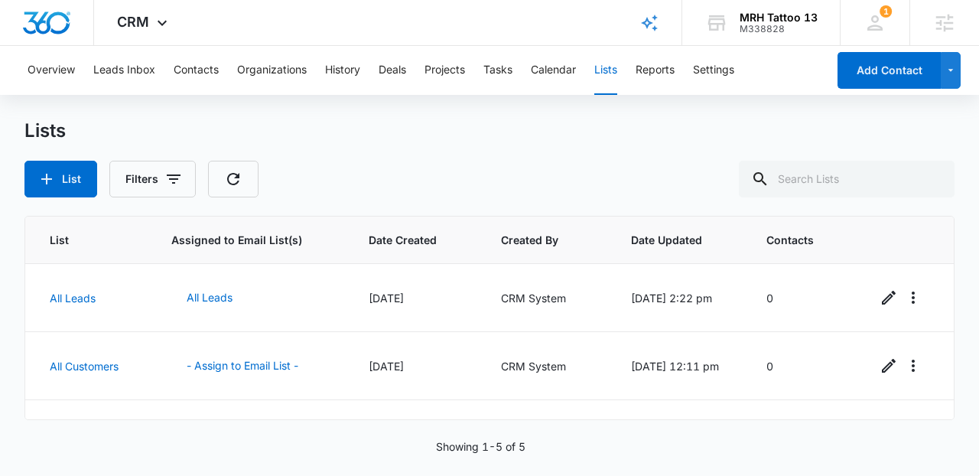
scroll to position [184, 0]
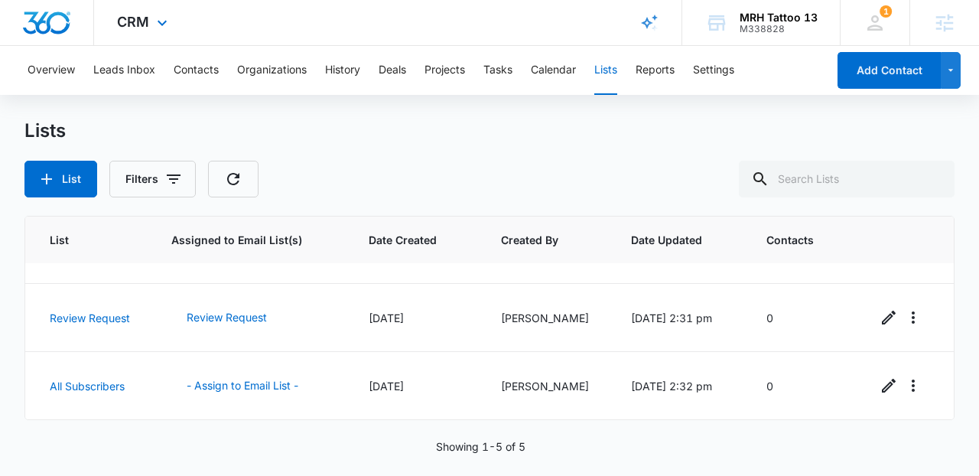
click at [167, 43] on div "CRM Apps Reputation Websites Forms CRM Email Social Shop Content Ads Intelligen…" at bounding box center [144, 22] width 100 height 45
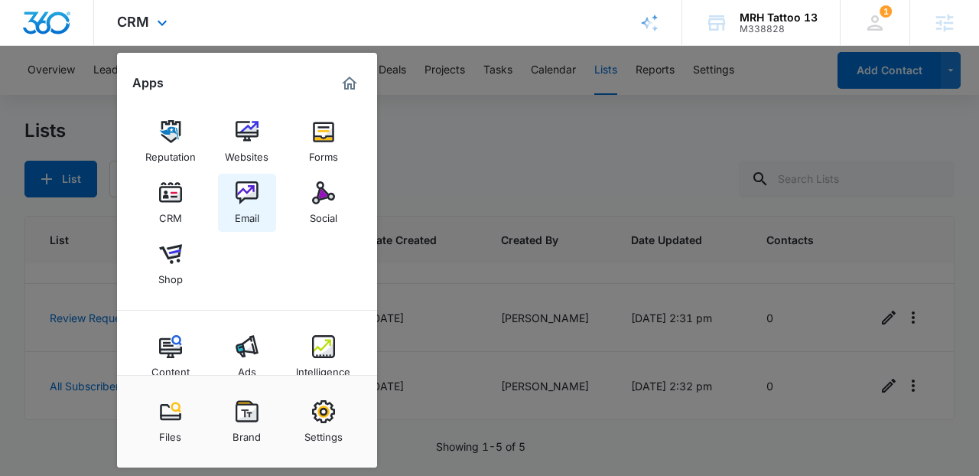
click at [245, 199] on img at bounding box center [247, 192] width 23 height 23
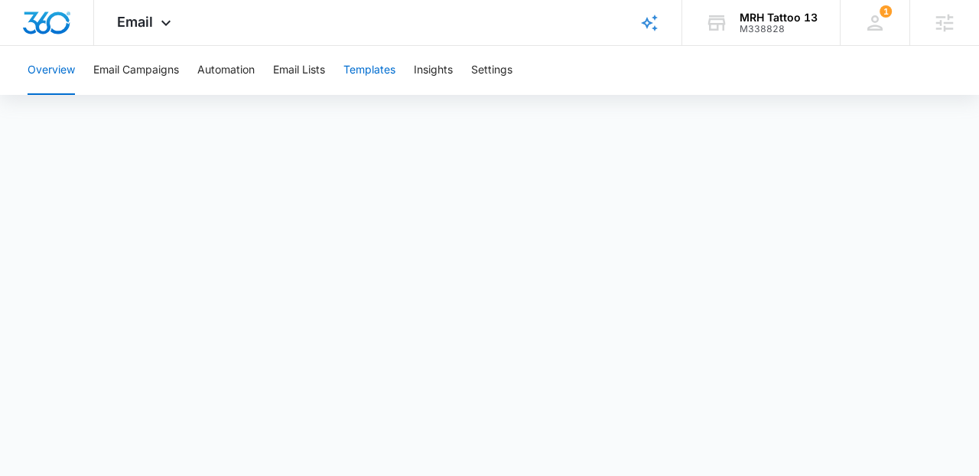
click at [376, 58] on button "Templates" at bounding box center [369, 70] width 52 height 49
click at [174, 18] on icon at bounding box center [166, 27] width 18 height 18
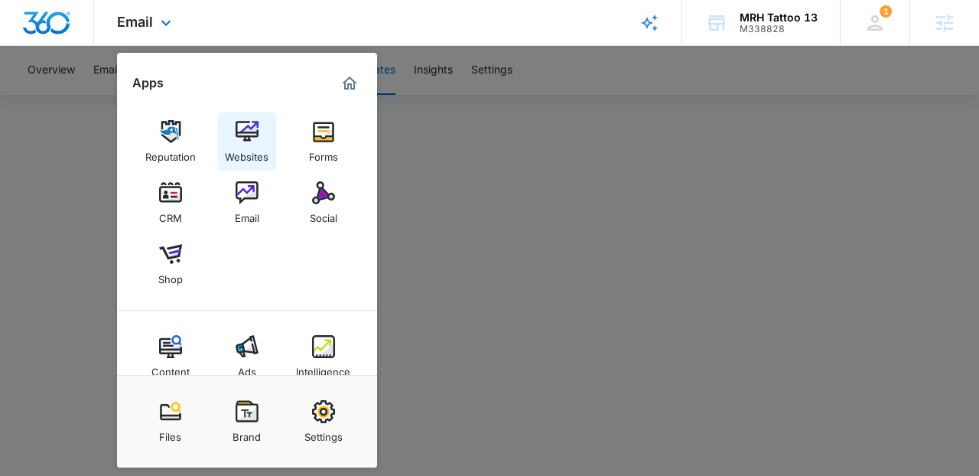
click at [233, 121] on link "Websites" at bounding box center [247, 141] width 58 height 58
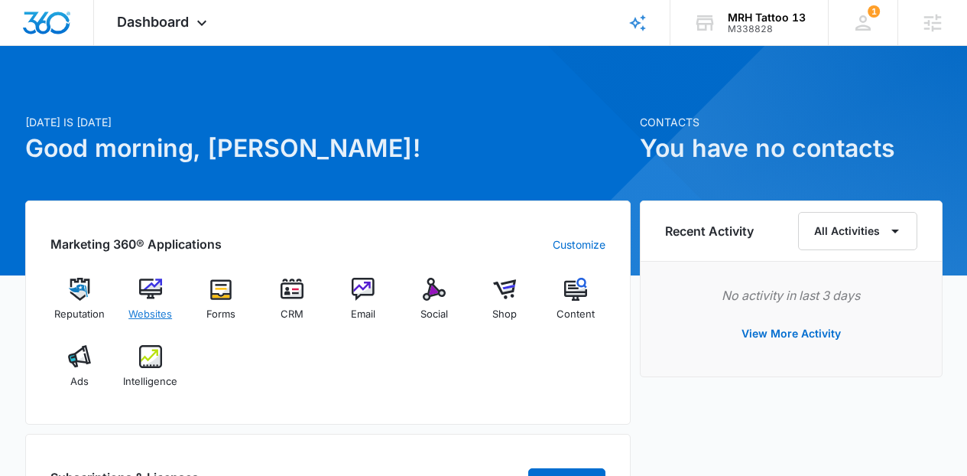
click at [159, 278] on img at bounding box center [150, 289] width 23 height 23
click at [193, 299] on div "Forms" at bounding box center [221, 305] width 59 height 55
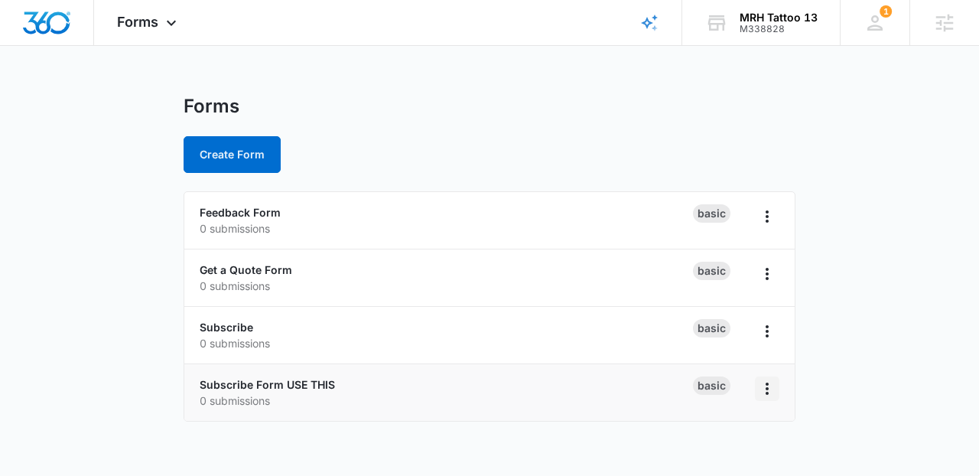
click at [759, 382] on icon "Overflow Menu" at bounding box center [767, 388] width 18 height 18
click at [739, 352] on button "Delete" at bounding box center [727, 345] width 102 height 23
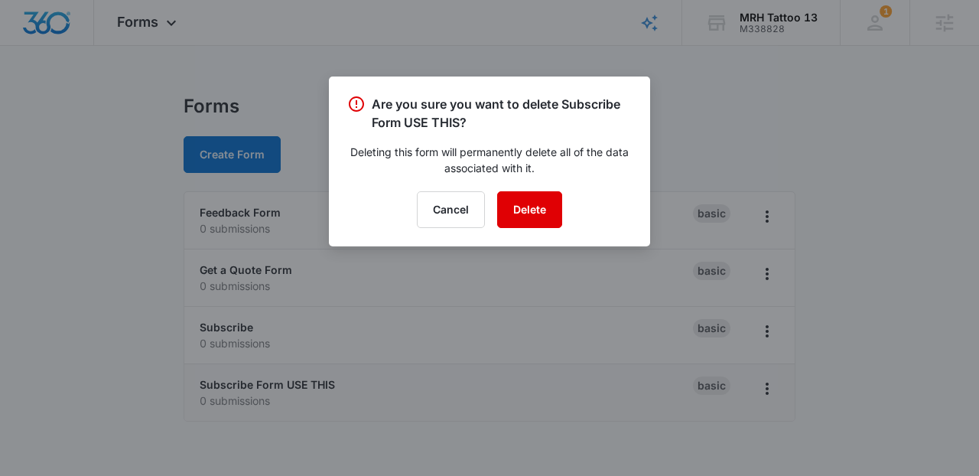
click at [535, 218] on button "Delete" at bounding box center [529, 209] width 65 height 37
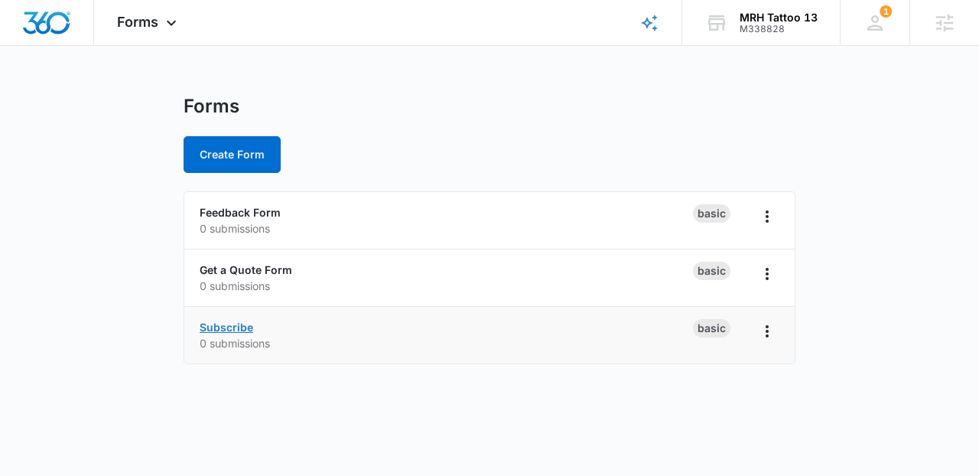
click at [236, 324] on link "Subscribe" at bounding box center [227, 326] width 54 height 13
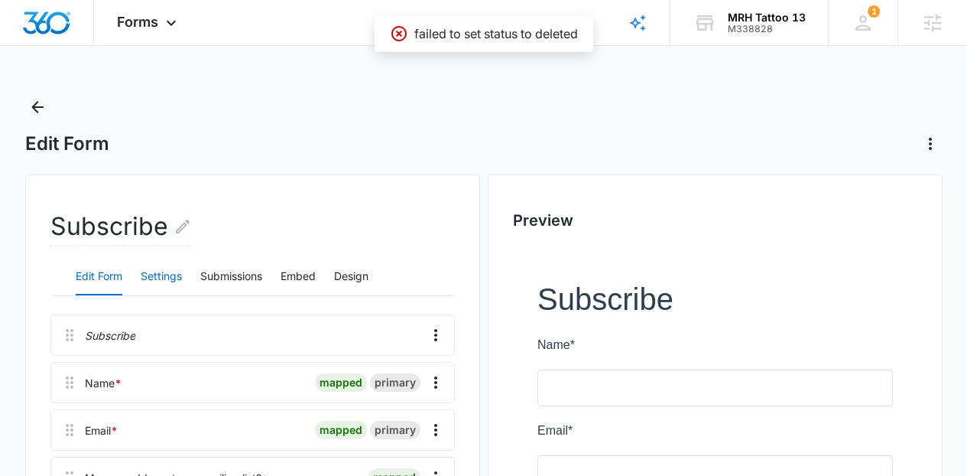
click at [171, 269] on button "Settings" at bounding box center [161, 277] width 41 height 37
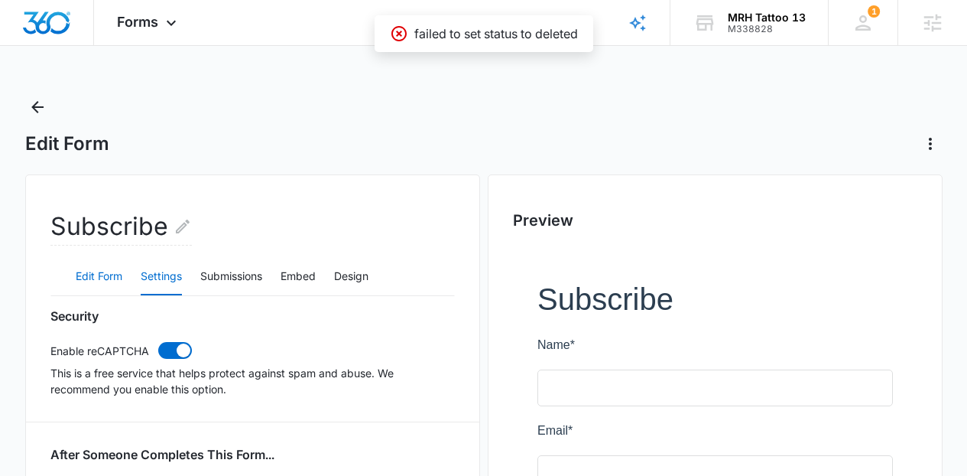
click at [109, 277] on button "Edit Form" at bounding box center [99, 277] width 47 height 37
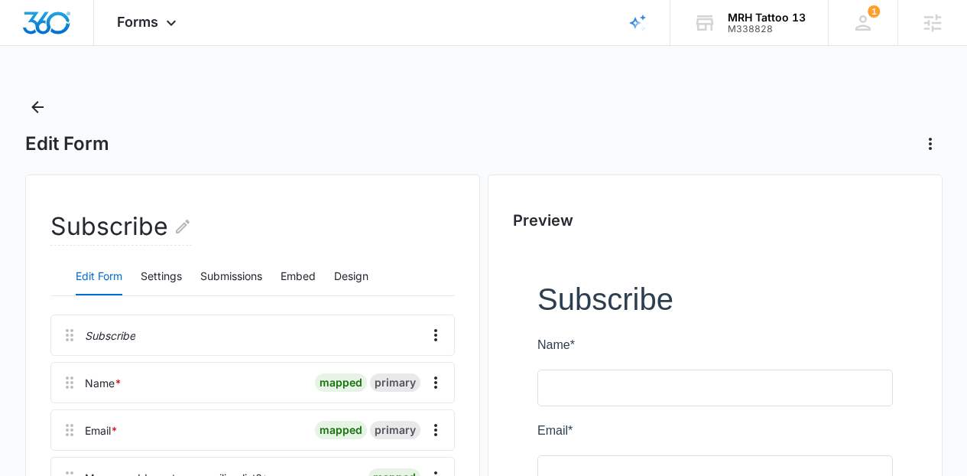
click at [447, 335] on div "Subscribe" at bounding box center [252, 334] width 405 height 41
click at [441, 333] on icon "Overflow Menu" at bounding box center [436, 335] width 18 height 18
click at [426, 398] on button "Delete" at bounding box center [403, 400] width 87 height 23
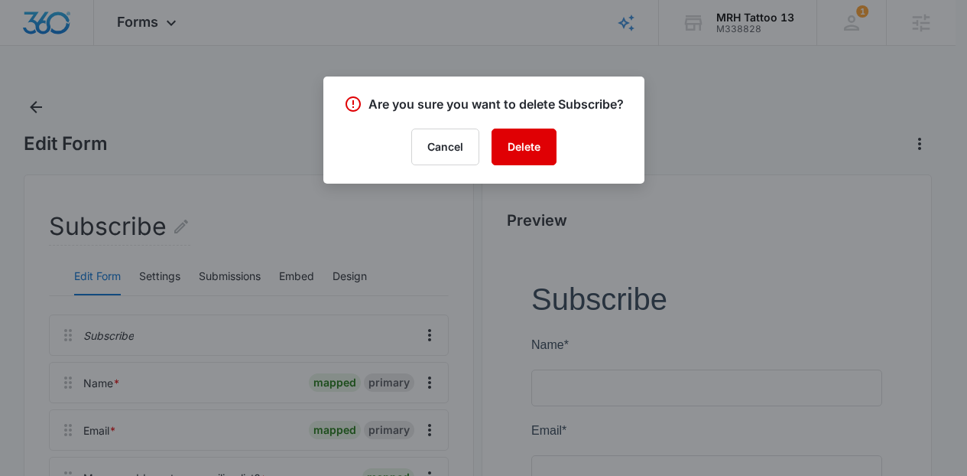
click at [517, 161] on button "Delete" at bounding box center [524, 146] width 65 height 37
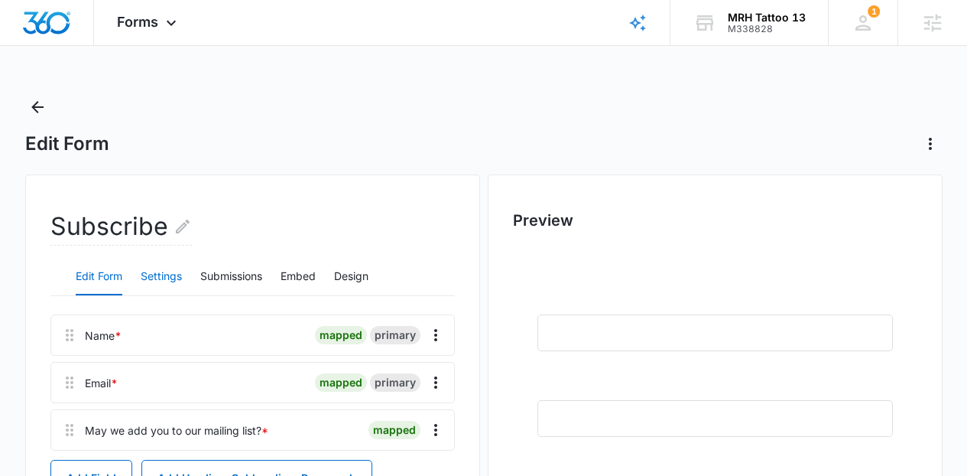
click at [158, 268] on button "Settings" at bounding box center [161, 277] width 41 height 37
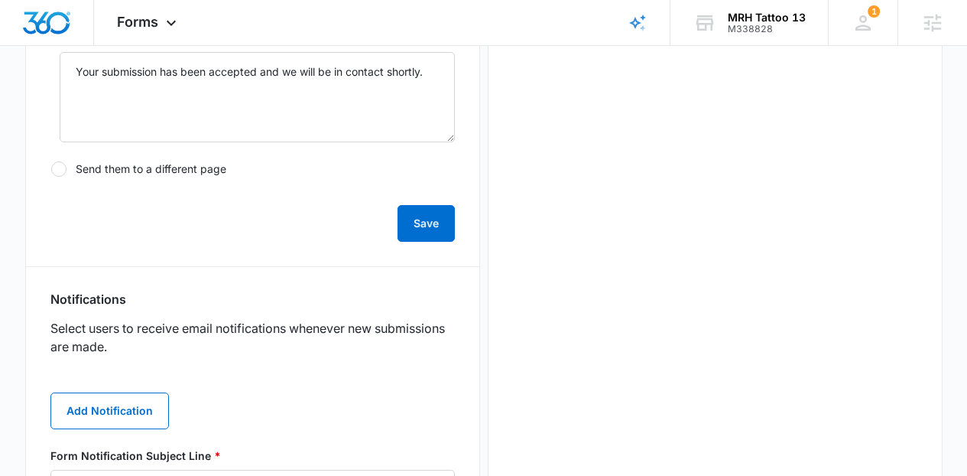
scroll to position [605, 0]
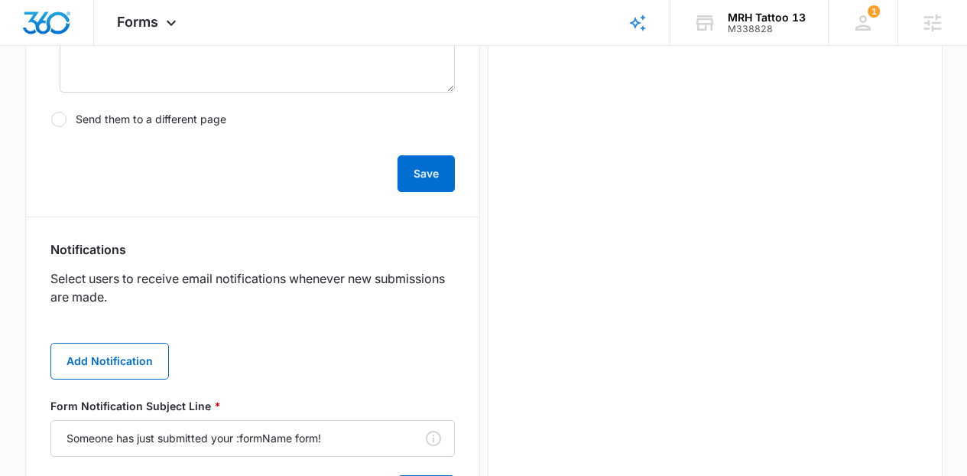
click at [119, 387] on div "Add Notification Form Notification Subject Line * Someone has just submitted yo…" at bounding box center [252, 417] width 405 height 187
click at [115, 366] on button "Add Notification" at bounding box center [109, 361] width 119 height 37
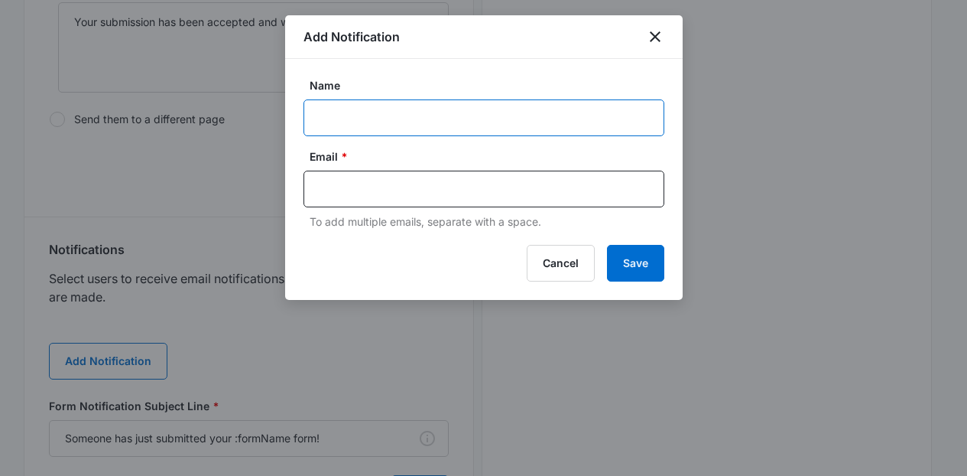
click at [372, 122] on input "Name" at bounding box center [484, 117] width 361 height 37
paste input "[EMAIL_ADDRESS][DOMAIN_NAME]"
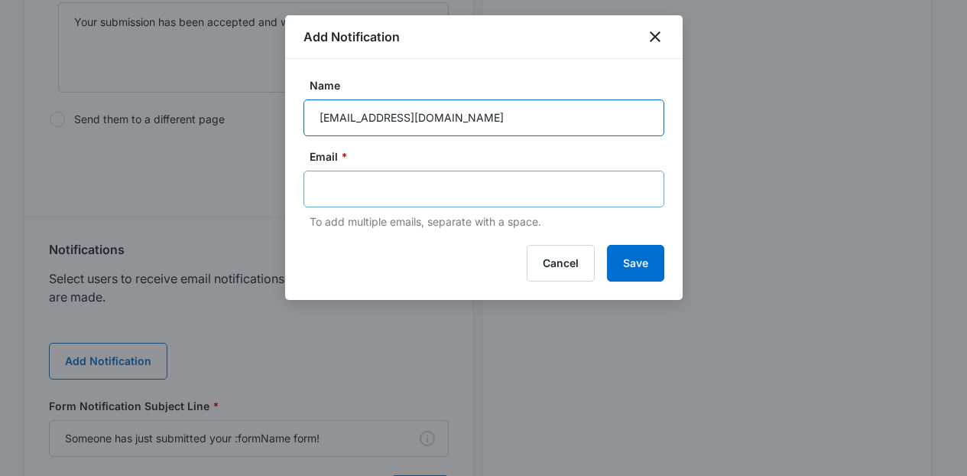
type input "[EMAIL_ADDRESS][DOMAIN_NAME]"
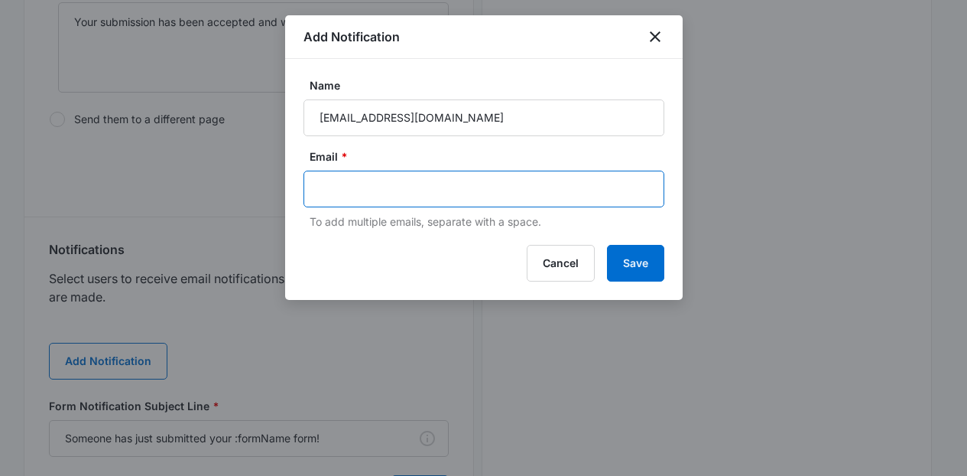
click at [354, 188] on input "text" at bounding box center [486, 188] width 332 height 23
paste input "[EMAIL_ADDRESS][DOMAIN_NAME]"
type input "[EMAIL_ADDRESS][DOMAIN_NAME]"
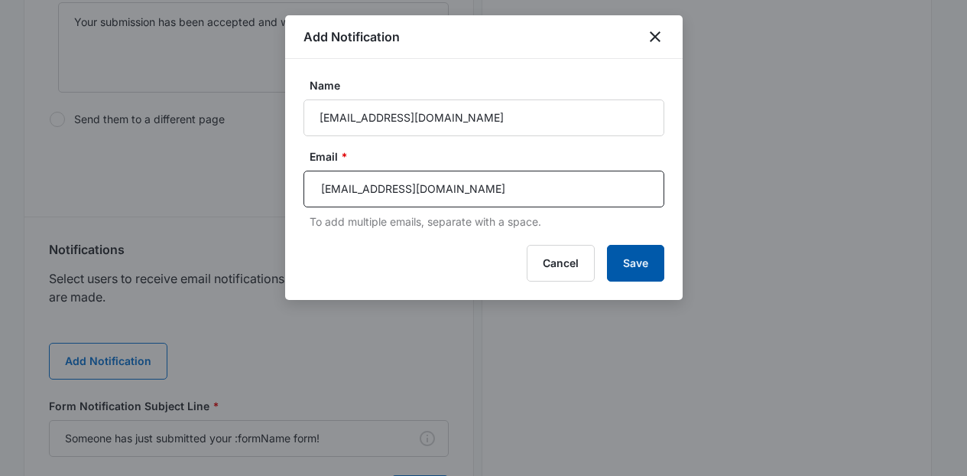
click at [614, 249] on button "Save" at bounding box center [635, 263] width 57 height 37
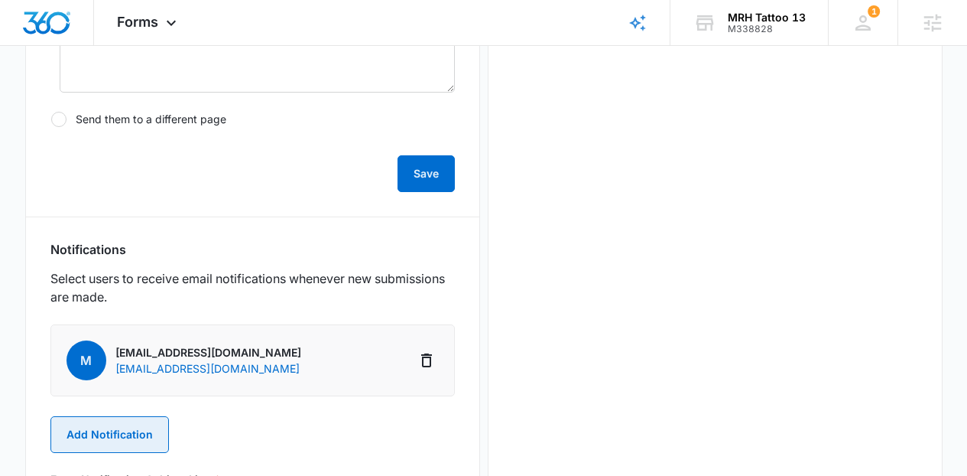
click at [132, 426] on button "Add Notification" at bounding box center [109, 434] width 119 height 37
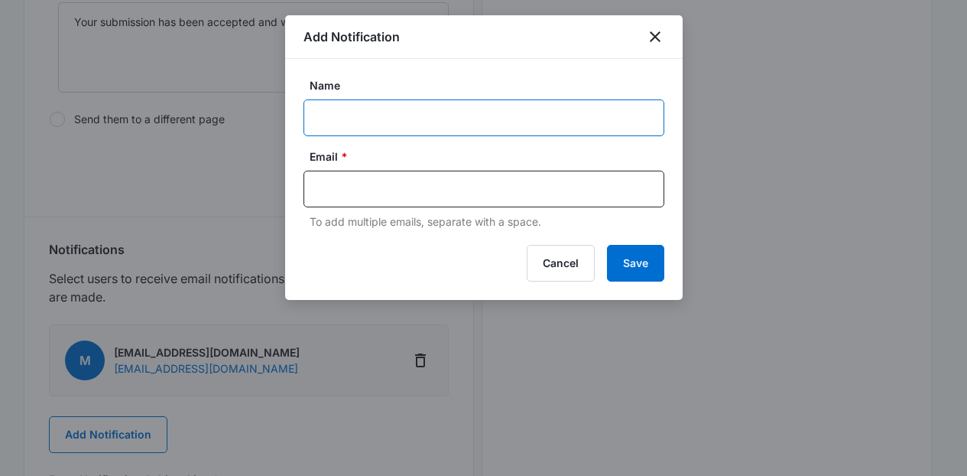
click at [378, 128] on input "Name" at bounding box center [484, 117] width 361 height 37
type input "MRH Tattoo 13 MSM"
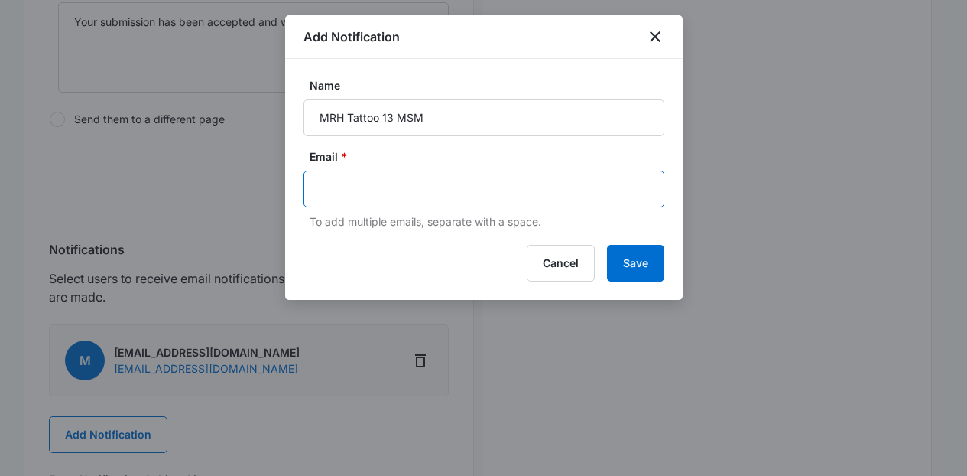
click at [433, 178] on input "text" at bounding box center [486, 188] width 332 height 23
paste input "[PERSON_NAME][EMAIL_ADDRESS][PERSON_NAME][DOMAIN_NAME]"
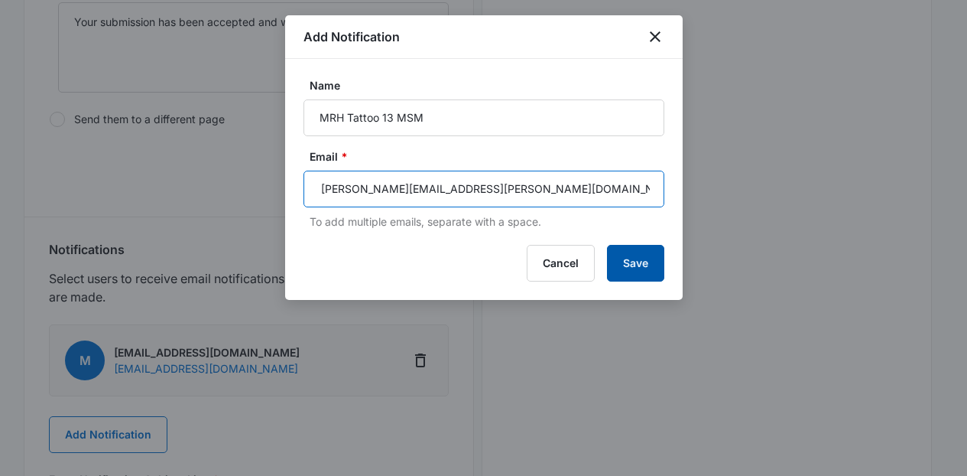
type input "[PERSON_NAME][EMAIL_ADDRESS][PERSON_NAME][DOMAIN_NAME]"
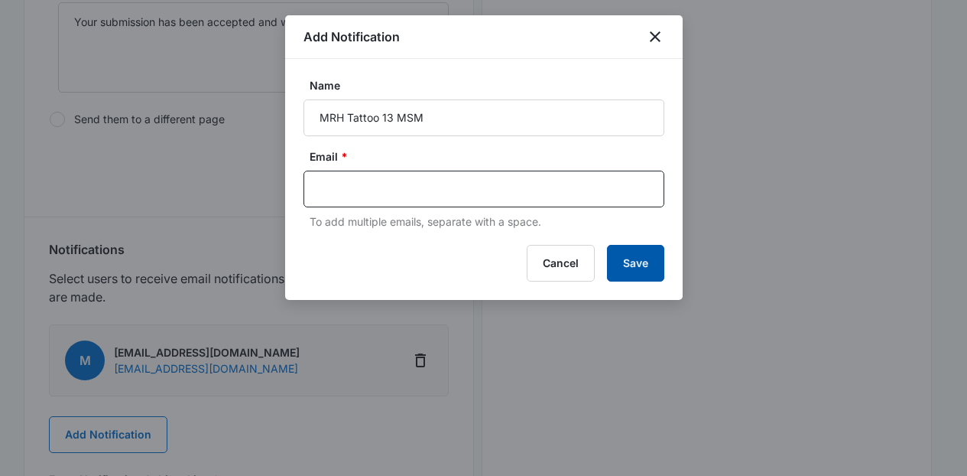
click at [620, 252] on button "Save" at bounding box center [635, 263] width 57 height 37
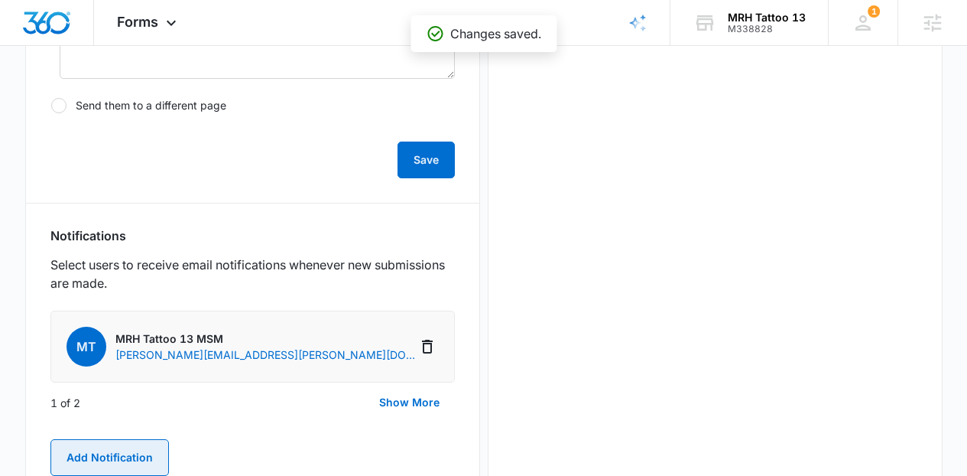
scroll to position [74, 0]
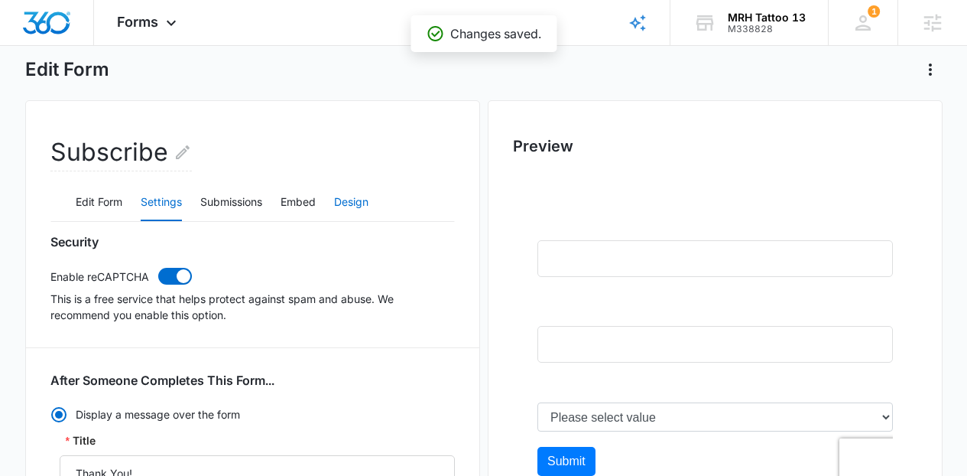
click at [353, 205] on button "Design" at bounding box center [351, 202] width 34 height 37
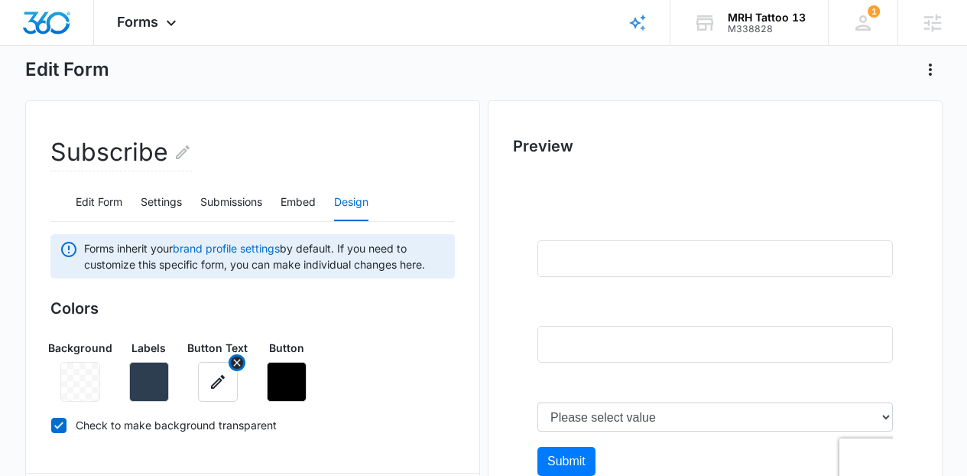
click at [200, 379] on button "button" at bounding box center [218, 382] width 40 height 40
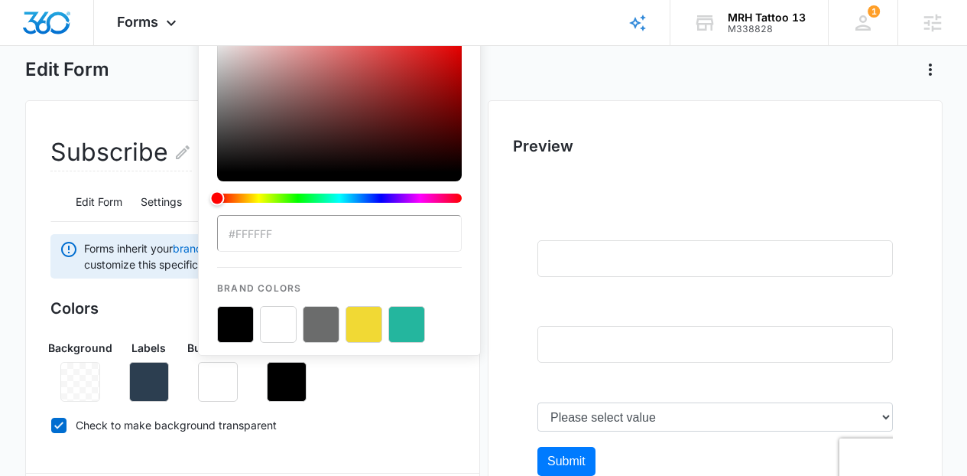
click at [170, 379] on div "Background Labels Button Text #FFFFFF Brand Colors Button" at bounding box center [252, 364] width 405 height 74
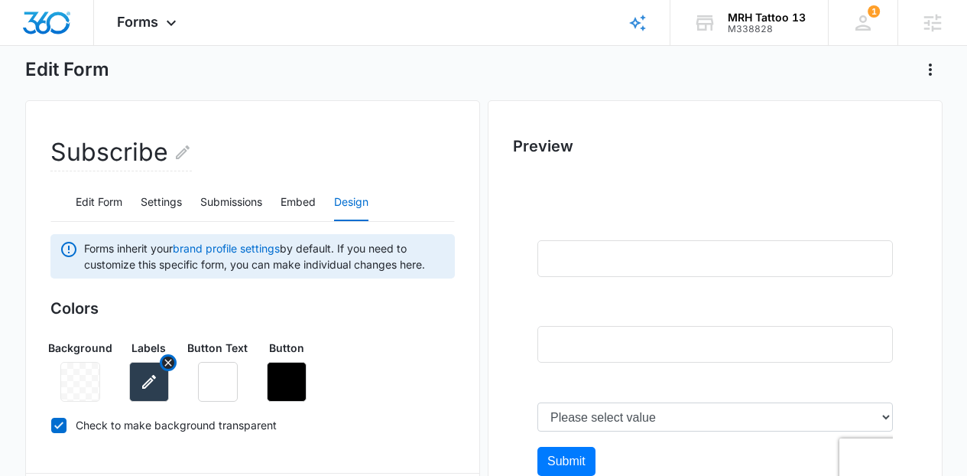
click at [144, 373] on icon "button" at bounding box center [149, 381] width 18 height 18
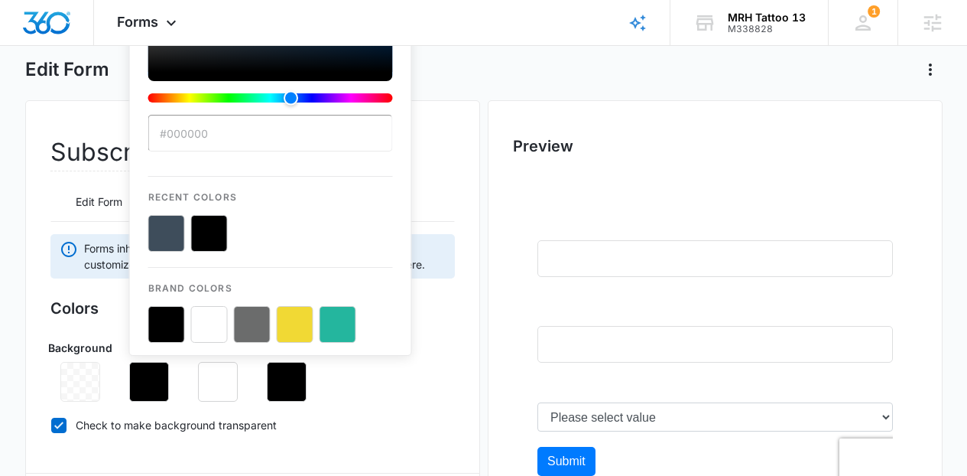
type input "#ffffff"
drag, startPoint x: 226, startPoint y: 122, endPoint x: 86, endPoint y: -125, distance: 283.9
click at [86, 0] on html "Forms Apps Reputation Websites Forms CRM Email Social Shop Content Ads Intellig…" at bounding box center [483, 164] width 967 height 476
click at [243, 229] on button "color-picker-container" at bounding box center [252, 233] width 37 height 37
click at [433, 392] on div "Background Labels #ffffff Recent Colors Brand Colors Button Text Button" at bounding box center [252, 364] width 405 height 74
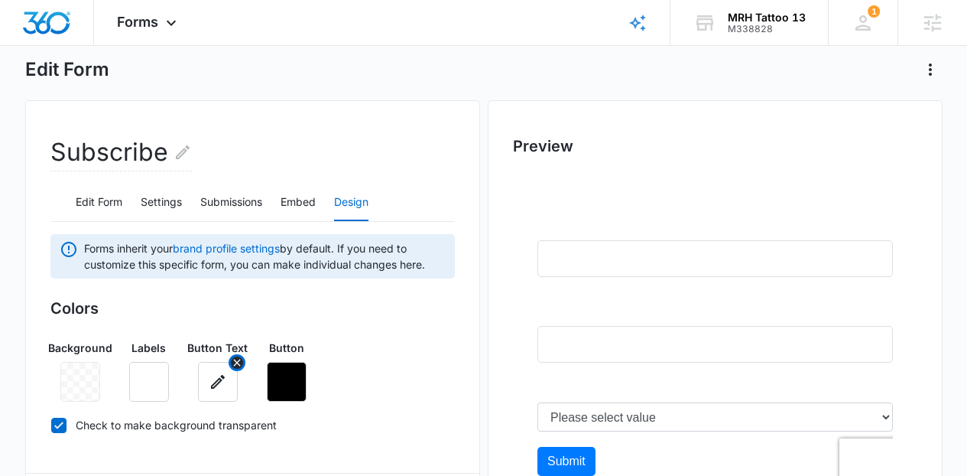
click at [210, 385] on icon "button" at bounding box center [218, 381] width 18 height 18
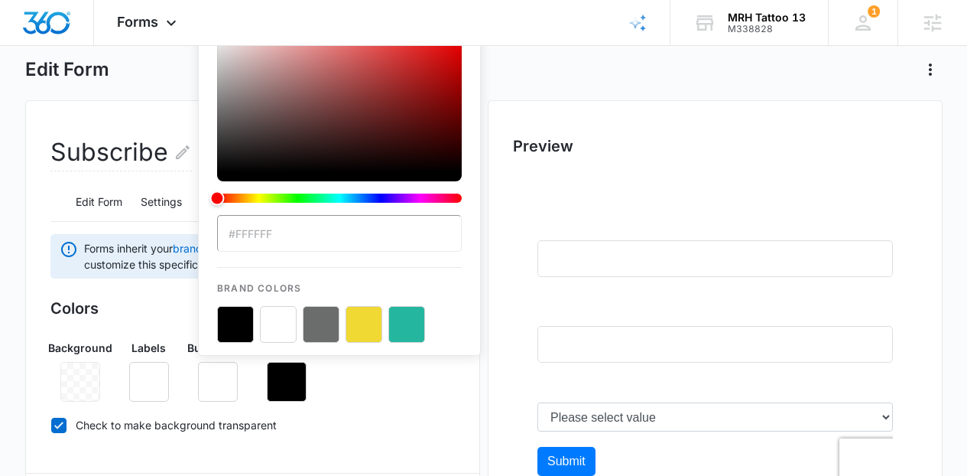
click at [249, 317] on button "color-picker-container" at bounding box center [235, 324] width 37 height 37
type input "#000000"
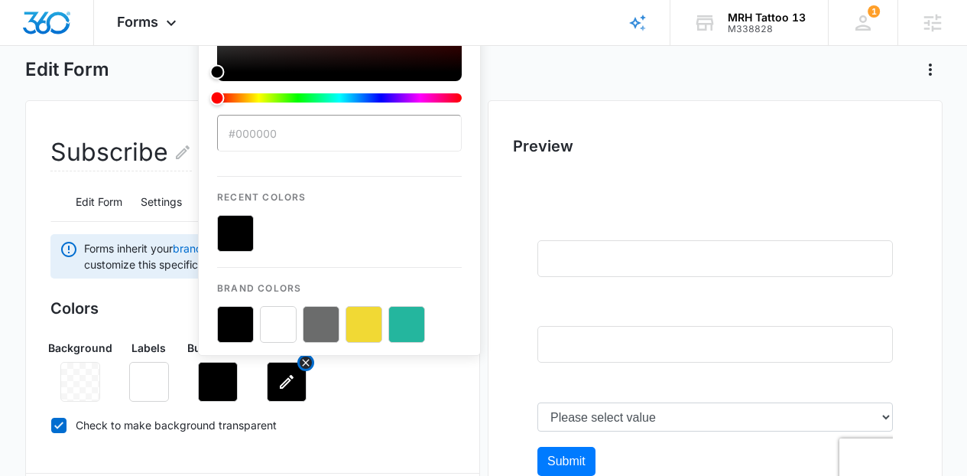
click at [286, 392] on button "button" at bounding box center [287, 382] width 40 height 40
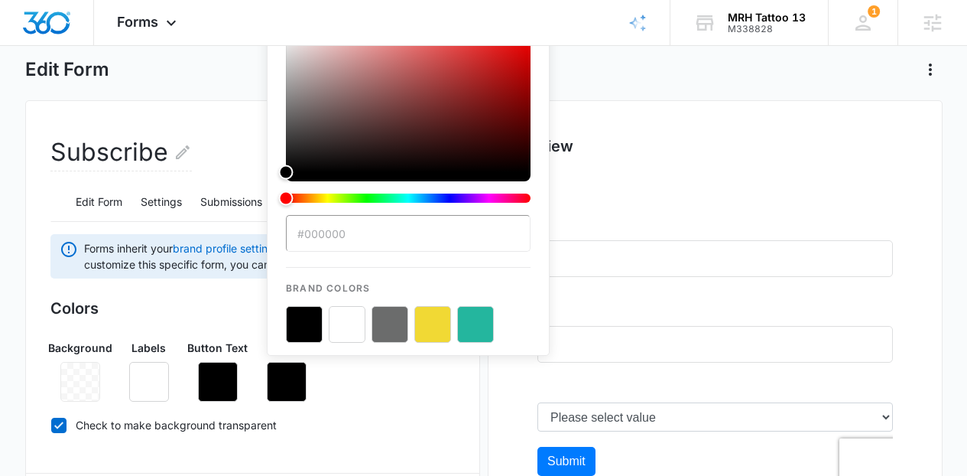
click at [439, 322] on button "color-picker-container" at bounding box center [433, 324] width 37 height 37
type input "#F1D934"
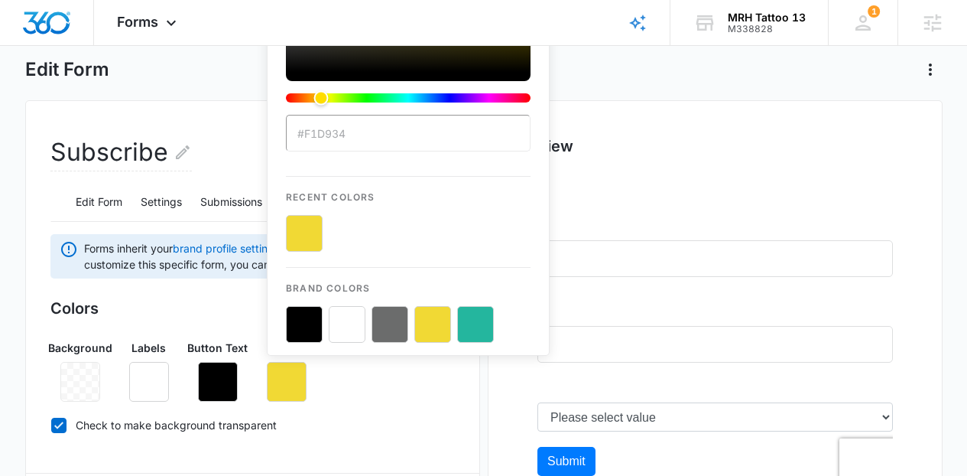
click at [396, 411] on div "Colors Background Labels Button Text Button #F1D934 Recent Colors Brand Colors …" at bounding box center [252, 369] width 405 height 145
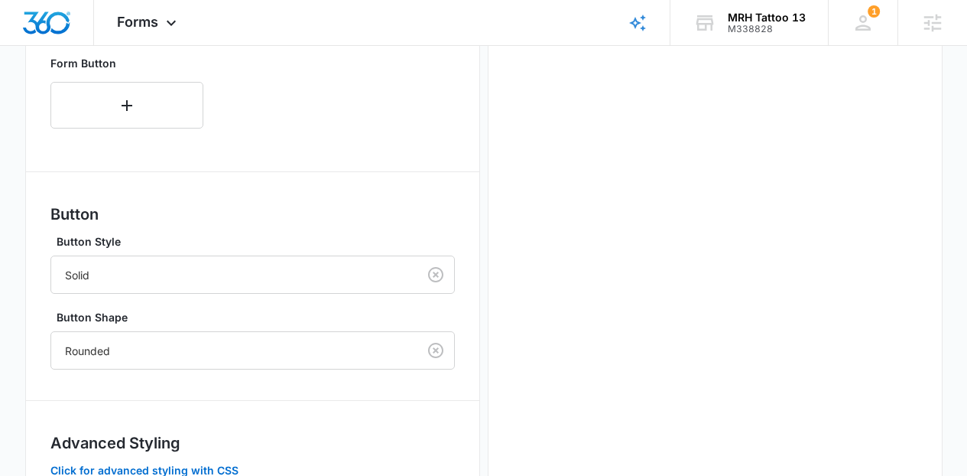
scroll to position [765, 0]
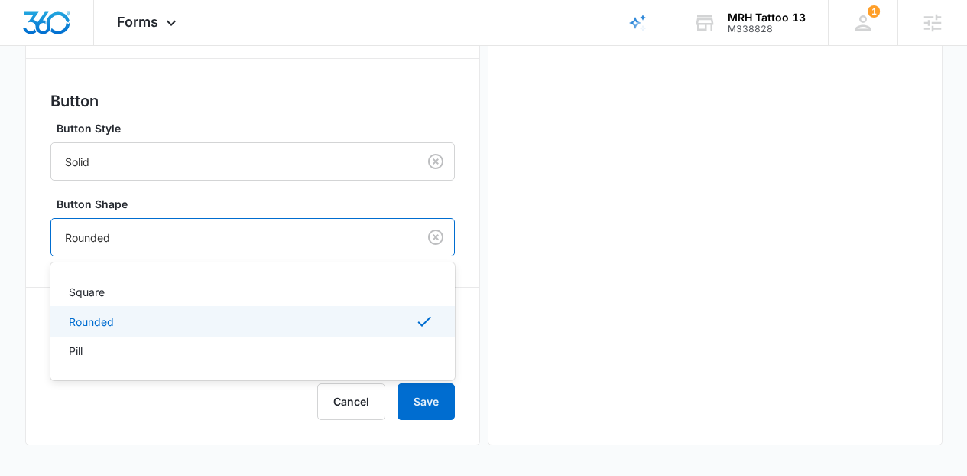
click at [216, 231] on div at bounding box center [231, 237] width 333 height 19
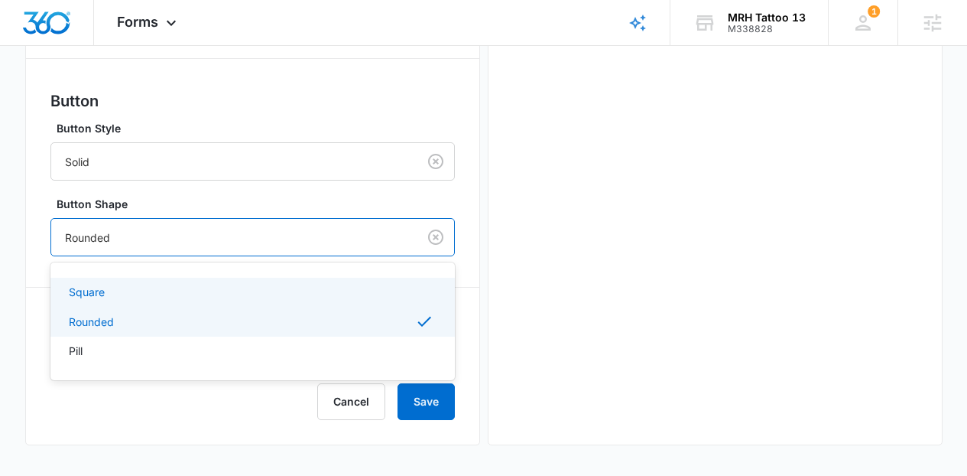
click at [175, 294] on div "Square" at bounding box center [251, 292] width 365 height 16
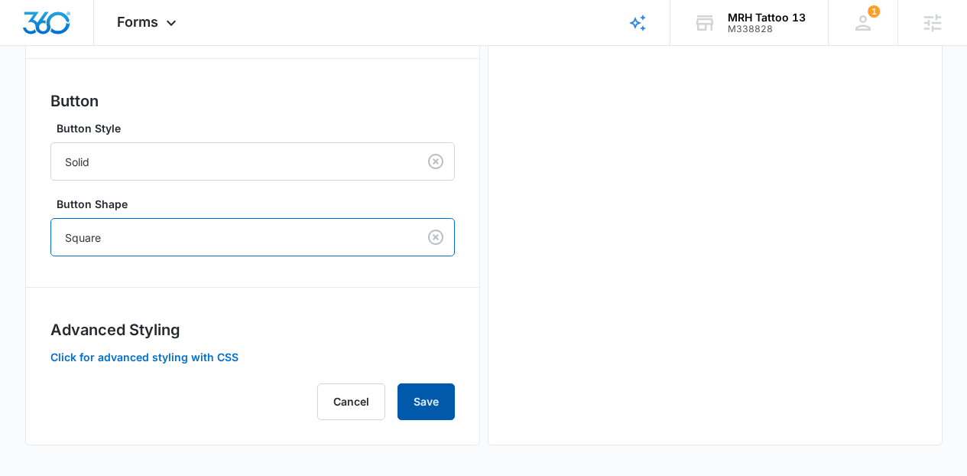
click at [409, 392] on button "Save" at bounding box center [426, 401] width 57 height 37
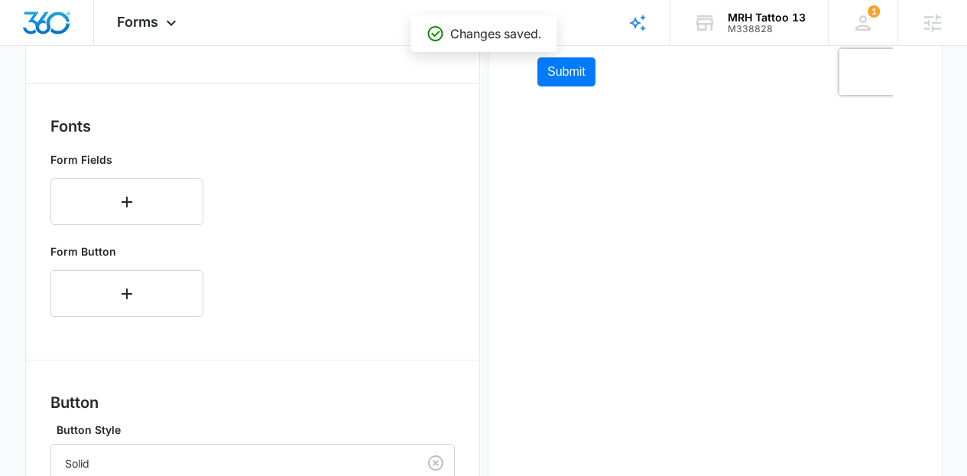
scroll to position [5, 0]
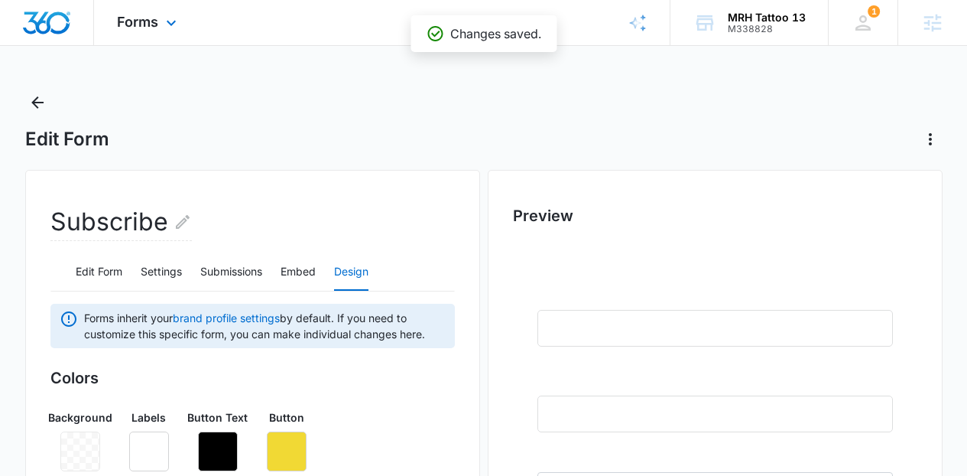
click at [170, 33] on div "Forms Apps Reputation Websites Forms CRM Email Social Shop Content Ads Intellig…" at bounding box center [148, 22] width 109 height 45
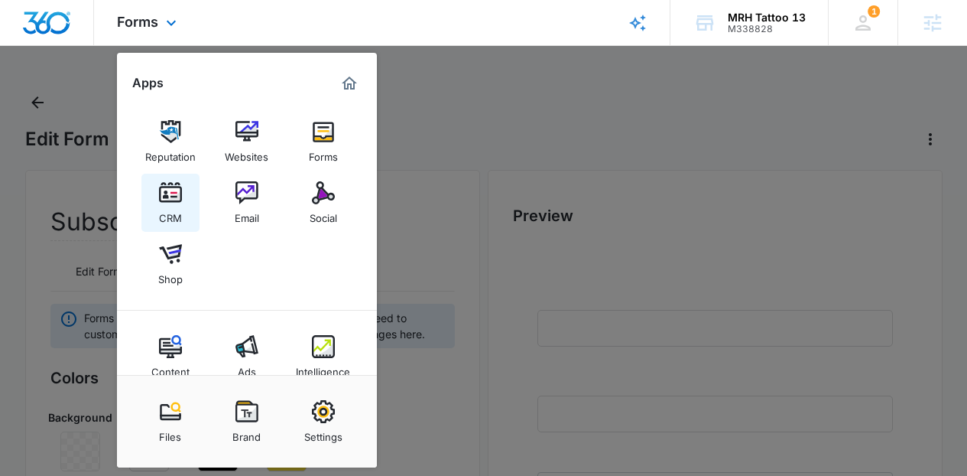
click at [174, 202] on img at bounding box center [170, 192] width 23 height 23
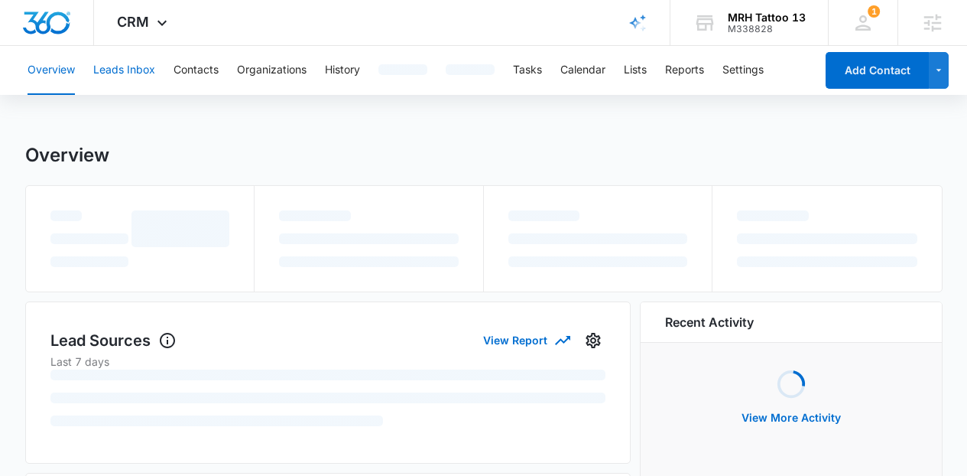
click at [132, 76] on button "Leads Inbox" at bounding box center [124, 70] width 62 height 49
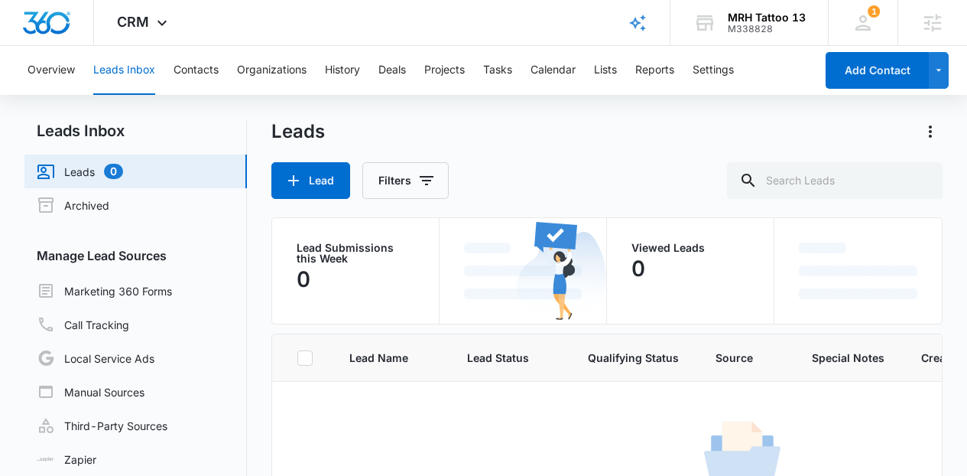
click at [965, 124] on main "Leads Inbox Leads 0 Archived Manage Lead Sources Marketing 360 Forms Call Track…" at bounding box center [483, 354] width 967 height 471
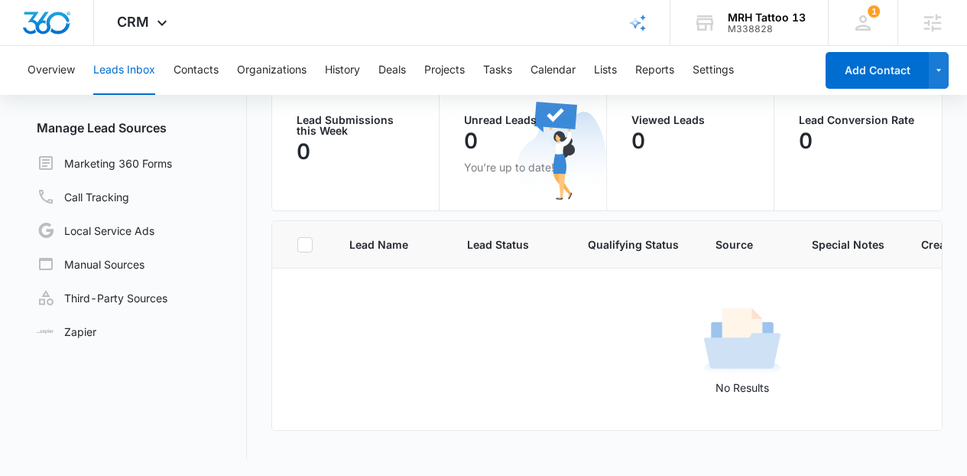
scroll to position [129, 0]
click at [171, 162] on link "Marketing 360 Forms" at bounding box center [104, 161] width 135 height 18
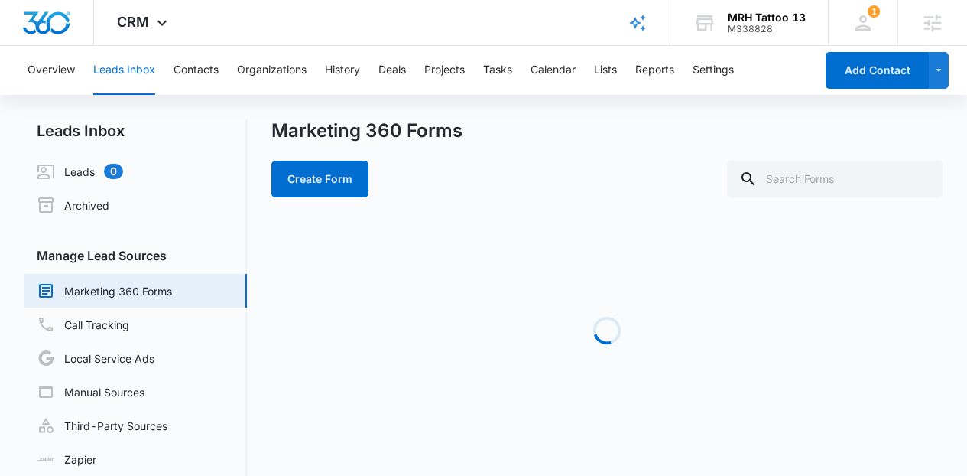
scroll to position [37, 0]
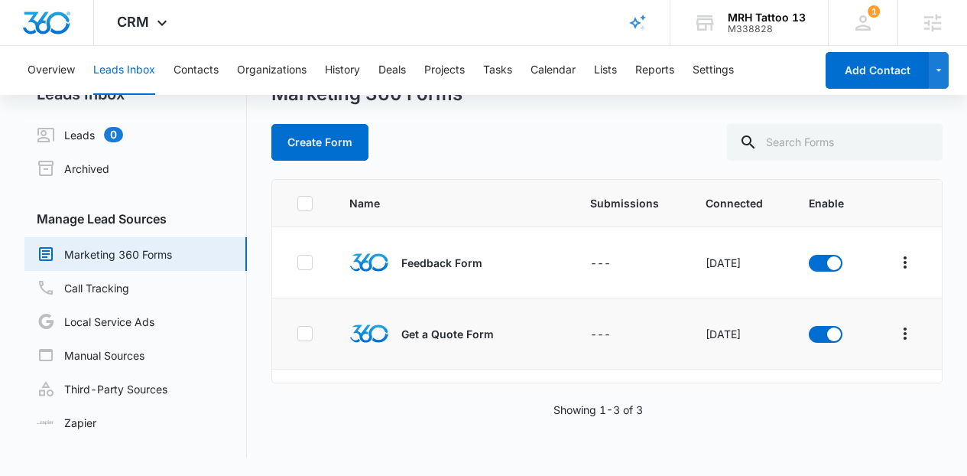
click at [929, 345] on td at bounding box center [905, 333] width 73 height 71
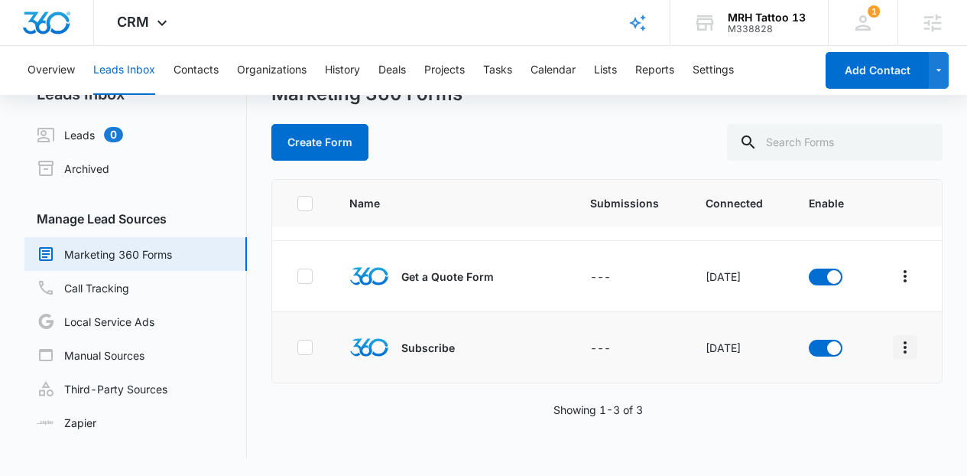
click at [900, 350] on icon "Overflow Menu" at bounding box center [905, 347] width 18 height 18
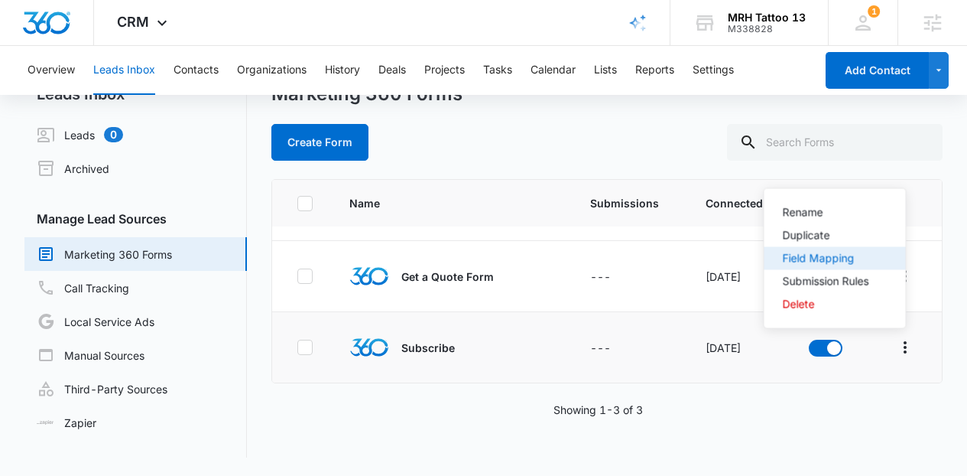
click at [832, 263] on div "Field Mapping" at bounding box center [826, 258] width 86 height 11
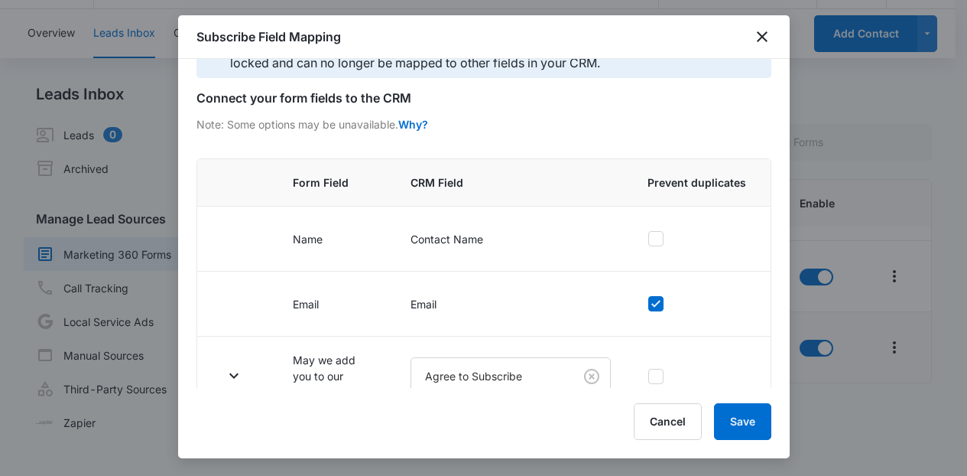
scroll to position [76, 0]
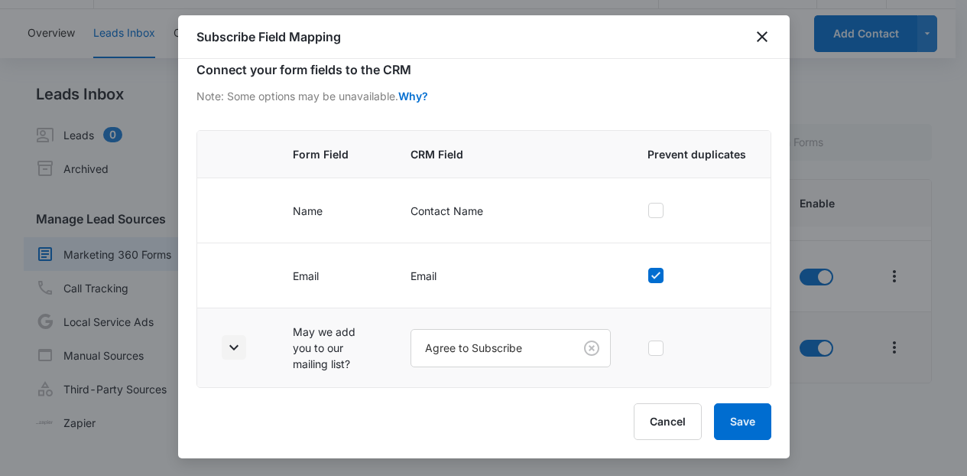
click at [233, 349] on icon "button" at bounding box center [233, 347] width 9 height 5
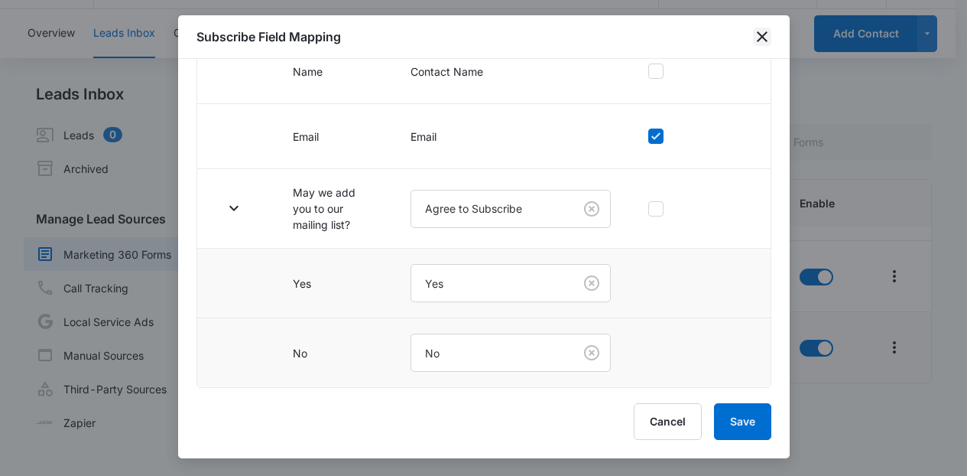
click at [760, 39] on icon "close" at bounding box center [762, 36] width 11 height 11
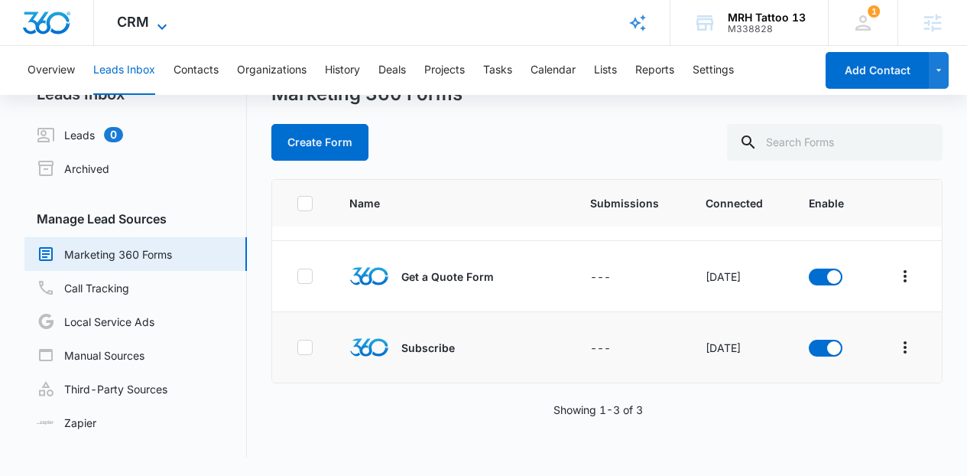
click at [153, 18] on icon at bounding box center [162, 27] width 18 height 18
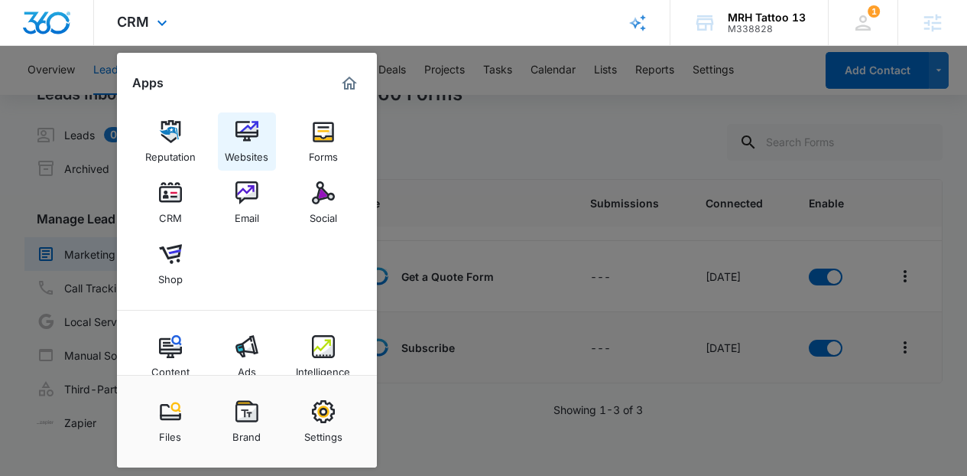
click at [232, 125] on link "Websites" at bounding box center [247, 141] width 58 height 58
